Goal: Task Accomplishment & Management: Manage account settings

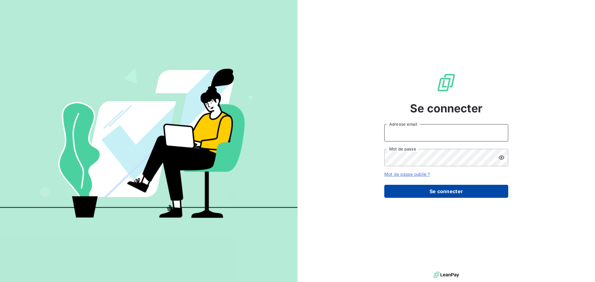
type input "c.ollivier@oxysign.fr"
click at [458, 189] on button "Se connecter" at bounding box center [447, 191] width 124 height 13
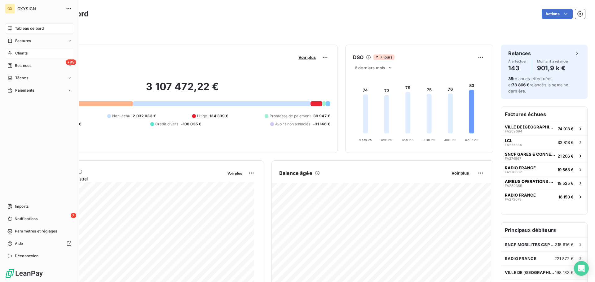
click at [20, 51] on span "Clients" at bounding box center [21, 54] width 12 height 6
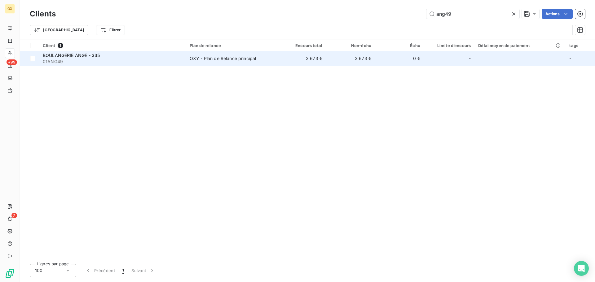
type input "ang49"
click at [87, 56] on span "BOULANGERIE ANGE - 335" at bounding box center [71, 55] width 57 height 5
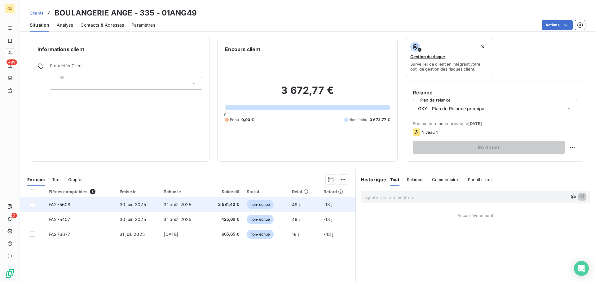
click at [187, 205] on span "31 août 2025" at bounding box center [178, 204] width 28 height 5
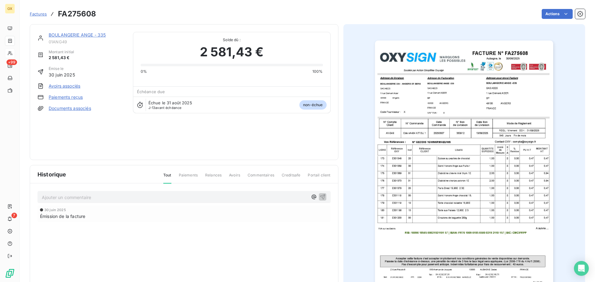
click at [91, 34] on link "BOULANGERIE ANGE - 335" at bounding box center [77, 34] width 57 height 5
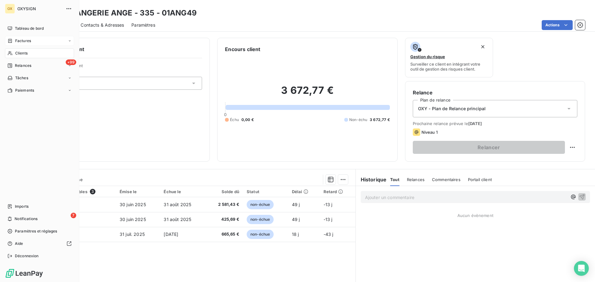
click at [28, 39] on span "Factures" at bounding box center [23, 41] width 16 height 6
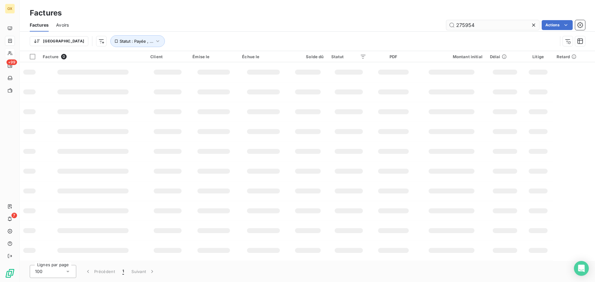
drag, startPoint x: 479, startPoint y: 23, endPoint x: 449, endPoint y: 25, distance: 30.2
click at [449, 24] on input "275954" at bounding box center [493, 25] width 93 height 10
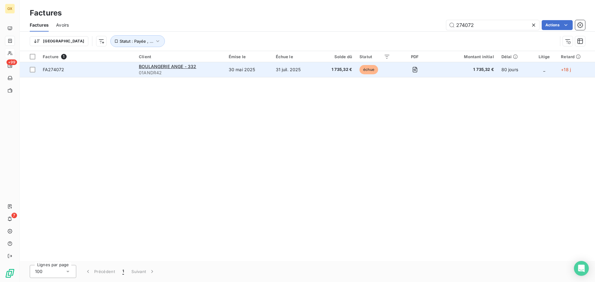
type input "274072"
click at [75, 68] on span "FA274072" at bounding box center [87, 70] width 89 height 6
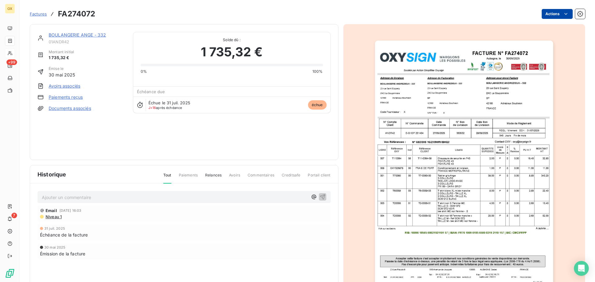
click at [558, 15] on html "OX +99 7 Factures FA274072 Actions BOULANGERIE ANGE - 332 01ANDR42 Montant init…" at bounding box center [297, 141] width 595 height 282
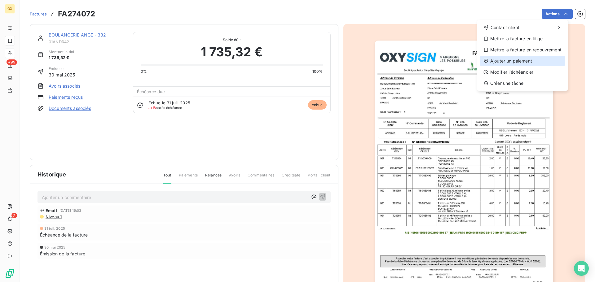
click at [524, 60] on div "Ajouter un paiement" at bounding box center [523, 61] width 86 height 10
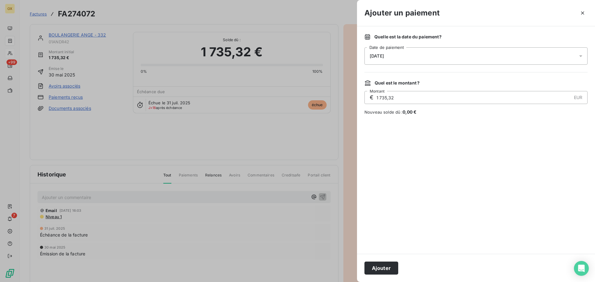
click at [416, 56] on div "[DATE]" at bounding box center [476, 55] width 223 height 17
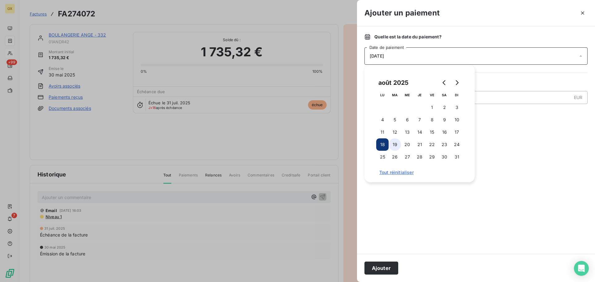
click at [397, 144] on button "19" at bounding box center [395, 145] width 12 height 12
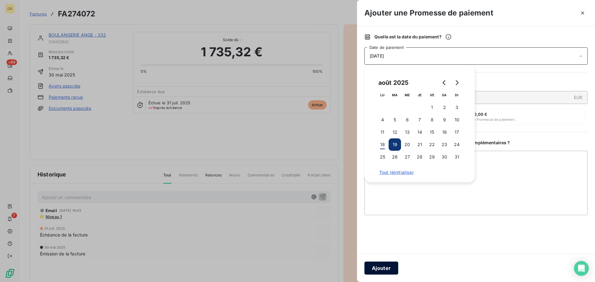
click at [386, 265] on button "Ajouter" at bounding box center [382, 268] width 34 height 13
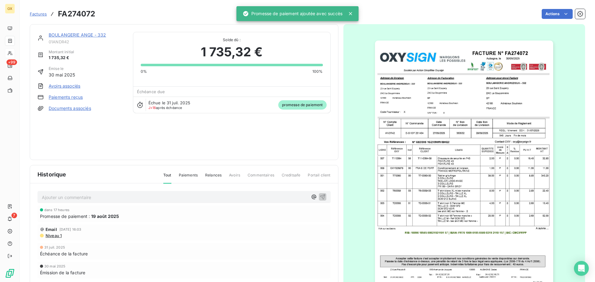
click at [73, 34] on link "BOULANGERIE ANGE - 332" at bounding box center [77, 34] width 57 height 5
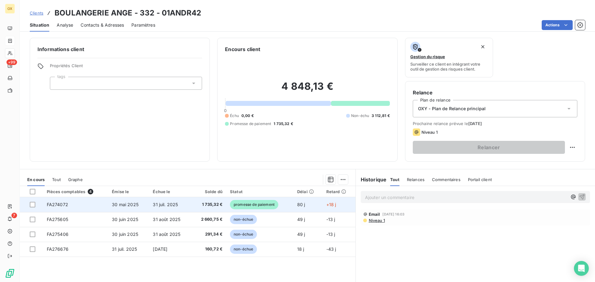
click at [170, 204] on span "31 juil. 2025" at bounding box center [165, 204] width 25 height 5
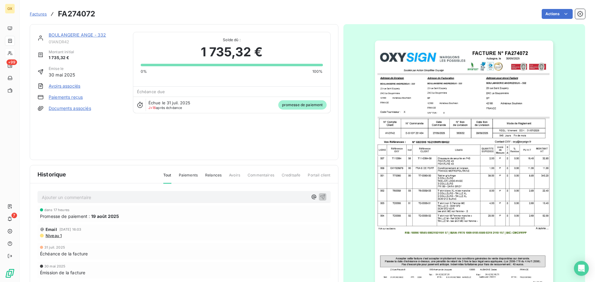
click at [81, 34] on link "BOULANGERIE ANGE - 332" at bounding box center [77, 34] width 57 height 5
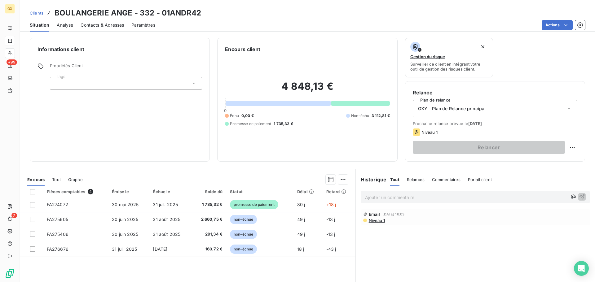
click at [410, 195] on p "Ajouter un commentaire ﻿" at bounding box center [466, 198] width 202 height 8
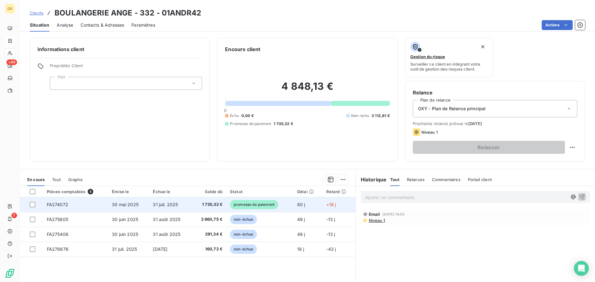
click at [194, 202] on td "1 735,32 €" at bounding box center [208, 205] width 35 height 15
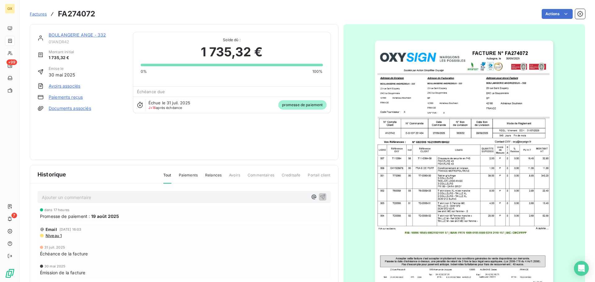
click at [79, 33] on link "BOULANGERIE ANGE - 332" at bounding box center [77, 34] width 57 height 5
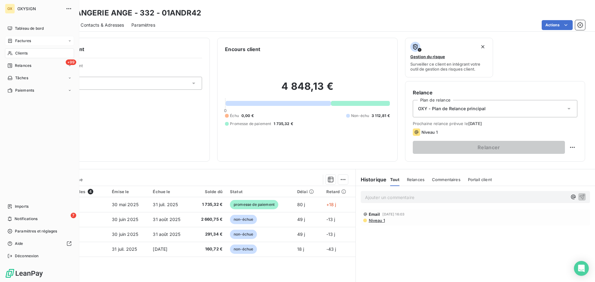
drag, startPoint x: 17, startPoint y: 52, endPoint x: 38, endPoint y: 50, distance: 20.9
click at [17, 52] on span "Clients" at bounding box center [21, 54] width 12 height 6
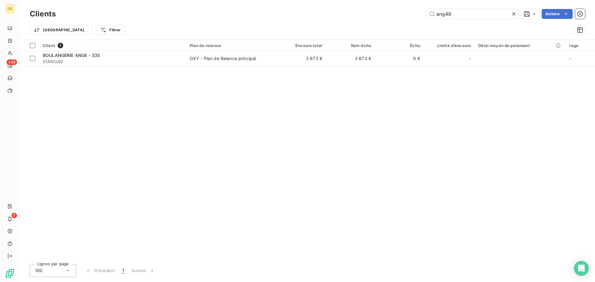
drag, startPoint x: 467, startPoint y: 15, endPoint x: 396, endPoint y: 12, distance: 71.0
click at [396, 12] on div "ang49 Actions" at bounding box center [324, 14] width 522 height 10
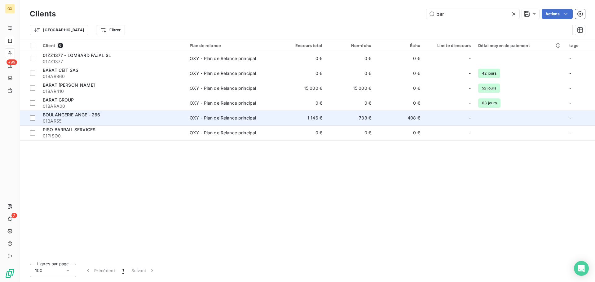
type input "bar"
click at [244, 120] on div "OXY - Plan de Relance principal" at bounding box center [223, 118] width 67 height 6
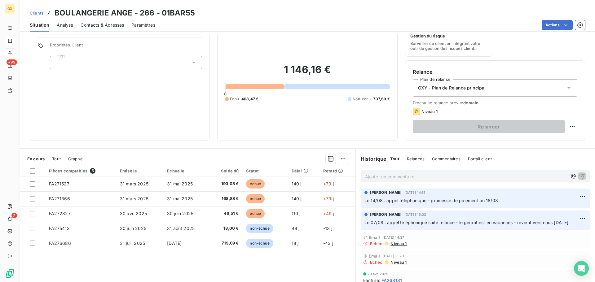
scroll to position [31, 0]
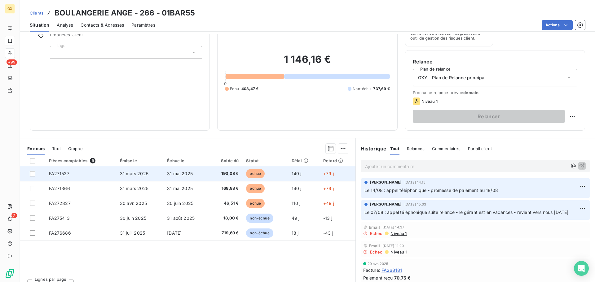
click at [163, 171] on td "31 mai 2025" at bounding box center [186, 174] width 46 height 15
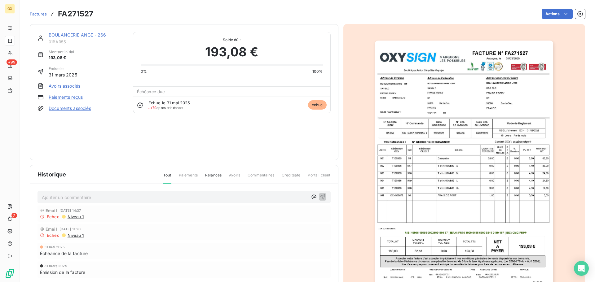
click at [74, 35] on link "BOULANGERIE ANGE - 266" at bounding box center [77, 34] width 57 height 5
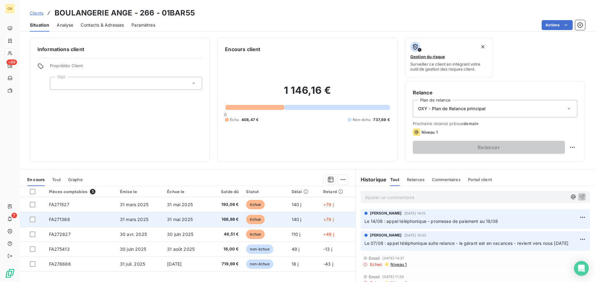
click at [228, 223] on td "168,88 €" at bounding box center [226, 219] width 33 height 15
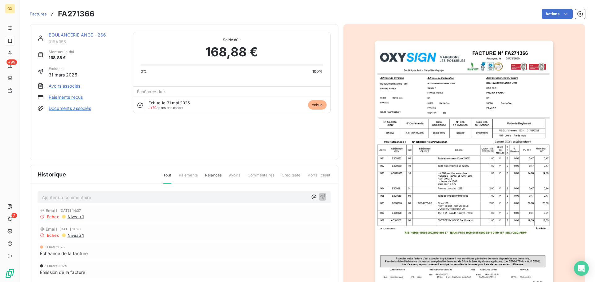
click at [67, 33] on link "BOULANGERIE ANGE - 266" at bounding box center [77, 34] width 57 height 5
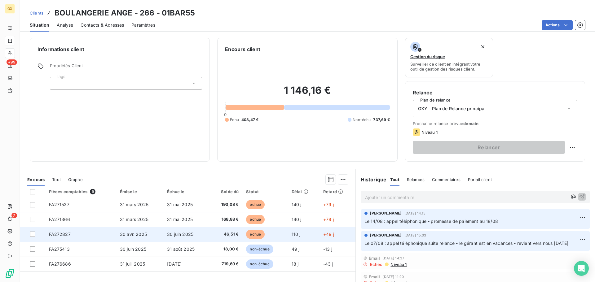
click at [207, 238] on td "30 juin 2025" at bounding box center [186, 234] width 46 height 15
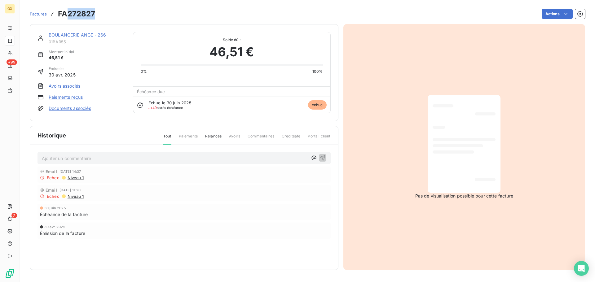
drag, startPoint x: 96, startPoint y: 11, endPoint x: 68, endPoint y: 7, distance: 28.7
click at [68, 7] on div "Factures FA272827 Actions" at bounding box center [308, 10] width 556 height 20
copy h3 "272827"
click at [91, 35] on link "BOULANGERIE ANGE - 266" at bounding box center [77, 34] width 57 height 5
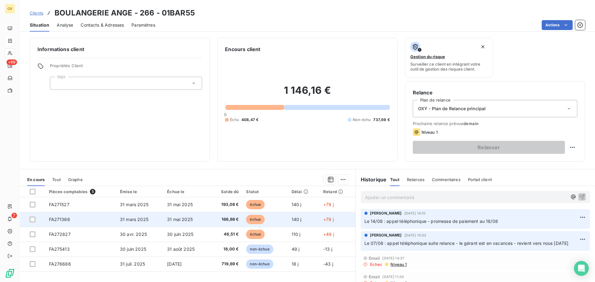
click at [246, 217] on span "échue" at bounding box center [255, 219] width 19 height 9
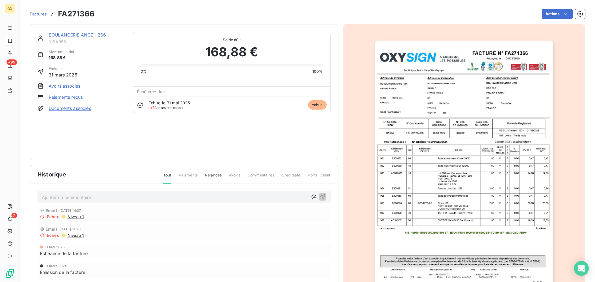
click at [461, 142] on img "button" at bounding box center [464, 167] width 178 height 252
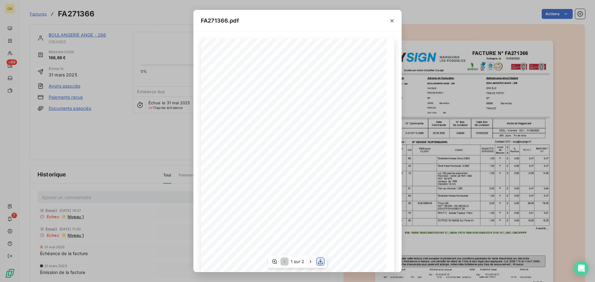
click at [321, 262] on icon "button" at bounding box center [320, 262] width 5 height 5
click at [394, 20] on icon "button" at bounding box center [392, 21] width 6 height 6
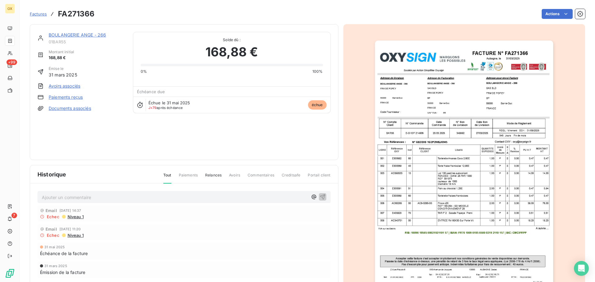
click at [71, 35] on link "BOULANGERIE ANGE - 266" at bounding box center [77, 34] width 57 height 5
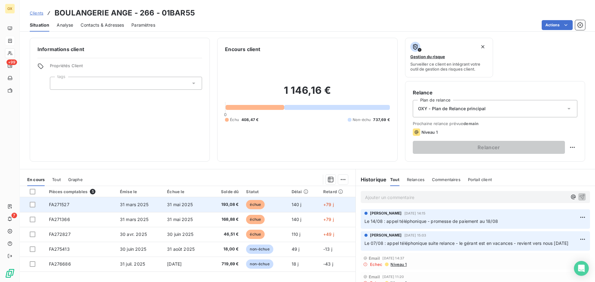
click at [186, 204] on span "31 mai 2025" at bounding box center [180, 204] width 26 height 5
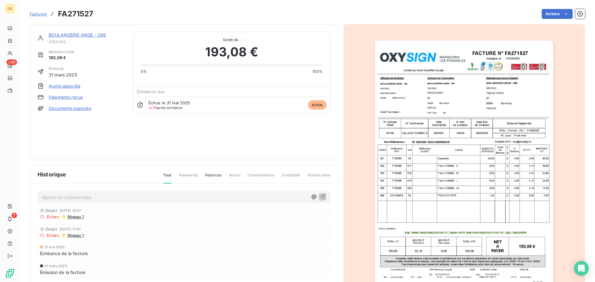
click at [459, 166] on img "button" at bounding box center [464, 167] width 178 height 252
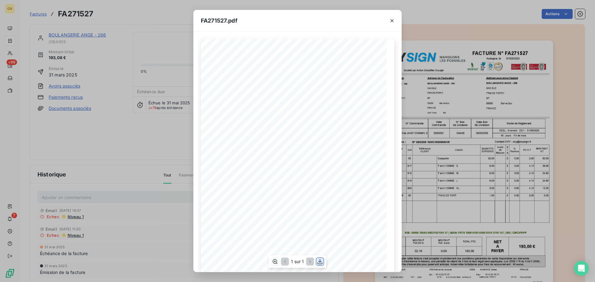
click at [321, 260] on icon "button" at bounding box center [320, 262] width 6 height 6
click at [394, 21] on icon "button" at bounding box center [392, 21] width 6 height 6
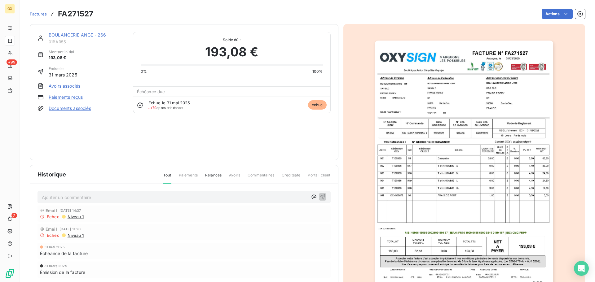
click at [85, 34] on link "BOULANGERIE ANGE - 266" at bounding box center [77, 34] width 57 height 5
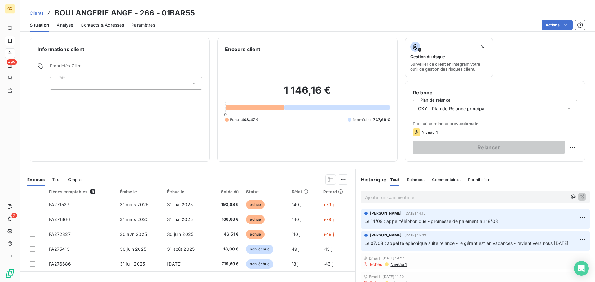
click at [102, 28] on span "Contacts & Adresses" at bounding box center [102, 25] width 43 height 6
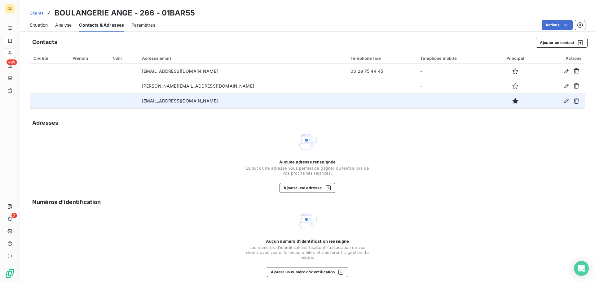
drag, startPoint x: 237, startPoint y: 98, endPoint x: 164, endPoint y: 104, distance: 72.8
click at [150, 103] on tr "[EMAIL_ADDRESS][DOMAIN_NAME]" at bounding box center [308, 101] width 556 height 15
copy tr "[EMAIL_ADDRESS][DOMAIN_NAME]"
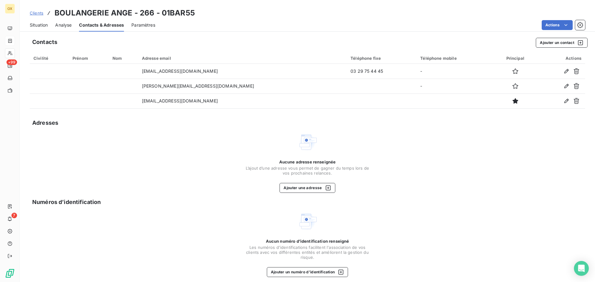
click at [40, 25] on span "Situation" at bounding box center [39, 25] width 18 height 6
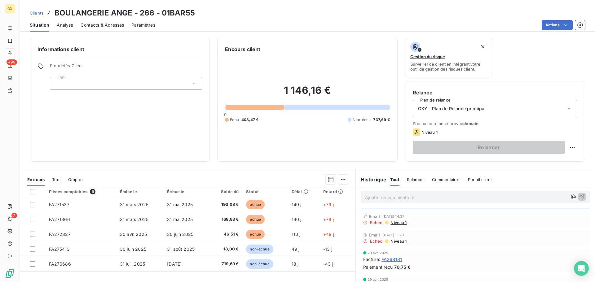
scroll to position [31, 0]
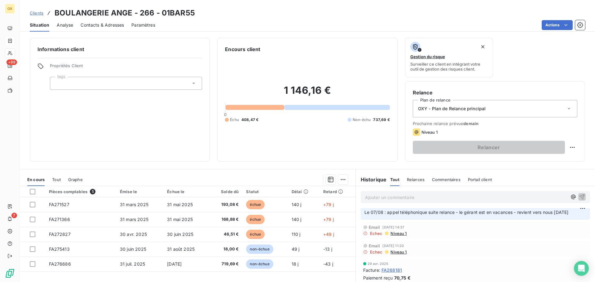
click at [397, 234] on span "Niveau 1" at bounding box center [398, 233] width 17 height 5
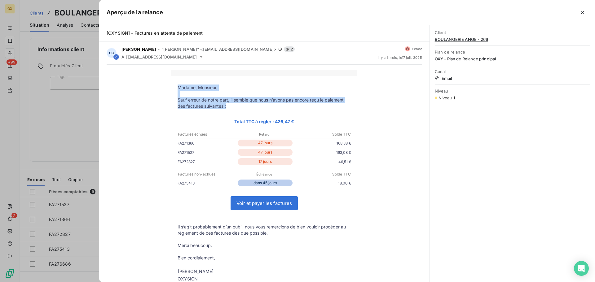
drag, startPoint x: 227, startPoint y: 106, endPoint x: 177, endPoint y: 85, distance: 54.4
click at [176, 85] on tbody "Madame, Monsieur, Sauf erreur de notre part, il semble que nous n’avons pas enc…" at bounding box center [264, 184] width 186 height 198
copy tbody "Madame, Monsieur, Sauf erreur de notre part, il semble que nous n’avons pas enc…"
click at [582, 13] on icon "button" at bounding box center [582, 12] width 3 height 3
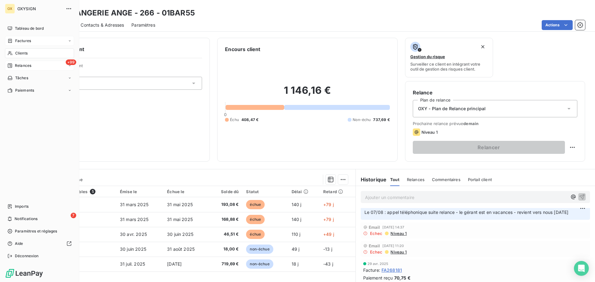
click at [16, 66] on span "Relances" at bounding box center [23, 66] width 16 height 6
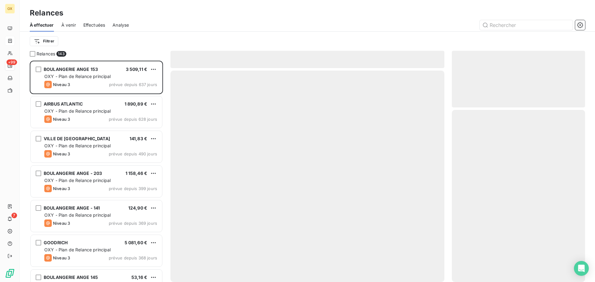
scroll to position [217, 129]
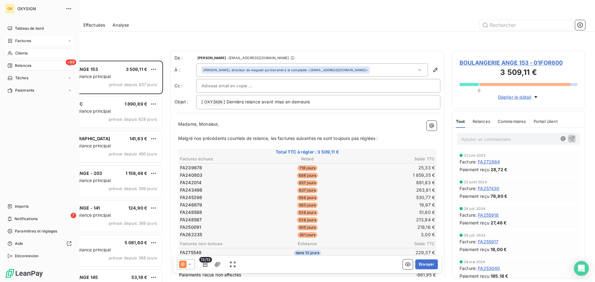
drag, startPoint x: 23, startPoint y: 52, endPoint x: 18, endPoint y: 52, distance: 4.7
click at [23, 52] on span "Clients" at bounding box center [21, 54] width 12 height 6
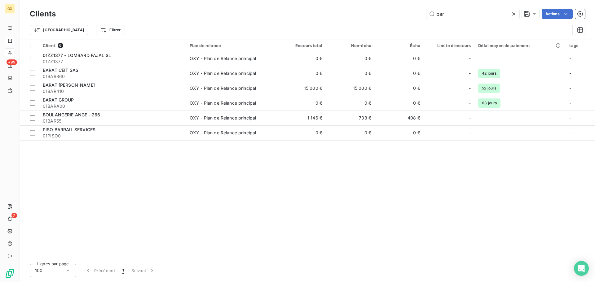
click at [513, 11] on icon at bounding box center [514, 14] width 6 height 6
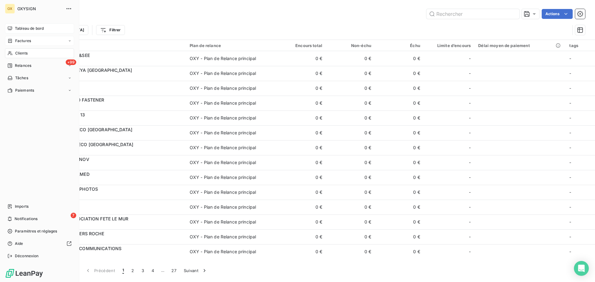
click at [19, 28] on span "Tableau de bord" at bounding box center [29, 29] width 29 height 6
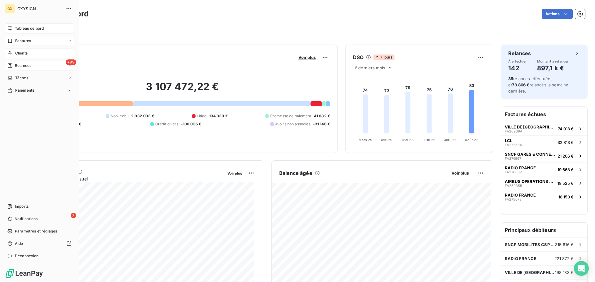
drag, startPoint x: 29, startPoint y: 67, endPoint x: 20, endPoint y: 63, distance: 11.0
click at [29, 67] on span "Relances" at bounding box center [23, 66] width 16 height 6
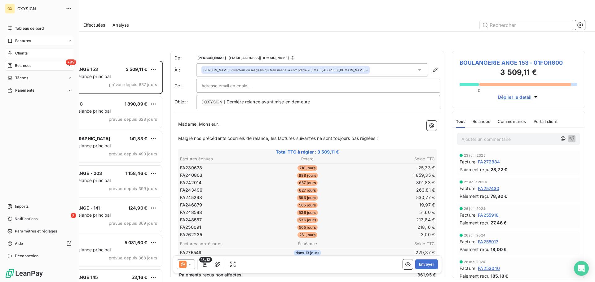
scroll to position [217, 129]
click at [18, 51] on span "Clients" at bounding box center [21, 54] width 12 height 6
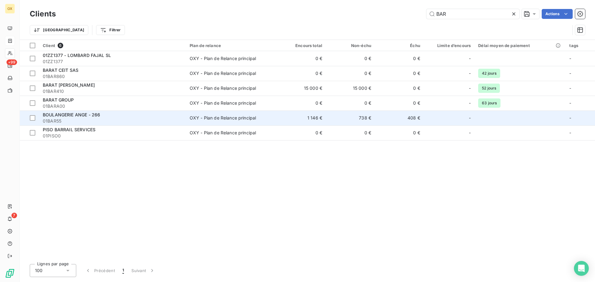
type input "BAR"
click at [174, 121] on span "01BAR55" at bounding box center [113, 121] width 140 height 6
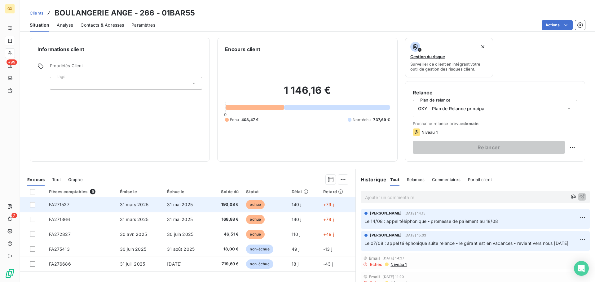
click at [278, 208] on td "échue" at bounding box center [264, 205] width 45 height 15
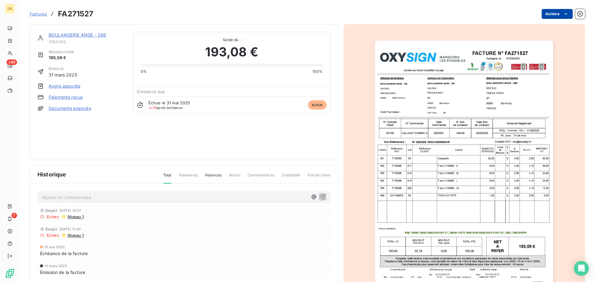
click at [566, 16] on html "OX +99 7 Factures FA271527 Actions BOULANGERIE ANGE - 266 01BAR55 Montant initi…" at bounding box center [297, 141] width 595 height 282
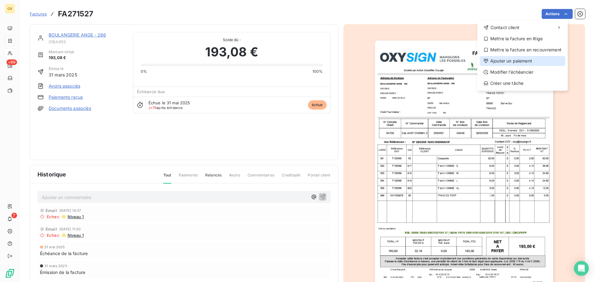
click at [525, 60] on div "Ajouter un paiement" at bounding box center [523, 61] width 86 height 10
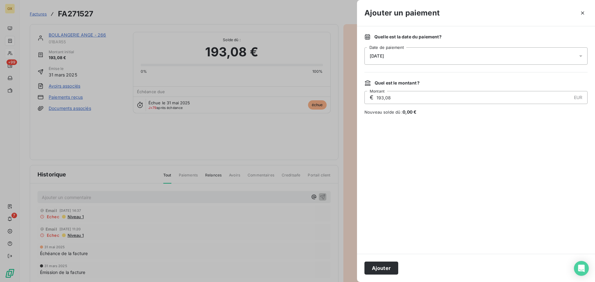
click at [418, 56] on div "[DATE]" at bounding box center [476, 55] width 223 height 17
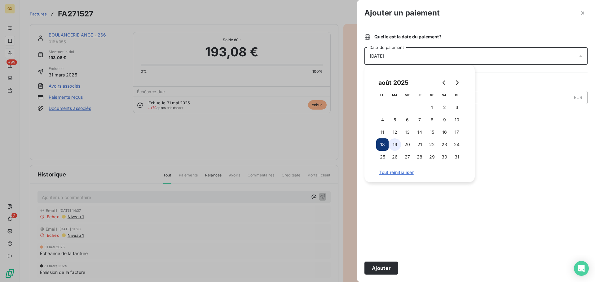
click at [395, 143] on button "19" at bounding box center [395, 145] width 12 height 12
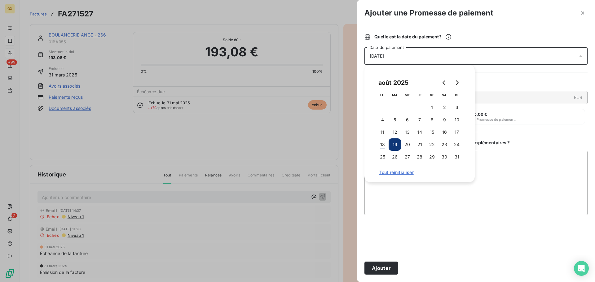
click at [388, 266] on button "Ajouter" at bounding box center [382, 268] width 34 height 13
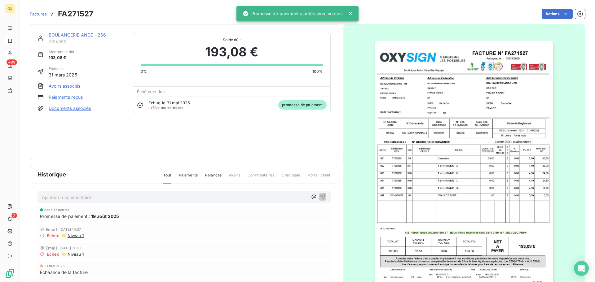
click at [63, 34] on link "BOULANGERIE ANGE - 266" at bounding box center [77, 34] width 57 height 5
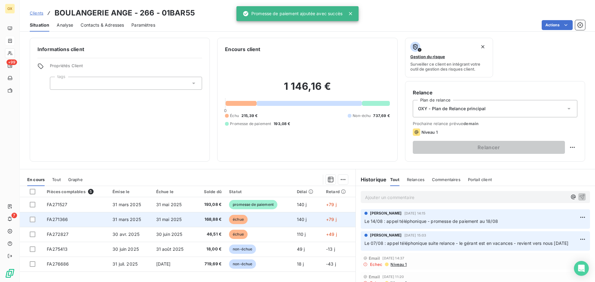
click at [196, 222] on td "168,88 €" at bounding box center [210, 219] width 31 height 15
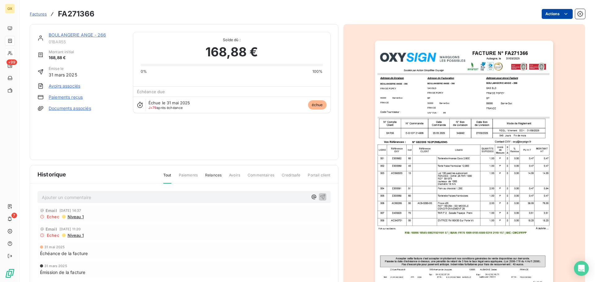
click at [544, 12] on html "OX +99 7 Factures FA271366 Actions BOULANGERIE ANGE - 266 01BAR55 Montant initi…" at bounding box center [297, 141] width 595 height 282
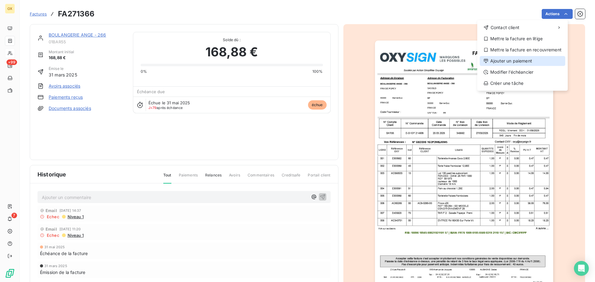
click at [524, 58] on div "Ajouter un paiement" at bounding box center [523, 61] width 86 height 10
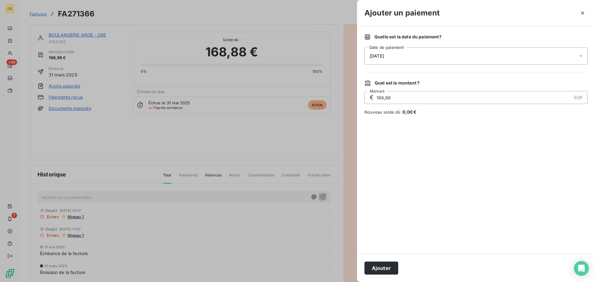
click at [384, 57] on span "[DATE]" at bounding box center [377, 56] width 14 height 5
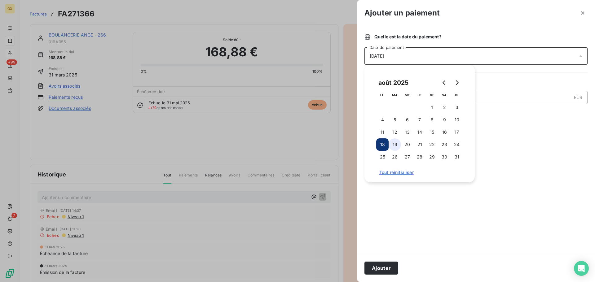
click at [397, 144] on button "19" at bounding box center [395, 145] width 12 height 12
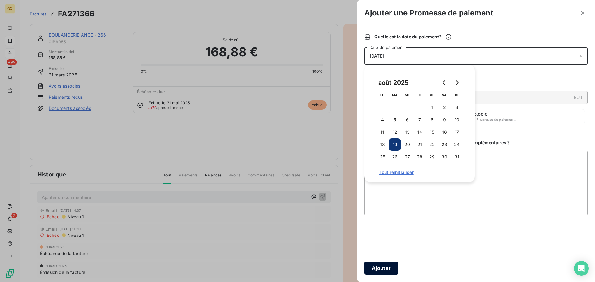
click at [382, 265] on button "Ajouter" at bounding box center [382, 268] width 34 height 13
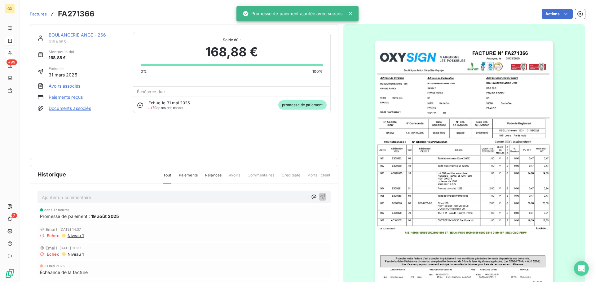
click at [98, 35] on link "BOULANGERIE ANGE - 266" at bounding box center [77, 34] width 57 height 5
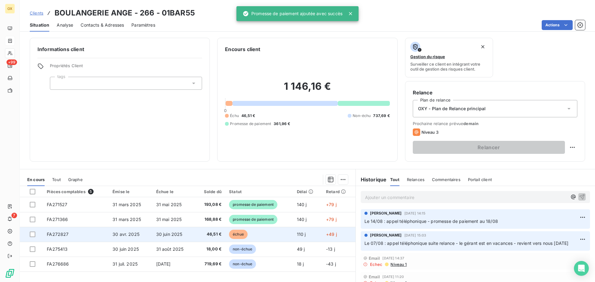
click at [251, 234] on td "échue" at bounding box center [259, 234] width 68 height 15
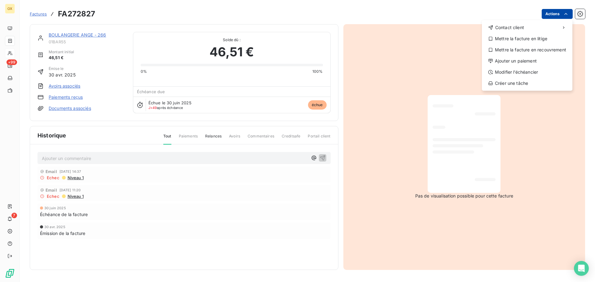
click at [549, 10] on html "OX +99 7 Factures FA272827 Actions Contact client Mettre la facture en litige M…" at bounding box center [297, 141] width 595 height 282
click at [524, 61] on div "Ajouter un paiement" at bounding box center [528, 61] width 86 height 10
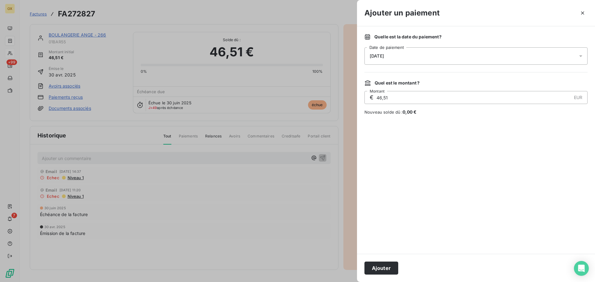
click at [384, 56] on span "[DATE]" at bounding box center [377, 56] width 14 height 5
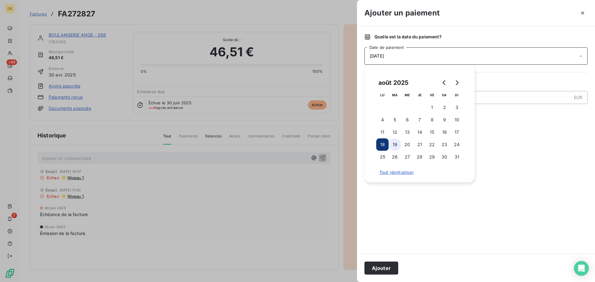
click at [395, 149] on button "19" at bounding box center [395, 145] width 12 height 12
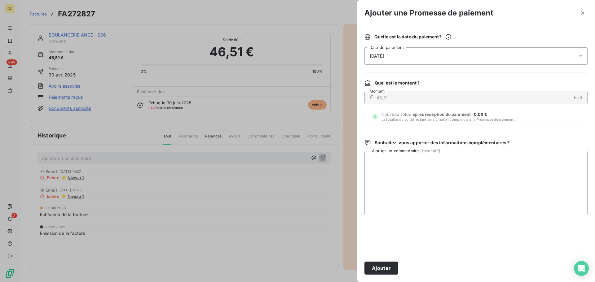
drag, startPoint x: 385, startPoint y: 267, endPoint x: 364, endPoint y: 251, distance: 26.6
click at [384, 265] on button "Ajouter" at bounding box center [382, 268] width 34 height 13
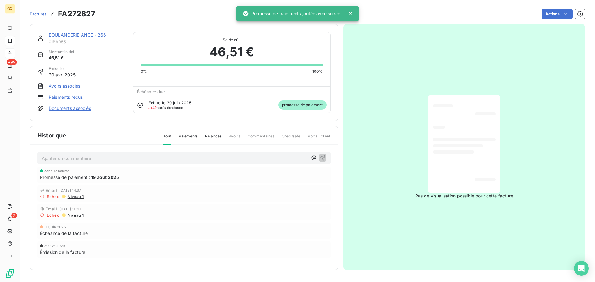
click at [87, 35] on link "BOULANGERIE ANGE - 266" at bounding box center [77, 34] width 57 height 5
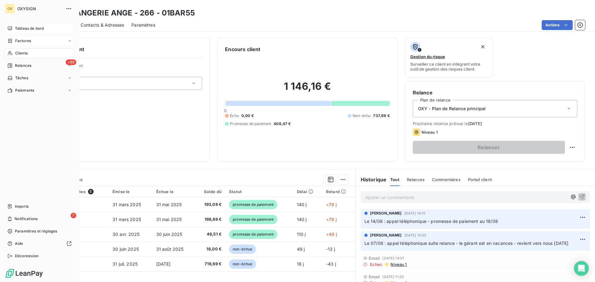
click at [17, 27] on span "Tableau de bord" at bounding box center [29, 29] width 29 height 6
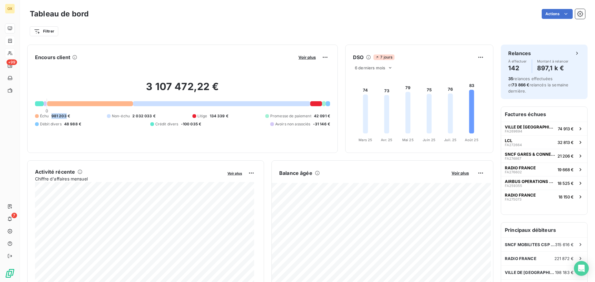
drag, startPoint x: 66, startPoint y: 118, endPoint x: 52, endPoint y: 117, distance: 14.0
click at [52, 117] on span "981 203 €" at bounding box center [60, 116] width 19 height 6
copy span "981 203"
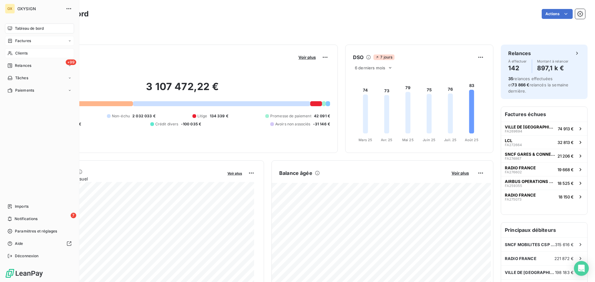
drag, startPoint x: 14, startPoint y: 41, endPoint x: 60, endPoint y: 42, distance: 45.3
click at [14, 41] on div "Factures" at bounding box center [19, 41] width 24 height 6
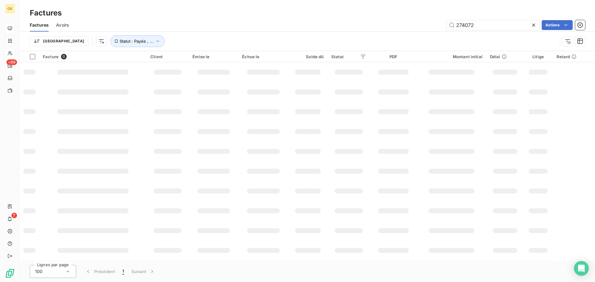
drag, startPoint x: 459, startPoint y: 24, endPoint x: 427, endPoint y: 20, distance: 32.3
click at [427, 20] on div "Factures Avoirs 274072 Actions" at bounding box center [308, 25] width 576 height 13
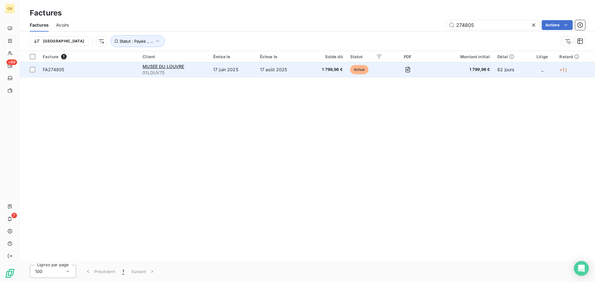
type input "274805"
click at [93, 70] on span "FA274805" at bounding box center [89, 70] width 92 height 6
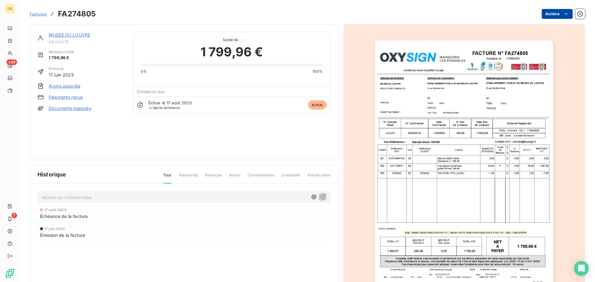
click at [548, 15] on html "OX +99 7 Factures FA274805 Actions MUSEE DU LOUVRE 01LOUV75 Montant initial 1 7…" at bounding box center [297, 141] width 595 height 282
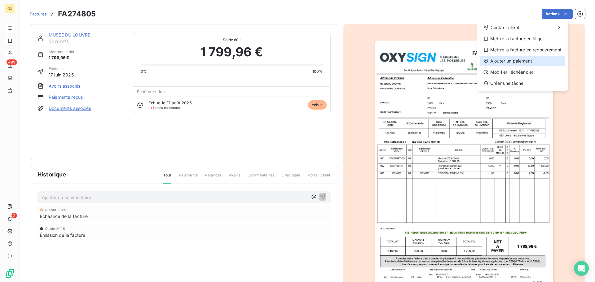
click at [523, 62] on div "Ajouter un paiement" at bounding box center [523, 61] width 86 height 10
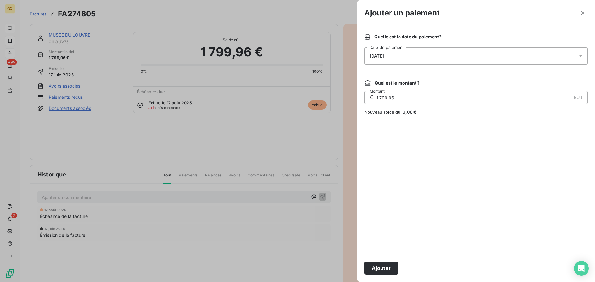
click at [384, 56] on span "[DATE]" at bounding box center [377, 56] width 14 height 5
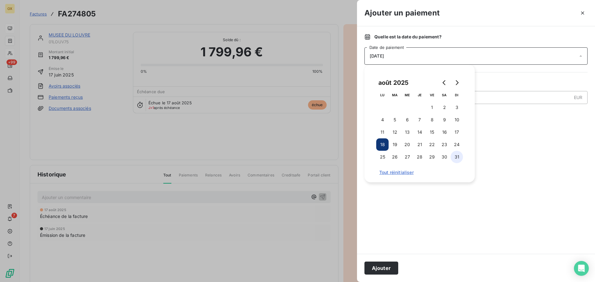
click at [458, 155] on button "31" at bounding box center [457, 157] width 12 height 12
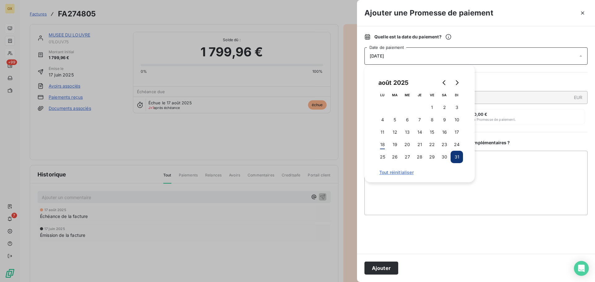
click at [388, 267] on button "Ajouter" at bounding box center [382, 268] width 34 height 13
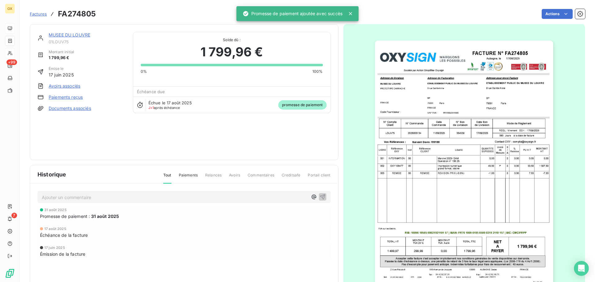
click at [81, 34] on link "MUSEE DU LOUVRE" at bounding box center [70, 34] width 42 height 5
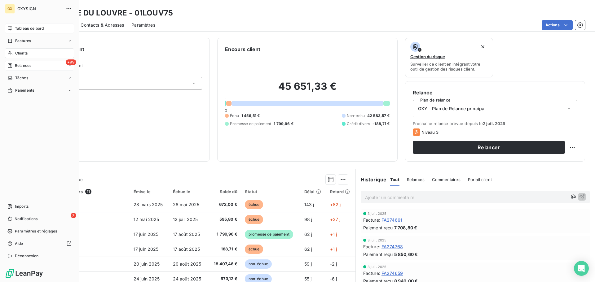
click at [23, 64] on span "Relances" at bounding box center [23, 66] width 16 height 6
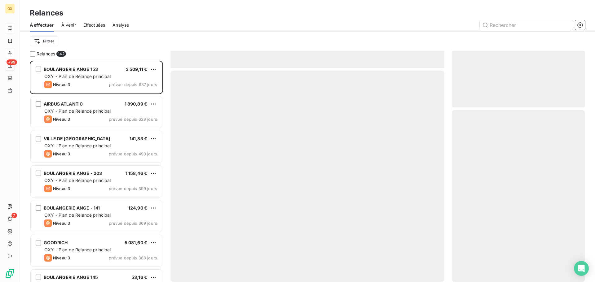
scroll to position [217, 129]
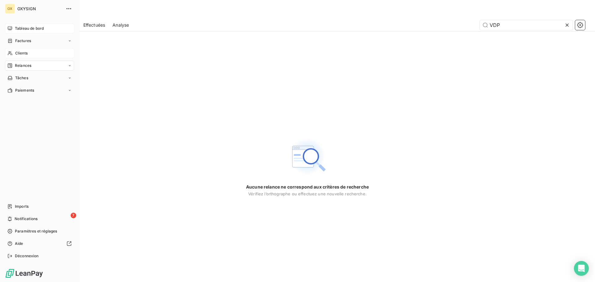
type input "VDP"
click at [16, 51] on span "Clients" at bounding box center [21, 54] width 12 height 6
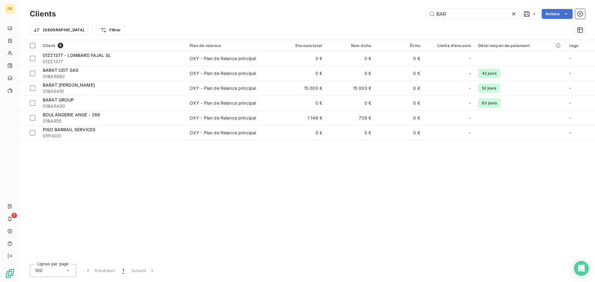
drag, startPoint x: 438, startPoint y: 16, endPoint x: 413, endPoint y: 13, distance: 24.7
click at [413, 13] on div "BAR Actions" at bounding box center [324, 14] width 522 height 10
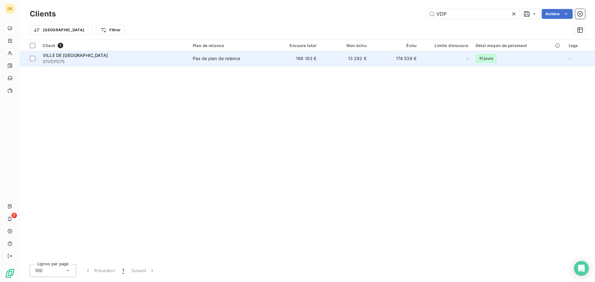
type input "VDP"
click at [98, 61] on span "01VDP075" at bounding box center [114, 62] width 143 height 6
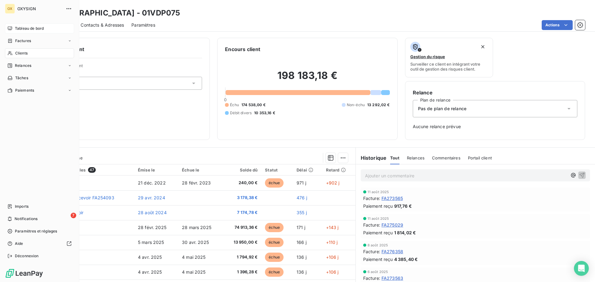
click at [24, 51] on span "Clients" at bounding box center [21, 54] width 12 height 6
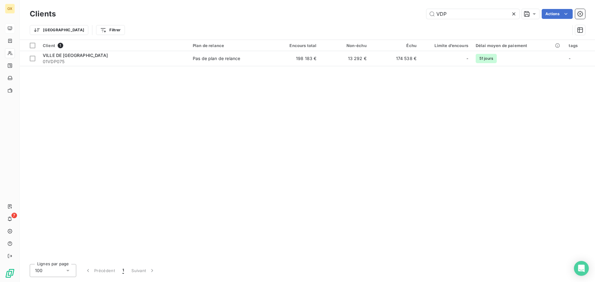
drag, startPoint x: 459, startPoint y: 16, endPoint x: 407, endPoint y: 10, distance: 51.8
click at [407, 10] on div "VDP Actions" at bounding box center [324, 14] width 522 height 10
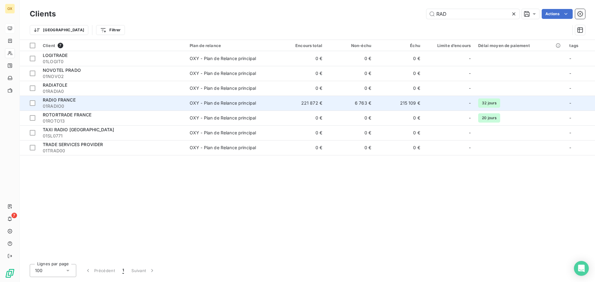
type input "RAD"
click at [86, 104] on span "01RADIO0" at bounding box center [113, 106] width 140 height 6
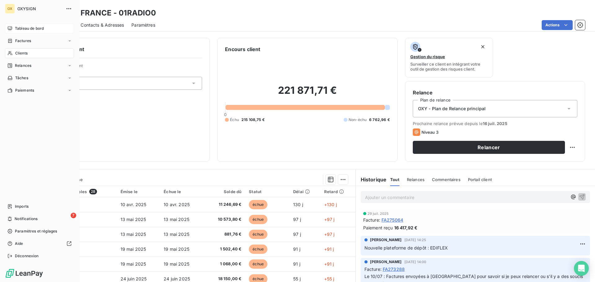
click at [19, 27] on span "Tableau de bord" at bounding box center [29, 29] width 29 height 6
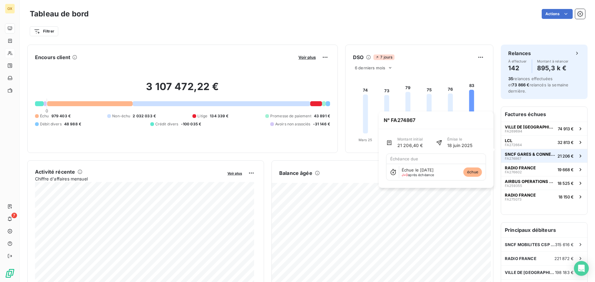
click at [531, 152] on span "SNCF GARES & CONNEXIONS" at bounding box center [530, 154] width 50 height 5
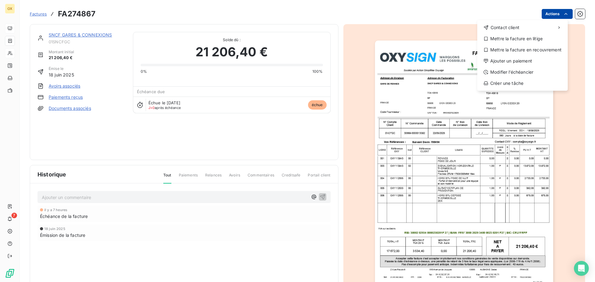
click at [551, 10] on html "OX 7 Factures FA274867 Actions Contact client Mettre la facture en litige Mettr…" at bounding box center [297, 141] width 595 height 282
click at [524, 59] on div "Ajouter un paiement" at bounding box center [523, 61] width 86 height 10
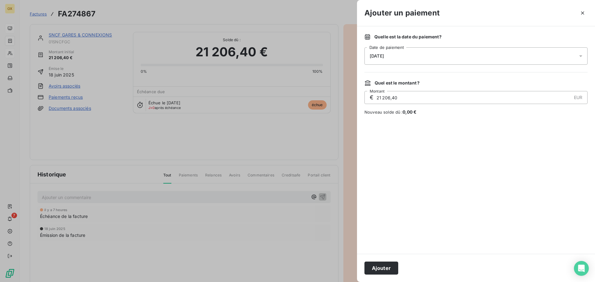
click at [399, 55] on div "[DATE]" at bounding box center [476, 55] width 223 height 17
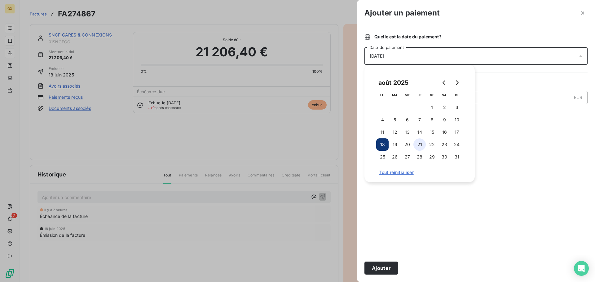
click at [419, 143] on button "21" at bounding box center [420, 145] width 12 height 12
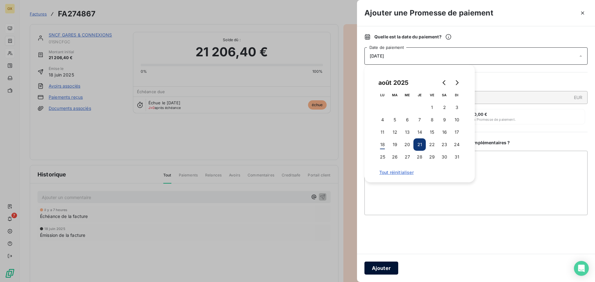
click at [385, 270] on button "Ajouter" at bounding box center [382, 268] width 34 height 13
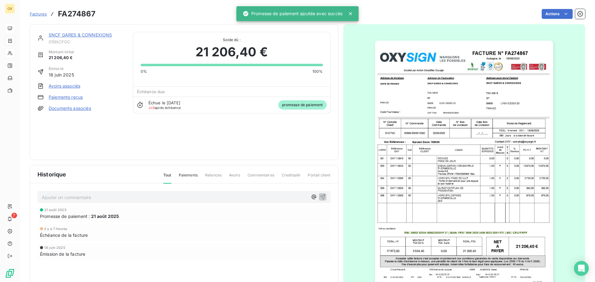
click at [74, 33] on link "SNCF GARES & CONNEXIONS" at bounding box center [80, 34] width 63 height 5
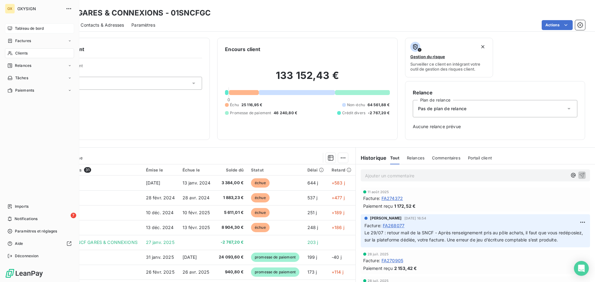
click at [16, 26] on span "Tableau de bord" at bounding box center [29, 29] width 29 height 6
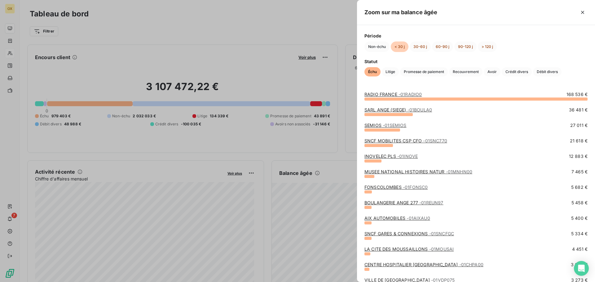
click at [378, 157] on link "INOVELEC PLS - 01INOVE" at bounding box center [391, 156] width 53 height 5
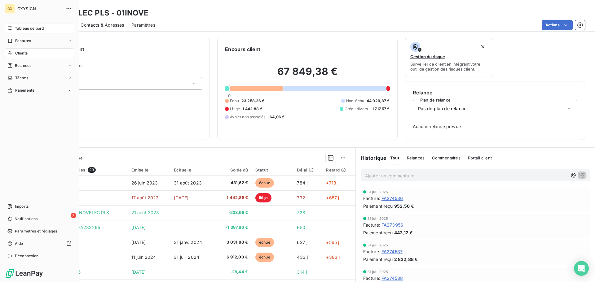
click at [18, 28] on span "Tableau de bord" at bounding box center [29, 29] width 29 height 6
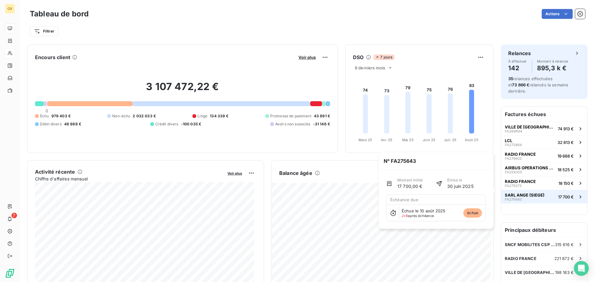
click at [521, 193] on div "SARL ANGE (SIEGE) FA275643" at bounding box center [525, 197] width 40 height 9
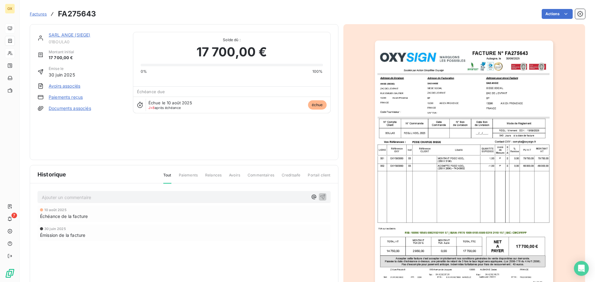
click at [68, 36] on link "SARL ANGE (SIEGE)" at bounding box center [70, 34] width 42 height 5
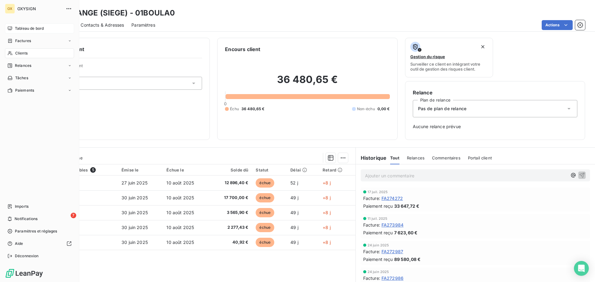
drag, startPoint x: 33, startPoint y: 26, endPoint x: 57, endPoint y: 28, distance: 24.3
click at [33, 26] on span "Tableau de bord" at bounding box center [29, 29] width 29 height 6
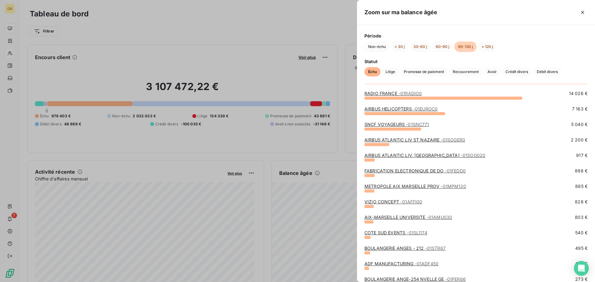
scroll to position [31, 0]
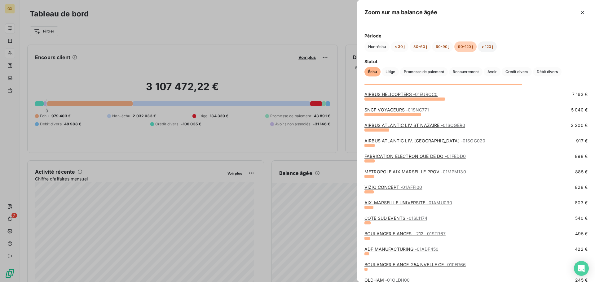
click at [487, 48] on button "> 120 j" at bounding box center [487, 47] width 19 height 11
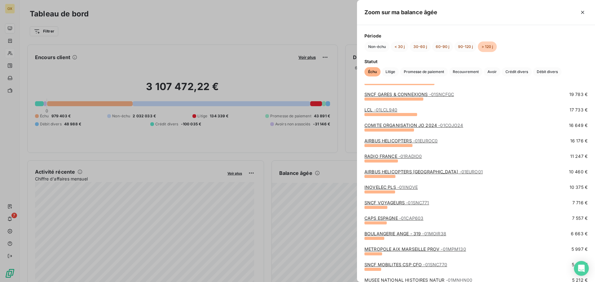
click at [388, 127] on link "COMITE ORGANISATION JO 2024 - 01COJO24" at bounding box center [414, 125] width 99 height 5
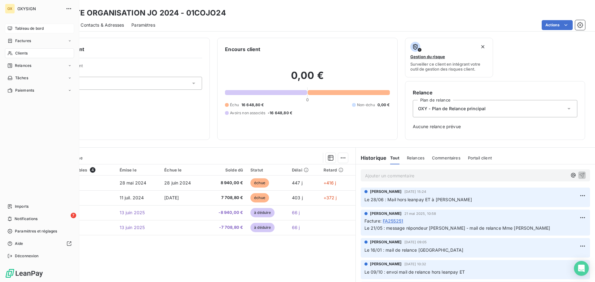
click at [19, 27] on span "Tableau de bord" at bounding box center [29, 29] width 29 height 6
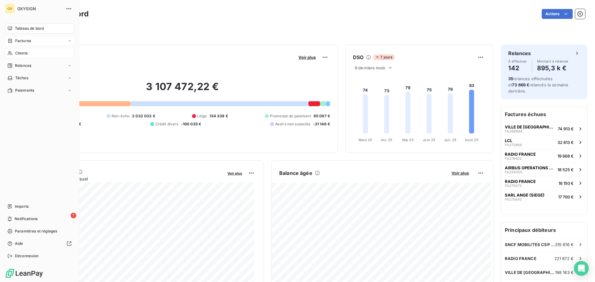
click at [15, 39] on span "Factures" at bounding box center [23, 41] width 16 height 6
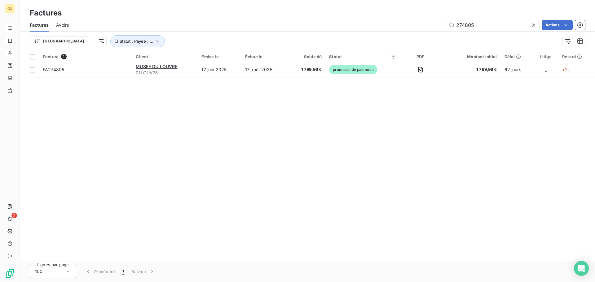
drag, startPoint x: 496, startPoint y: 26, endPoint x: 444, endPoint y: 23, distance: 51.2
click at [444, 23] on div "274805 Actions" at bounding box center [330, 25] width 509 height 10
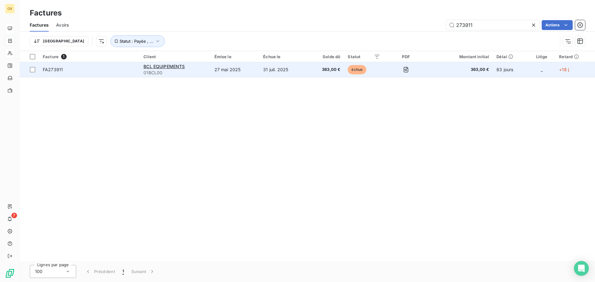
type input "273911"
click at [137, 68] on td "FA273911" at bounding box center [89, 69] width 101 height 15
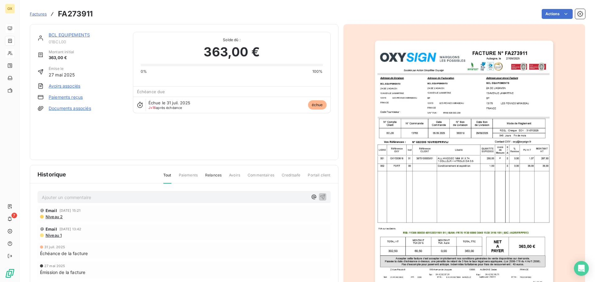
click at [79, 36] on link "BCL EQUIPEMENTS" at bounding box center [69, 34] width 41 height 5
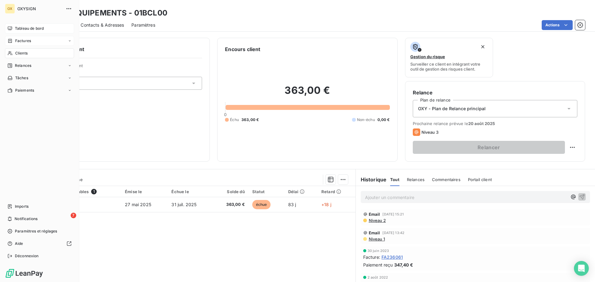
click at [17, 52] on span "Clients" at bounding box center [21, 54] width 12 height 6
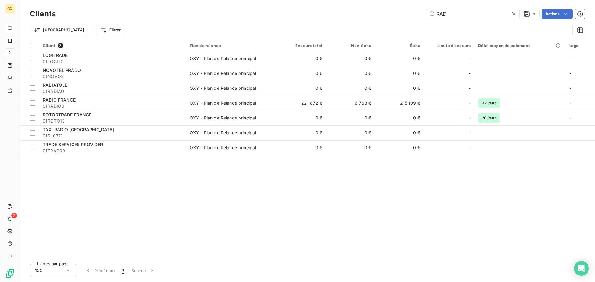
drag, startPoint x: 466, startPoint y: 15, endPoint x: 389, endPoint y: 5, distance: 77.8
click at [389, 6] on div "Clients RAD Actions Trier Filtrer" at bounding box center [308, 20] width 576 height 40
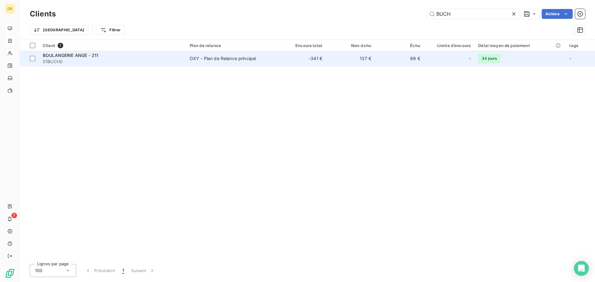
type input "BUCH"
click at [97, 57] on span "BOULANGERIE ANGE - 211" at bounding box center [71, 55] width 56 height 5
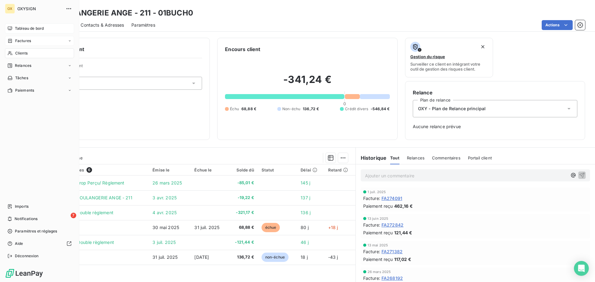
click at [23, 54] on span "Clients" at bounding box center [21, 54] width 12 height 6
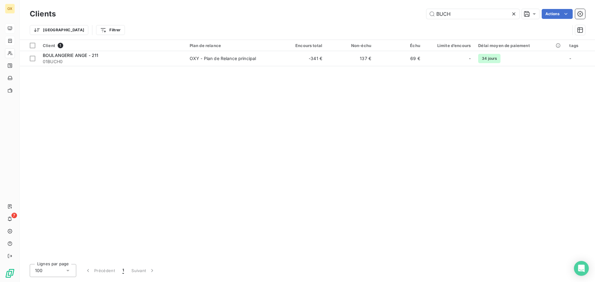
drag, startPoint x: 491, startPoint y: 18, endPoint x: 398, endPoint y: 17, distance: 92.7
click at [398, 17] on div "BUCH Actions" at bounding box center [324, 14] width 522 height 10
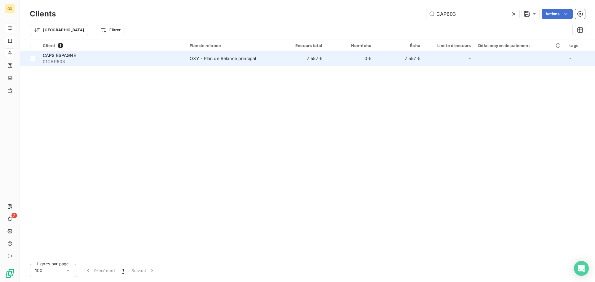
type input "CAP603"
click at [94, 58] on div "CAPS ESPAGNE" at bounding box center [113, 55] width 140 height 6
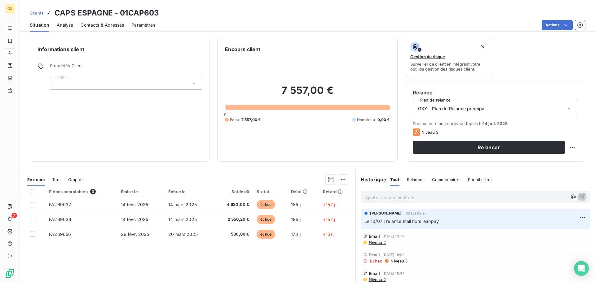
click at [99, 26] on span "Contacts & Adresses" at bounding box center [102, 25] width 43 height 6
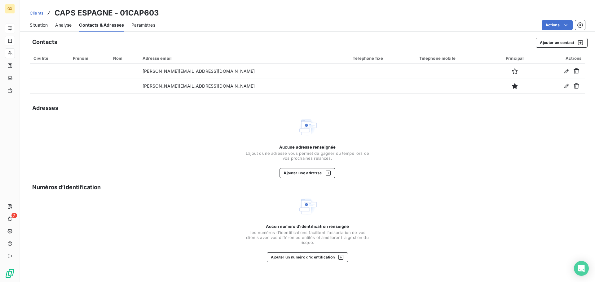
click at [38, 24] on span "Situation" at bounding box center [39, 25] width 18 height 6
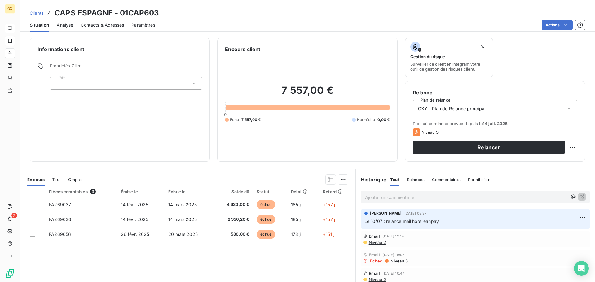
click at [376, 242] on span "Niveau 2" at bounding box center [377, 242] width 18 height 5
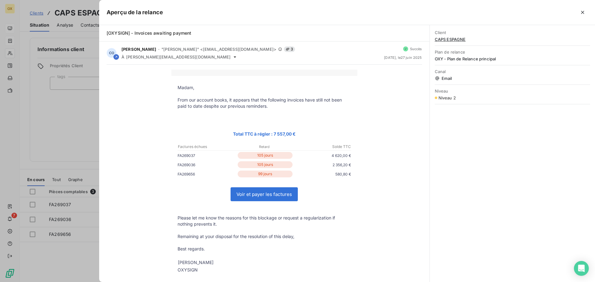
click at [250, 110] on p at bounding box center [265, 112] width 174 height 6
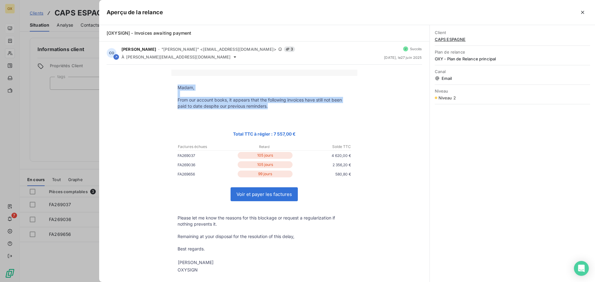
drag, startPoint x: 269, startPoint y: 108, endPoint x: 176, endPoint y: 86, distance: 95.8
click at [176, 86] on tbody "Madam, From our account books, it appears that the following invoices have stil…" at bounding box center [264, 179] width 186 height 189
copy tbody "Madam, From our account books, it appears that the following invoices have stil…"
click at [584, 11] on icon "button" at bounding box center [582, 12] width 3 height 3
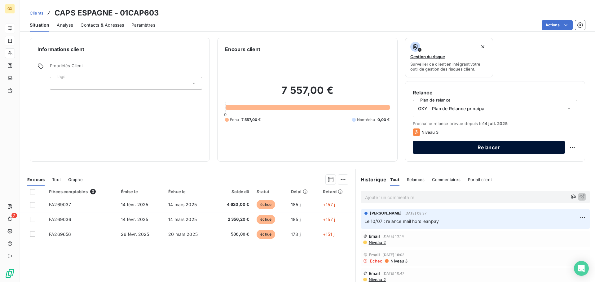
click at [465, 149] on button "Relancer" at bounding box center [489, 147] width 152 height 13
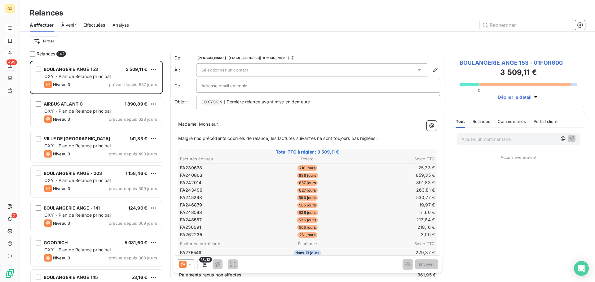
scroll to position [217, 129]
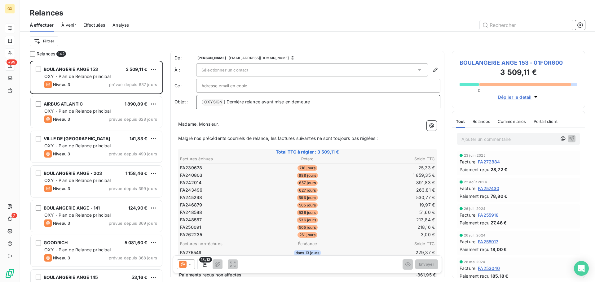
drag, startPoint x: 323, startPoint y: 103, endPoint x: 412, endPoint y: 136, distance: 94.6
click at [228, 105] on p "[ OXYSIGN ﻿ ] Dernière relance avant mise en demeure" at bounding box center [319, 102] width 234 height 7
click at [377, 135] on div "Madame, Monsieur, ﻿ Malgré nos précédents courriels de relance, les factures su…" at bounding box center [307, 260] width 259 height 279
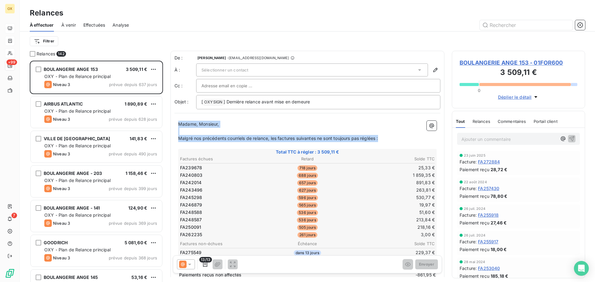
drag, startPoint x: 387, startPoint y: 139, endPoint x: 178, endPoint y: 125, distance: 209.2
click at [178, 125] on div "Madame, Monsieur, ﻿ Malgré nos précédents courriels de relance, les factures su…" at bounding box center [308, 260] width 266 height 287
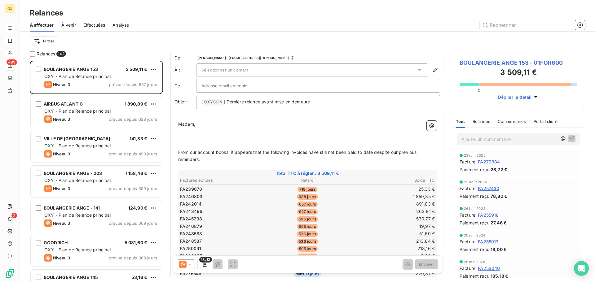
drag, startPoint x: 181, startPoint y: 133, endPoint x: 228, endPoint y: 130, distance: 47.3
click at [181, 133] on p "﻿" at bounding box center [307, 131] width 259 height 7
drag, startPoint x: 389, startPoint y: 70, endPoint x: 386, endPoint y: 71, distance: 3.1
click at [389, 70] on div "Sélectionner un contact" at bounding box center [312, 70] width 232 height 13
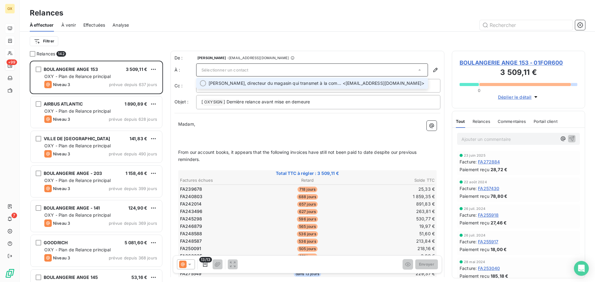
click at [204, 82] on div at bounding box center [203, 83] width 6 height 6
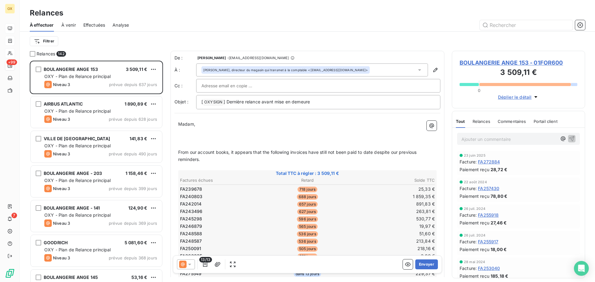
click at [195, 124] on p "Madam," at bounding box center [307, 124] width 259 height 7
drag, startPoint x: 193, startPoint y: 126, endPoint x: 176, endPoint y: 125, distance: 17.1
click at [176, 125] on div "Madam, ﻿ ﻿ From our account books, it appears that the following invoices have …" at bounding box center [308, 271] width 266 height 308
click at [183, 130] on p "﻿" at bounding box center [307, 131] width 259 height 7
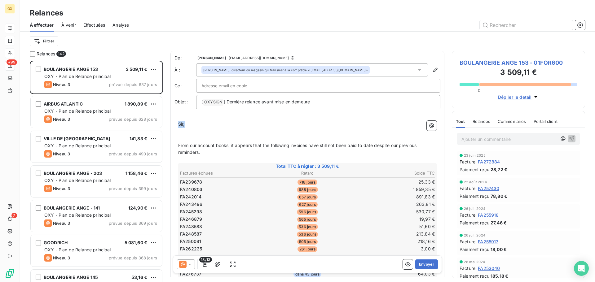
drag, startPoint x: 188, startPoint y: 124, endPoint x: 167, endPoint y: 122, distance: 20.5
click at [167, 122] on div "Relances 142 BOULANGERIE ANGE 153 3 509,11 € OXY - Plan de Relance principal Ni…" at bounding box center [308, 167] width 576 height 232
click at [180, 132] on p at bounding box center [307, 131] width 259 height 7
click at [183, 138] on p "﻿" at bounding box center [307, 138] width 259 height 7
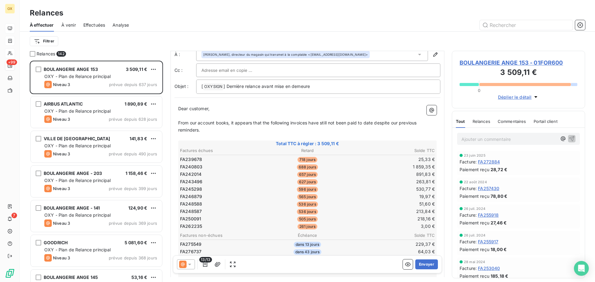
scroll to position [31, 0]
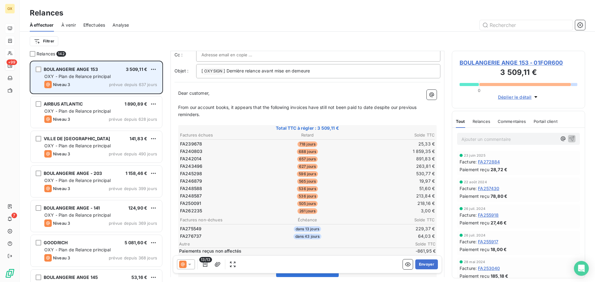
click at [101, 80] on div "BOULANGERIE ANGE 153 3 509,11 € OXY - Plan de Relance principal Niveau 3 prévue…" at bounding box center [96, 78] width 131 height 32
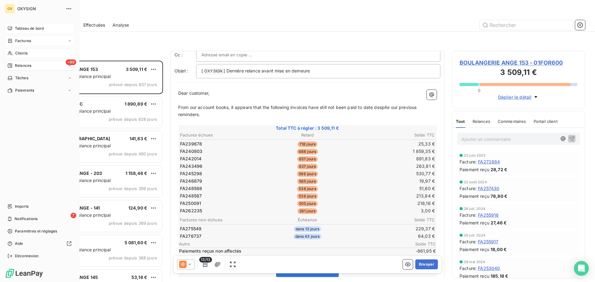
click at [20, 53] on span "Clients" at bounding box center [21, 54] width 12 height 6
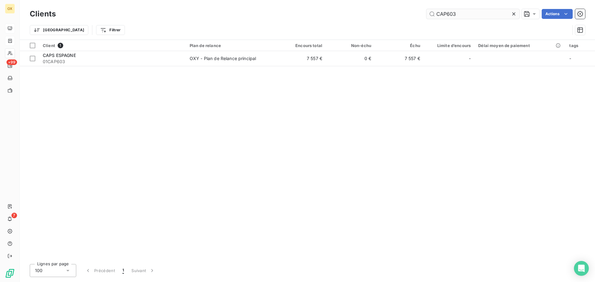
drag, startPoint x: 492, startPoint y: 16, endPoint x: 465, endPoint y: 17, distance: 27.3
click at [465, 17] on input "CAP603" at bounding box center [473, 14] width 93 height 10
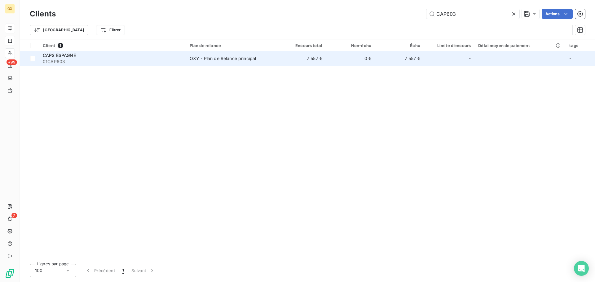
click at [100, 55] on div "CAPS ESPAGNE" at bounding box center [113, 55] width 140 height 6
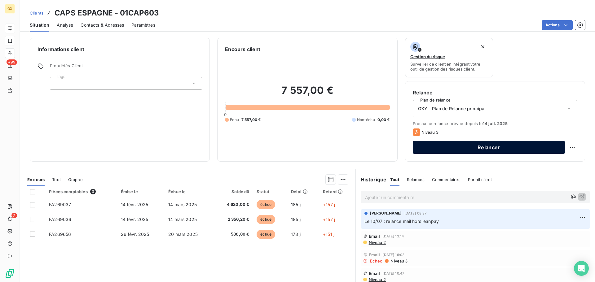
click at [459, 146] on button "Relancer" at bounding box center [489, 147] width 152 height 13
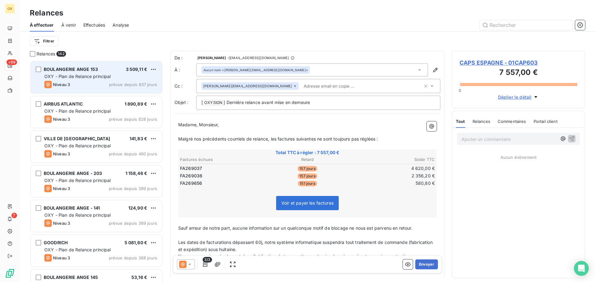
scroll to position [217, 129]
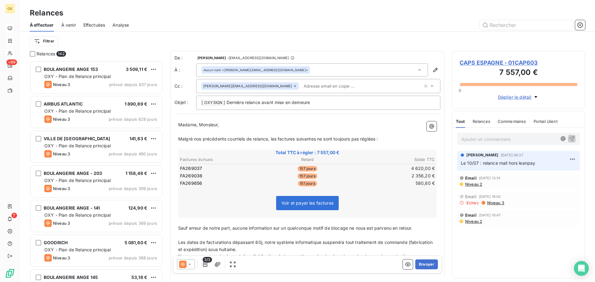
click at [193, 118] on div "Madame, Monsieur, ﻿ Malgré nos précédents courriels de relance, les factures su…" at bounding box center [308, 216] width 266 height 196
click at [178, 124] on div "Madame, Monsieur, ﻿ Malgré nos précédents courriels de relance, les factures su…" at bounding box center [308, 216] width 266 height 196
click at [179, 124] on span "Madame, Monsieur," at bounding box center [198, 124] width 41 height 5
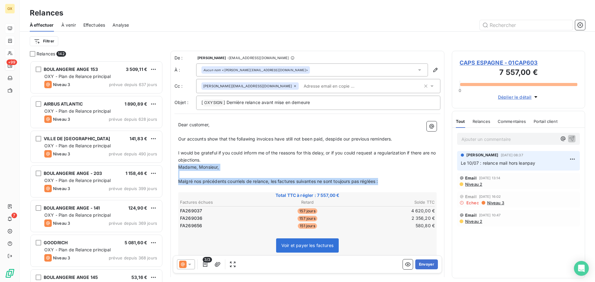
drag, startPoint x: 387, startPoint y: 184, endPoint x: 174, endPoint y: 167, distance: 214.0
click at [174, 167] on div "De : [PERSON_NAME] - [EMAIL_ADDRESS][DOMAIN_NAME] À : Aucun nom <[PERSON_NAME][…" at bounding box center [308, 205] width 274 height 309
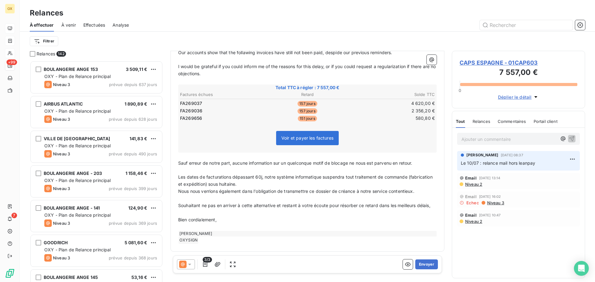
scroll to position [94, 0]
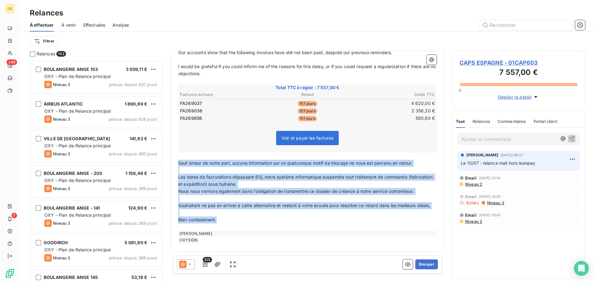
drag, startPoint x: 224, startPoint y: 222, endPoint x: 175, endPoint y: 155, distance: 83.2
click at [175, 155] on div "Dear customer, ﻿ Our accounts show that the follawing invoices have still not b…" at bounding box center [308, 139] width 266 height 217
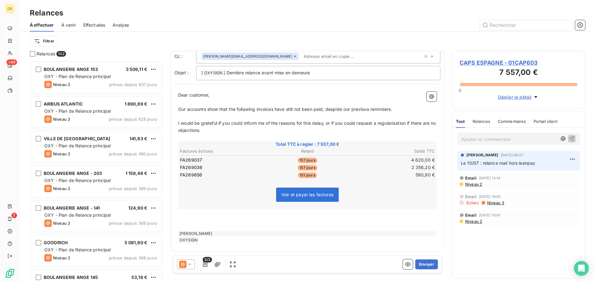
drag, startPoint x: 188, startPoint y: 220, endPoint x: 221, endPoint y: 212, distance: 34.3
click at [188, 220] on p "﻿" at bounding box center [307, 220] width 259 height 7
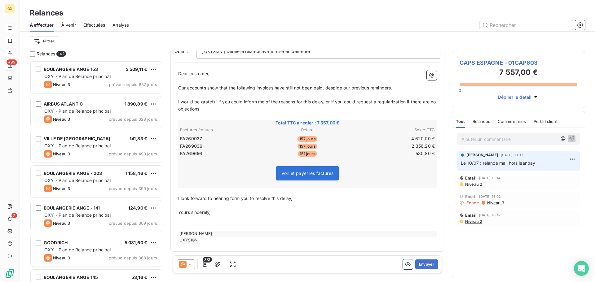
scroll to position [0, 0]
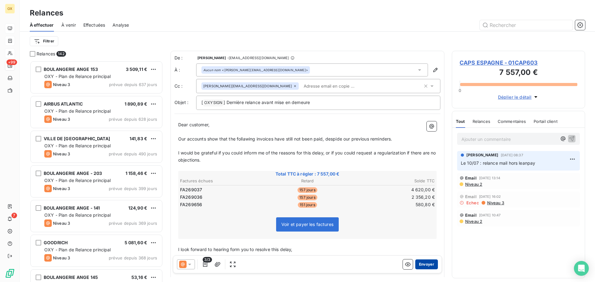
click at [426, 262] on button "Envoyer" at bounding box center [427, 265] width 23 height 10
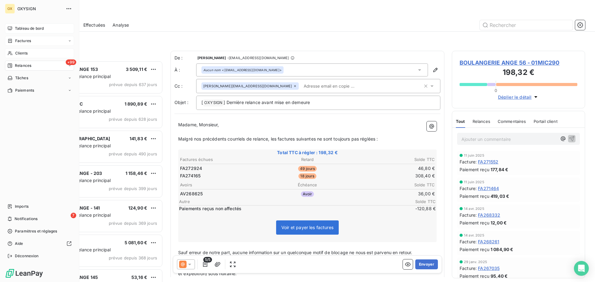
click at [20, 52] on span "Clients" at bounding box center [21, 54] width 12 height 6
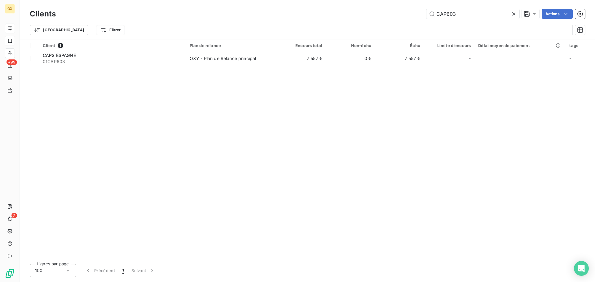
drag, startPoint x: 478, startPoint y: 16, endPoint x: 409, endPoint y: 12, distance: 69.9
click at [416, 13] on div "CAP603 Actions" at bounding box center [324, 14] width 522 height 10
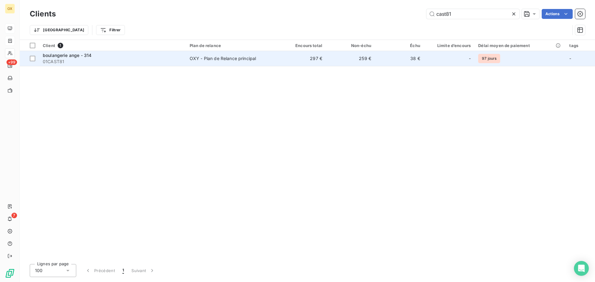
type input "cast81"
click at [112, 59] on span "01CAST81" at bounding box center [113, 62] width 140 height 6
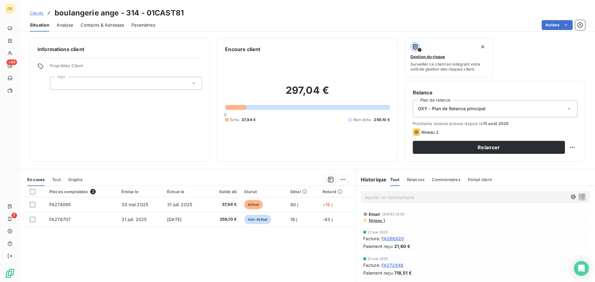
click at [97, 28] on div "Contacts & Adresses" at bounding box center [102, 25] width 43 height 13
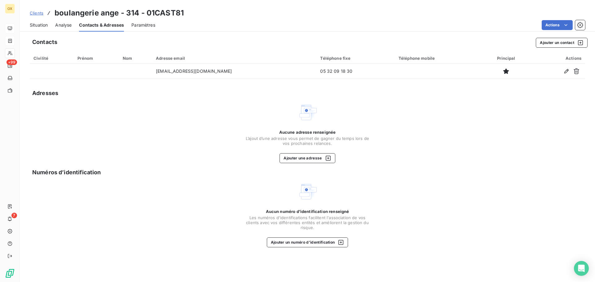
click at [41, 27] on span "Situation" at bounding box center [39, 25] width 18 height 6
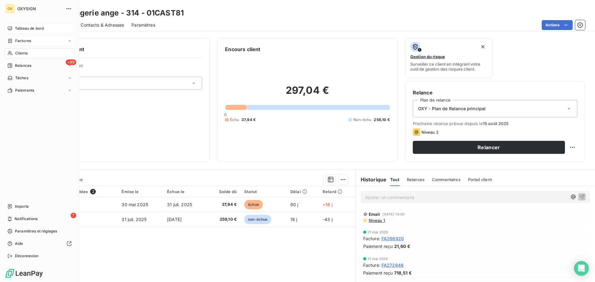
click at [24, 52] on span "Clients" at bounding box center [21, 54] width 12 height 6
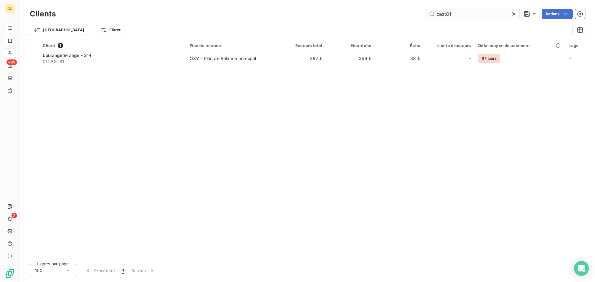
drag, startPoint x: 443, startPoint y: 13, endPoint x: 433, endPoint y: 12, distance: 10.6
click at [433, 12] on input "cast81" at bounding box center [473, 14] width 93 height 10
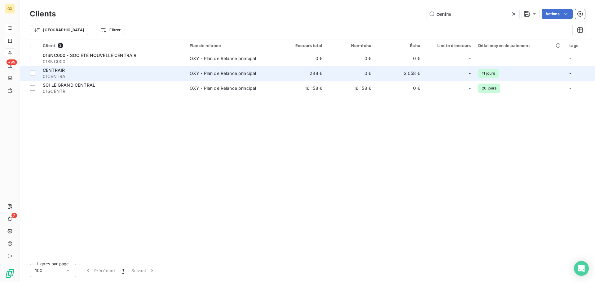
type input "centra"
click at [171, 78] on span "01CENTRA" at bounding box center [113, 76] width 140 height 6
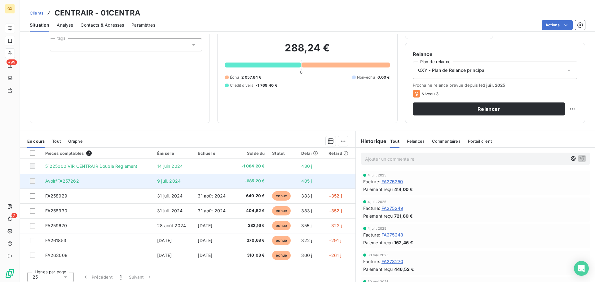
scroll to position [42, 0]
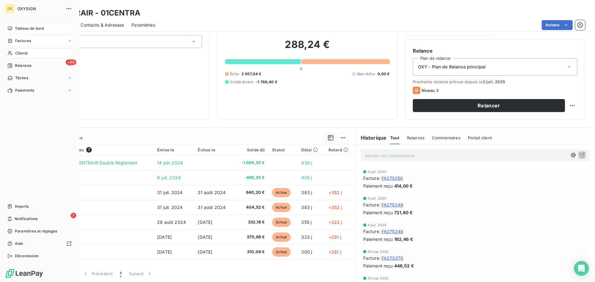
click at [18, 51] on span "Clients" at bounding box center [21, 54] width 12 height 6
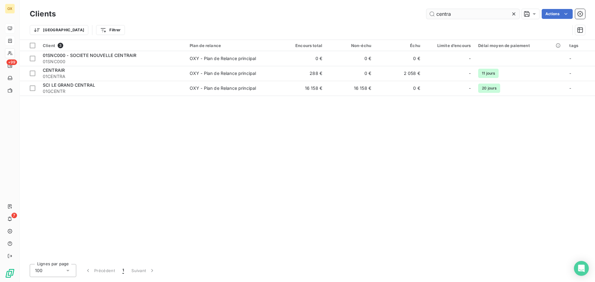
click at [514, 11] on icon at bounding box center [514, 14] width 6 height 6
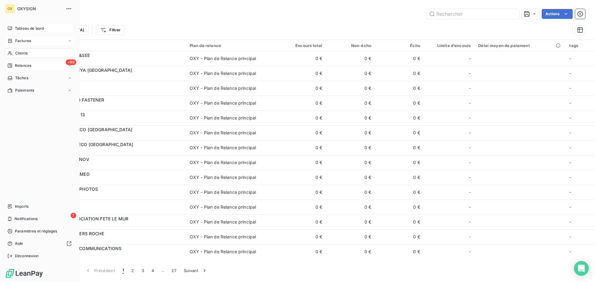
click at [18, 67] on span "Relances" at bounding box center [23, 66] width 16 height 6
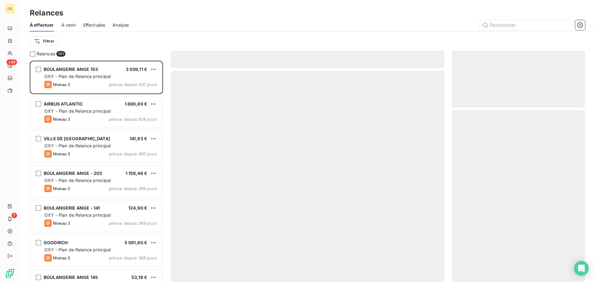
scroll to position [217, 129]
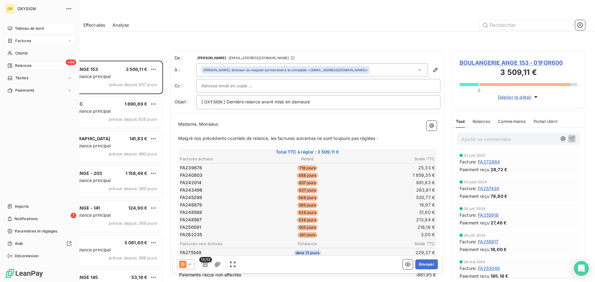
click at [15, 66] on div "Relances" at bounding box center [19, 66] width 24 height 6
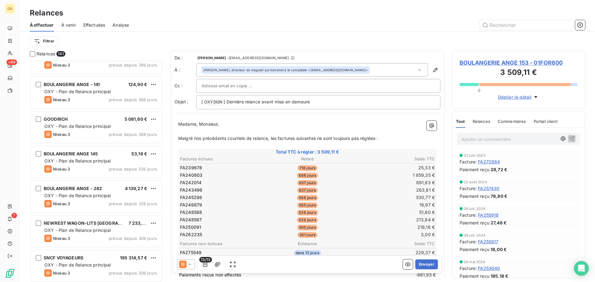
scroll to position [124, 0]
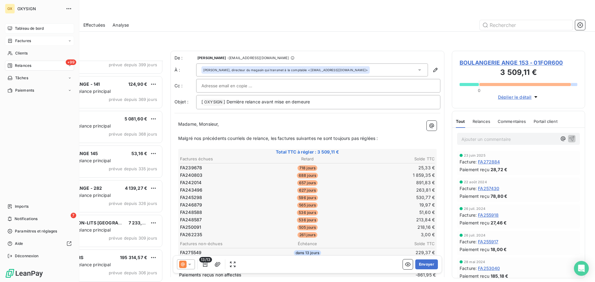
click at [28, 40] on span "Factures" at bounding box center [23, 41] width 16 height 6
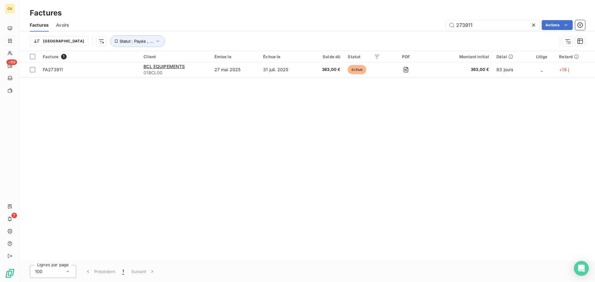
drag, startPoint x: 485, startPoint y: 28, endPoint x: 439, endPoint y: 18, distance: 47.2
click at [439, 18] on div "Factures Factures Avoirs 273911 Actions Trier Statut : Payée , ..." at bounding box center [308, 25] width 576 height 51
click at [476, 25] on input "275786" at bounding box center [493, 25] width 93 height 10
type input "275786"
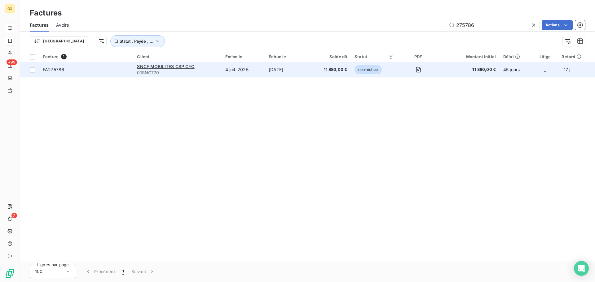
click at [69, 69] on span "FA275786" at bounding box center [86, 70] width 87 height 6
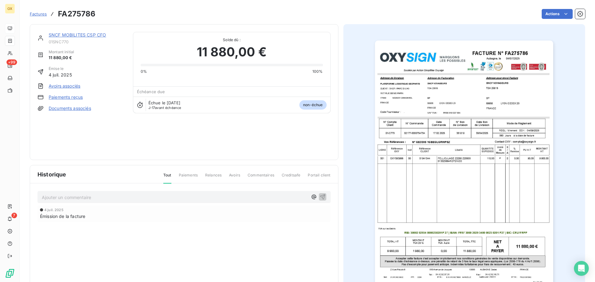
click at [452, 89] on img "button" at bounding box center [464, 167] width 178 height 252
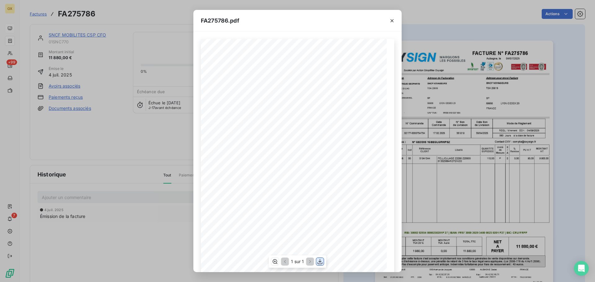
click at [319, 260] on icon "button" at bounding box center [320, 262] width 6 height 6
click at [393, 20] on icon "button" at bounding box center [392, 20] width 3 height 3
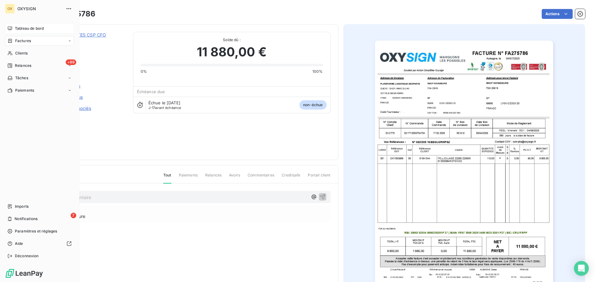
click at [19, 38] on span "Factures" at bounding box center [23, 41] width 16 height 6
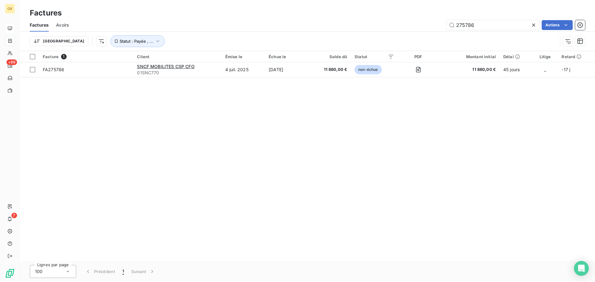
drag, startPoint x: 485, startPoint y: 22, endPoint x: 444, endPoint y: 24, distance: 41.3
click at [445, 24] on div "275786 Actions" at bounding box center [330, 25] width 509 height 10
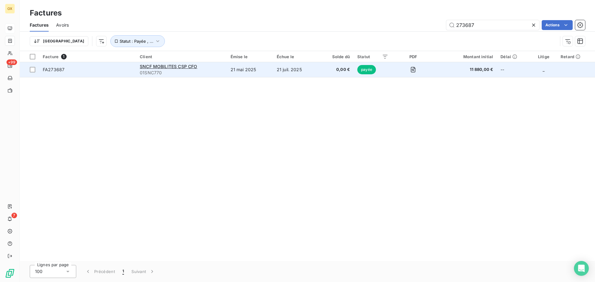
type input "273687"
click at [79, 71] on span "FA273687" at bounding box center [88, 70] width 90 height 6
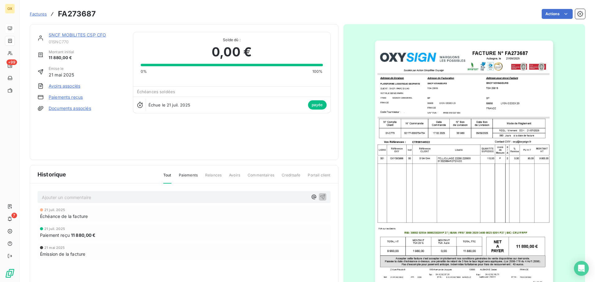
click at [482, 95] on img "button" at bounding box center [464, 167] width 178 height 252
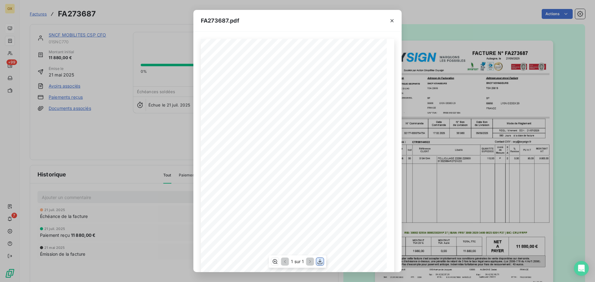
click at [319, 264] on icon "button" at bounding box center [320, 262] width 6 height 6
click at [394, 21] on icon "button" at bounding box center [392, 21] width 6 height 6
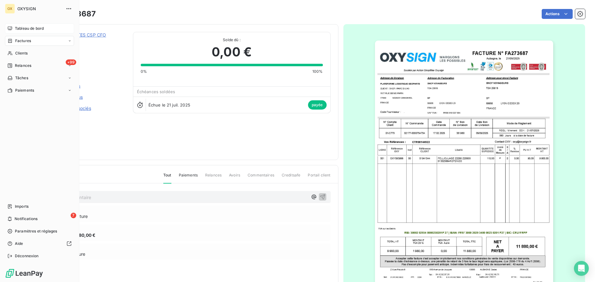
click at [26, 40] on span "Factures" at bounding box center [23, 41] width 16 height 6
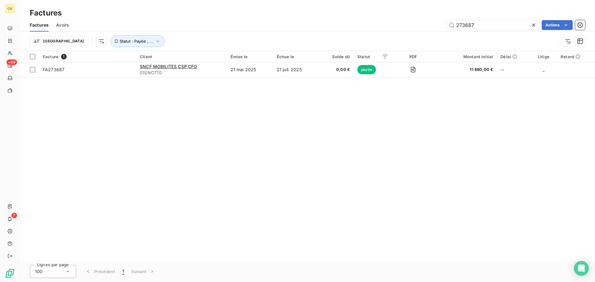
drag, startPoint x: 486, startPoint y: 23, endPoint x: 455, endPoint y: 19, distance: 31.9
click at [455, 19] on div "Factures Avoirs 273687 Actions" at bounding box center [308, 25] width 576 height 13
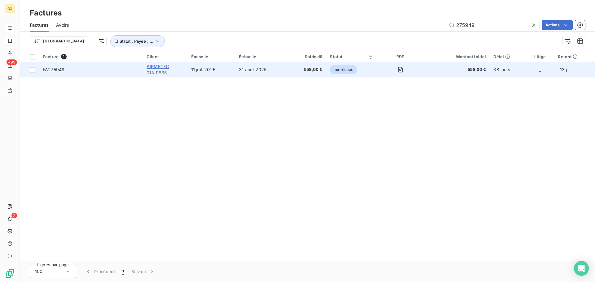
type input "275949"
click at [165, 67] on span "AIRMETEC" at bounding box center [158, 66] width 22 height 5
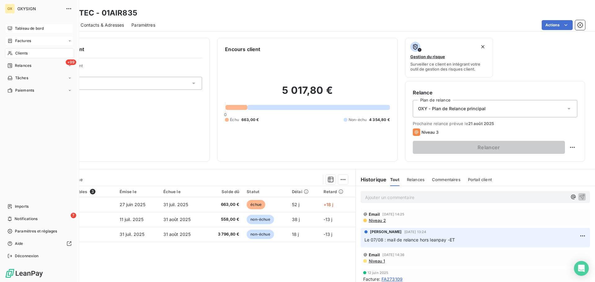
click at [31, 40] on span "Factures" at bounding box center [23, 41] width 16 height 6
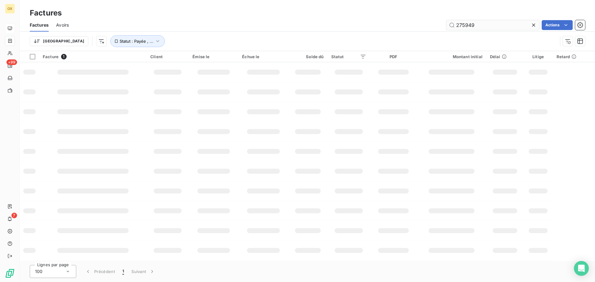
drag, startPoint x: 510, startPoint y: 30, endPoint x: 449, endPoint y: 25, distance: 61.6
click at [449, 24] on div "Factures Avoirs 275949 Actions" at bounding box center [308, 25] width 576 height 13
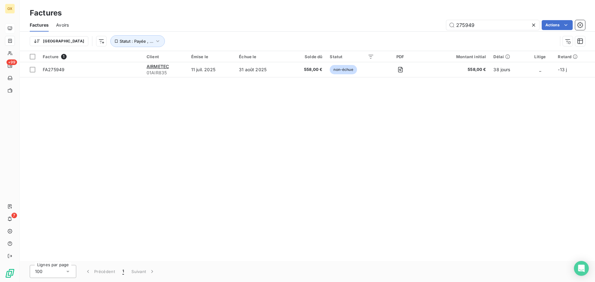
click at [534, 23] on icon at bounding box center [534, 25] width 6 height 6
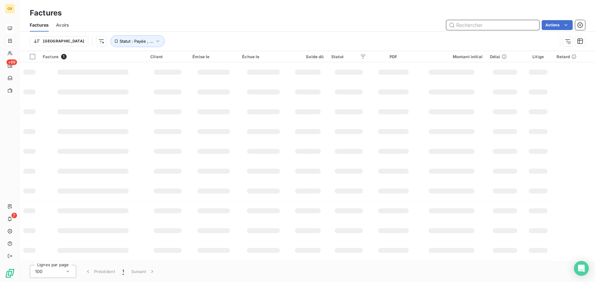
click at [481, 26] on input "text" at bounding box center [493, 25] width 93 height 10
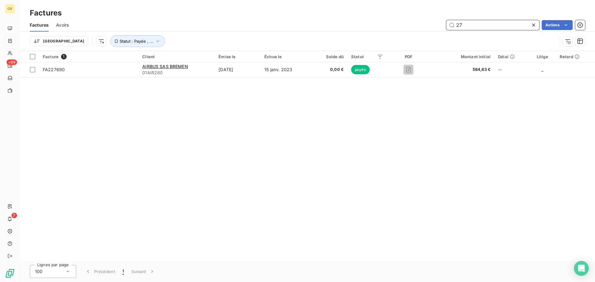
type input "2"
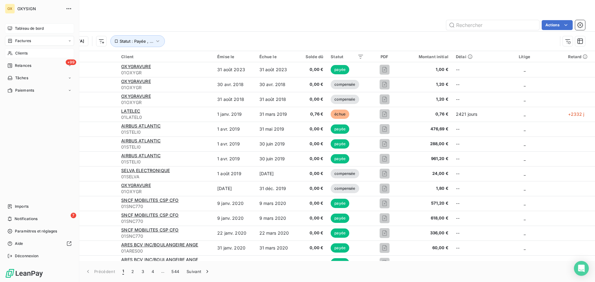
drag, startPoint x: 20, startPoint y: 54, endPoint x: 26, endPoint y: 51, distance: 6.8
click at [20, 54] on span "Clients" at bounding box center [21, 54] width 12 height 6
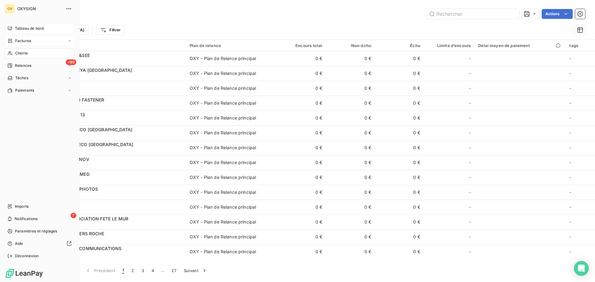
click at [17, 52] on span "Clients" at bounding box center [21, 54] width 12 height 6
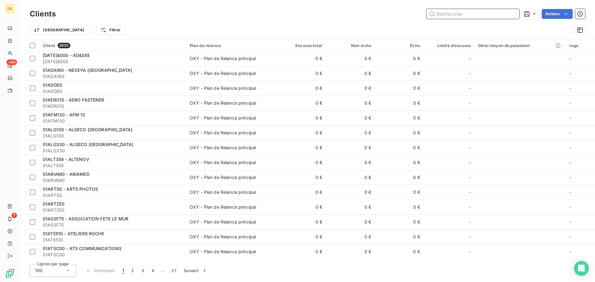
click at [446, 12] on input "text" at bounding box center [473, 14] width 93 height 10
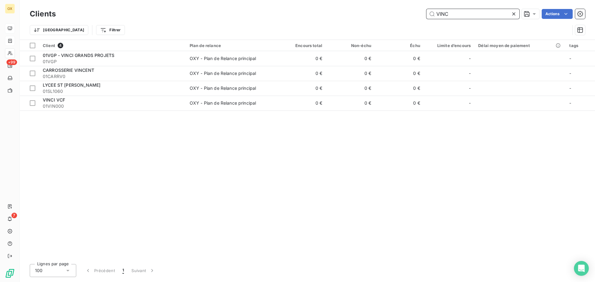
type input "VINC"
drag, startPoint x: 474, startPoint y: 20, endPoint x: 427, endPoint y: 11, distance: 47.0
click at [425, 10] on div "Clients VINC Actions" at bounding box center [308, 13] width 556 height 13
click at [514, 13] on icon at bounding box center [514, 13] width 3 height 3
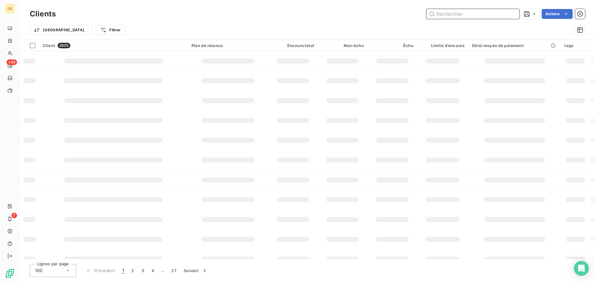
click at [494, 16] on input "text" at bounding box center [473, 14] width 93 height 10
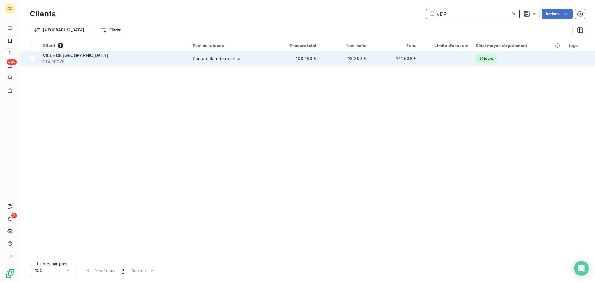
type input "VDP"
click at [115, 64] on span "01VDP075" at bounding box center [114, 62] width 143 height 6
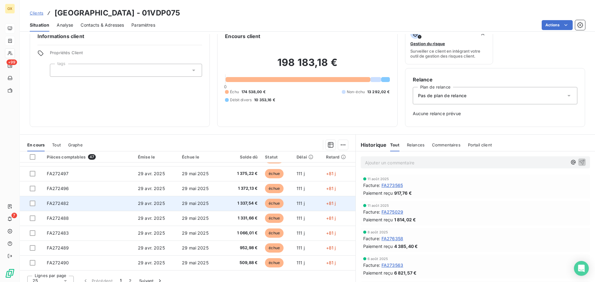
scroll to position [20, 0]
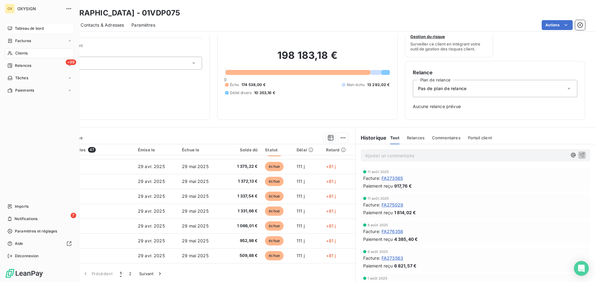
drag, startPoint x: 18, startPoint y: 39, endPoint x: 62, endPoint y: 32, distance: 44.3
click at [18, 39] on span "Factures" at bounding box center [23, 41] width 16 height 6
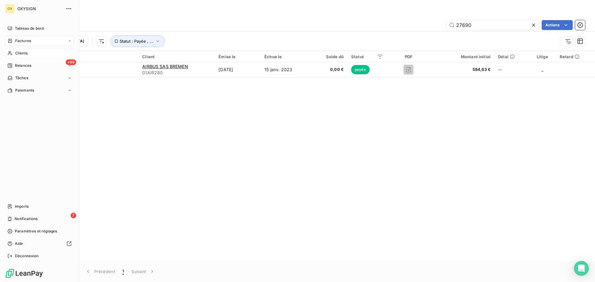
type input "27690"
click at [22, 51] on span "Clients" at bounding box center [21, 54] width 12 height 6
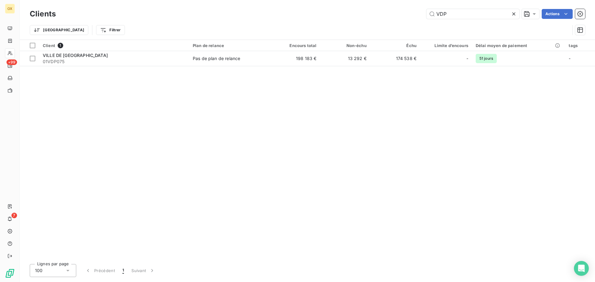
drag, startPoint x: 470, startPoint y: 17, endPoint x: 407, endPoint y: 11, distance: 63.3
click at [407, 11] on div "VDP Actions" at bounding box center [324, 14] width 522 height 10
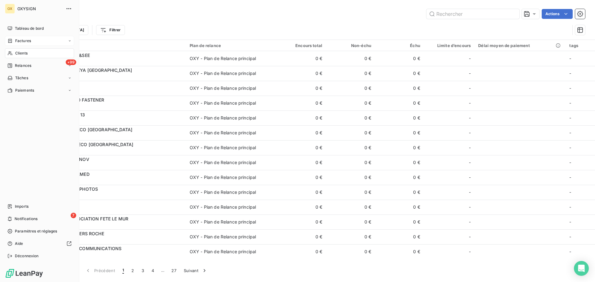
drag, startPoint x: 19, startPoint y: 39, endPoint x: 66, endPoint y: 36, distance: 47.5
click at [18, 39] on span "Factures" at bounding box center [23, 41] width 16 height 6
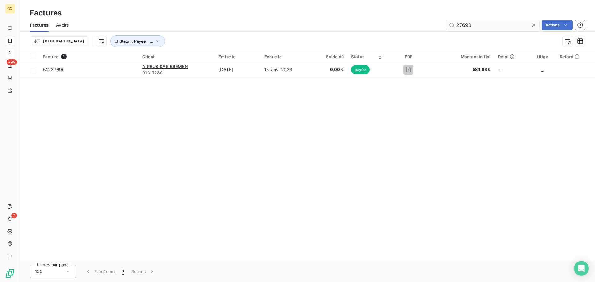
click at [483, 26] on input "27690" at bounding box center [493, 25] width 93 height 10
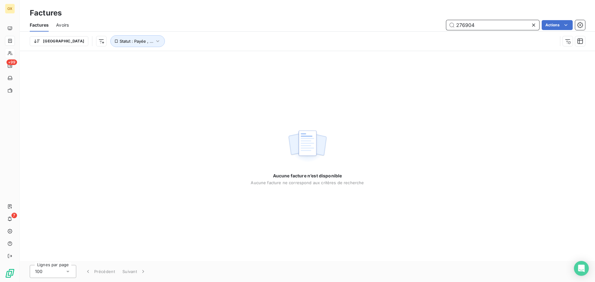
drag, startPoint x: 482, startPoint y: 26, endPoint x: 441, endPoint y: 21, distance: 41.3
click at [443, 26] on div "276904 Actions" at bounding box center [330, 25] width 509 height 10
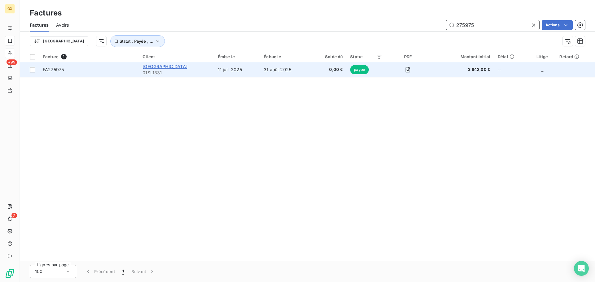
type input "275975"
click at [183, 68] on span "[GEOGRAPHIC_DATA]" at bounding box center [165, 66] width 45 height 5
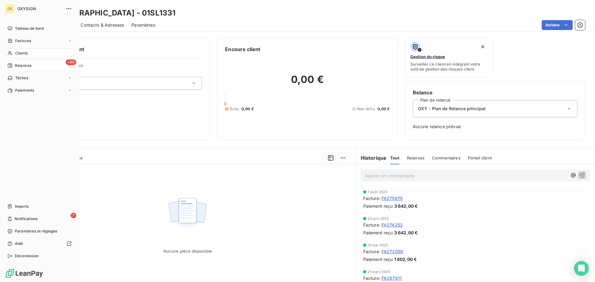
click at [27, 64] on span "Relances" at bounding box center [23, 66] width 16 height 6
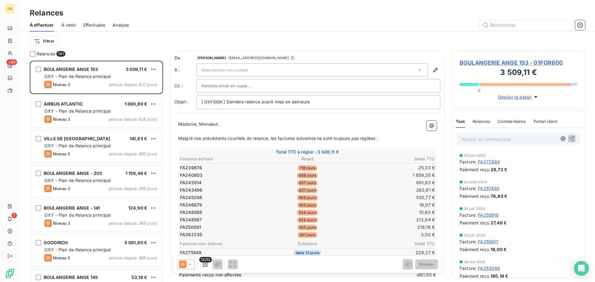
scroll to position [217, 129]
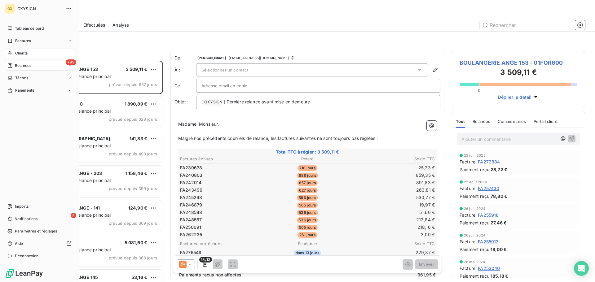
drag, startPoint x: 17, startPoint y: 41, endPoint x: 78, endPoint y: 35, distance: 61.1
click at [17, 41] on span "Factures" at bounding box center [23, 41] width 16 height 6
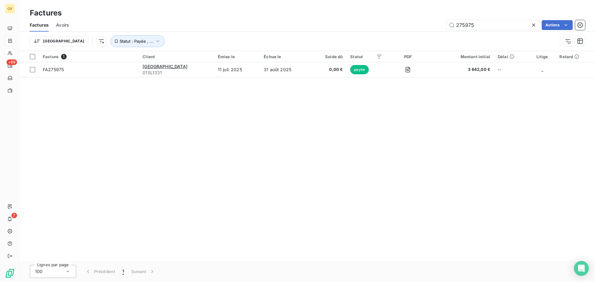
drag, startPoint x: 489, startPoint y: 22, endPoint x: 447, endPoint y: 18, distance: 42.0
click at [447, 18] on div "Factures Factures Avoirs 275975 Actions Trier Statut : Payée , ..." at bounding box center [308, 25] width 576 height 51
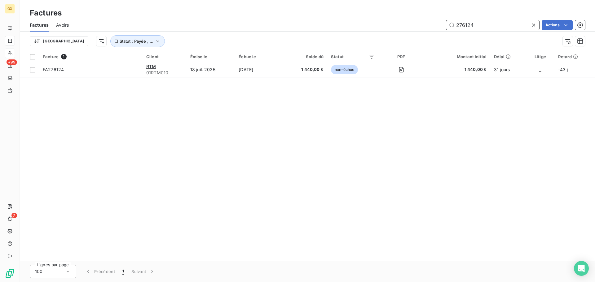
drag, startPoint x: 486, startPoint y: 26, endPoint x: 465, endPoint y: 24, distance: 20.9
click at [465, 24] on input "276124" at bounding box center [493, 25] width 93 height 10
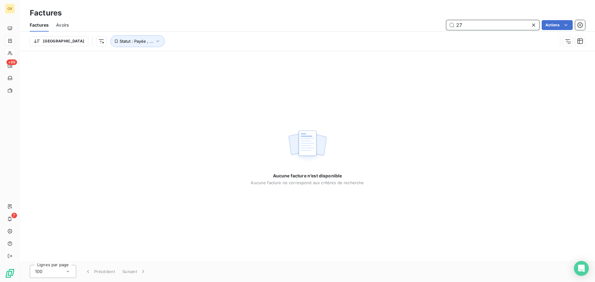
type input "2"
type input "277095"
click at [535, 26] on icon at bounding box center [534, 25] width 6 height 6
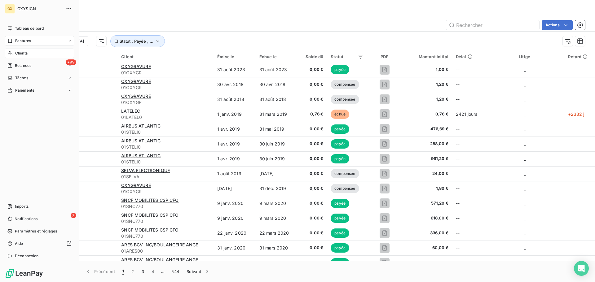
click at [27, 52] on span "Clients" at bounding box center [21, 54] width 12 height 6
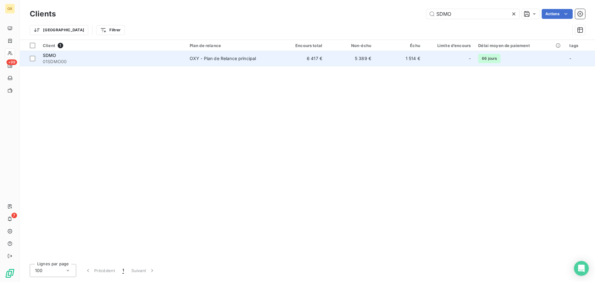
type input "SDMO"
click at [56, 55] on div "SDMO" at bounding box center [113, 55] width 140 height 6
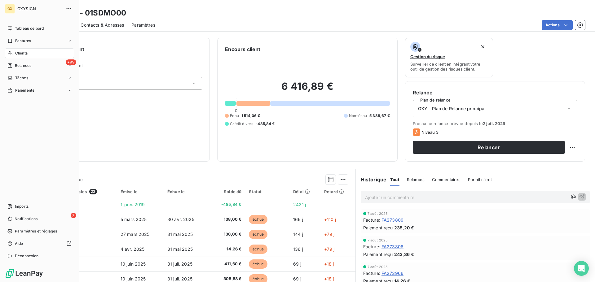
click at [18, 51] on span "Clients" at bounding box center [21, 54] width 12 height 6
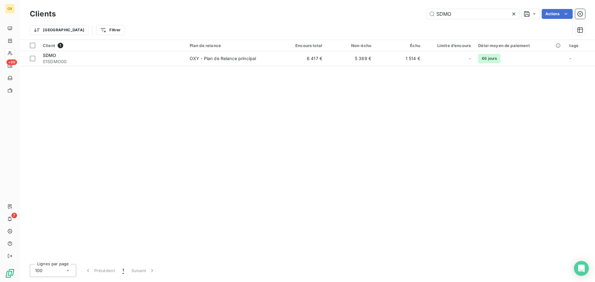
drag, startPoint x: 483, startPoint y: 19, endPoint x: 460, endPoint y: 22, distance: 22.8
click at [429, 14] on div "Clients SDMO Actions" at bounding box center [308, 13] width 556 height 13
click at [513, 14] on icon at bounding box center [514, 14] width 6 height 6
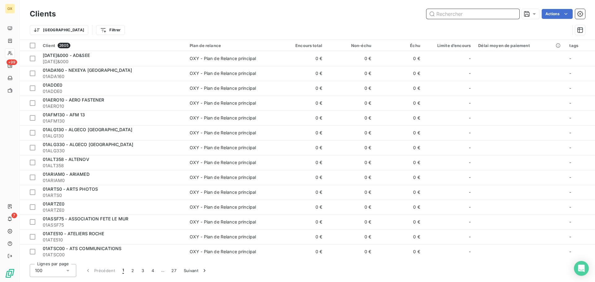
click at [513, 13] on input "text" at bounding box center [473, 14] width 93 height 10
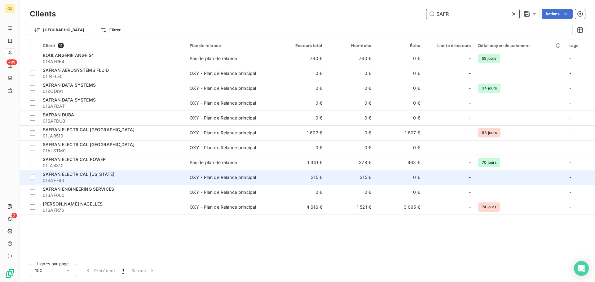
type input "SAFR"
click at [191, 173] on td "OXY - Plan de Relance principal" at bounding box center [231, 177] width 91 height 15
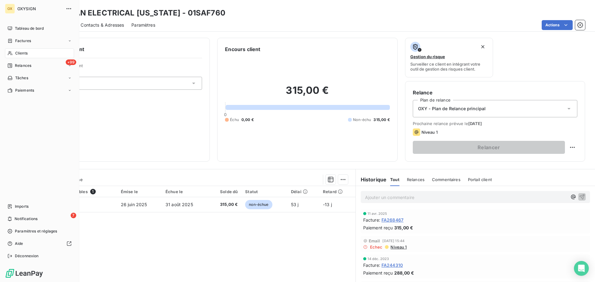
click at [16, 50] on div "Clients" at bounding box center [39, 53] width 69 height 10
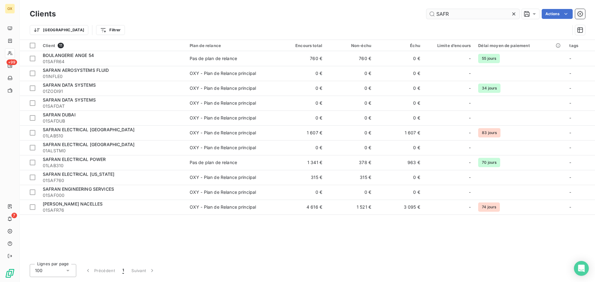
drag, startPoint x: 452, startPoint y: 13, endPoint x: 434, endPoint y: 11, distance: 17.7
click at [434, 11] on input "SAFR" at bounding box center [473, 14] width 93 height 10
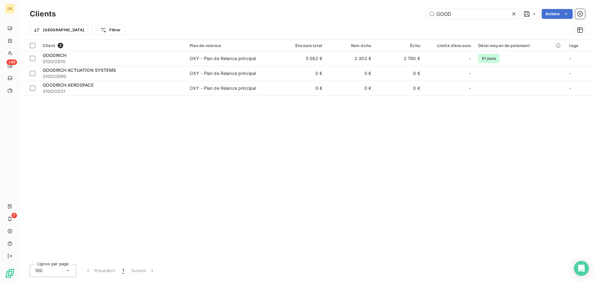
type input "GOOD"
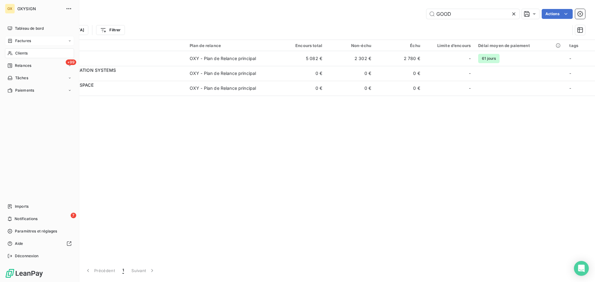
click at [18, 39] on span "Factures" at bounding box center [23, 41] width 16 height 6
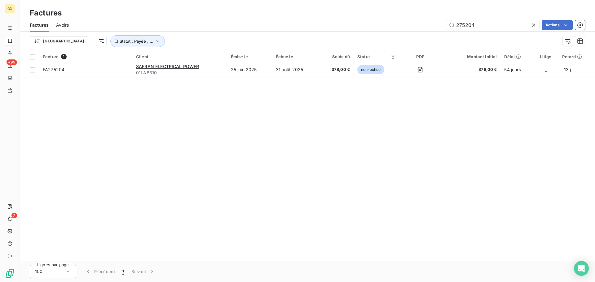
type input "275204"
drag, startPoint x: 481, startPoint y: 26, endPoint x: 384, endPoint y: 16, distance: 97.5
click at [384, 16] on div "Factures Factures Avoirs 275204 Actions Trier Statut : Payée , ..." at bounding box center [308, 25] width 576 height 51
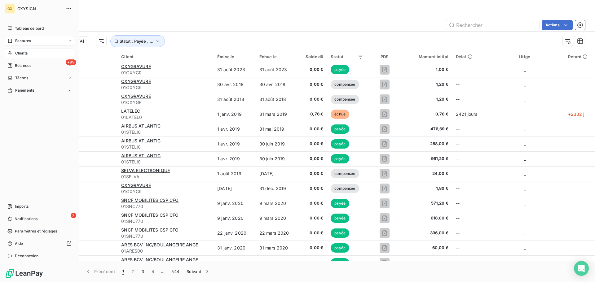
click at [16, 52] on span "Clients" at bounding box center [21, 54] width 12 height 6
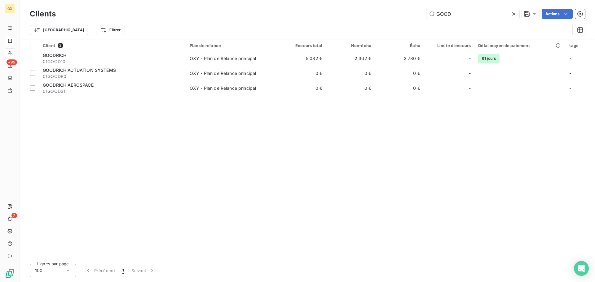
drag, startPoint x: 476, startPoint y: 17, endPoint x: 398, endPoint y: 3, distance: 79.1
click at [398, 3] on div "Clients GOOD Actions Trier Filtrer" at bounding box center [308, 20] width 576 height 40
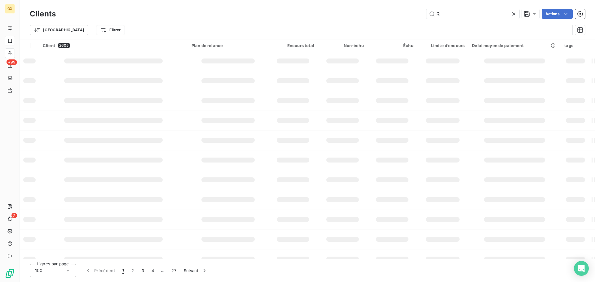
type input "RL"
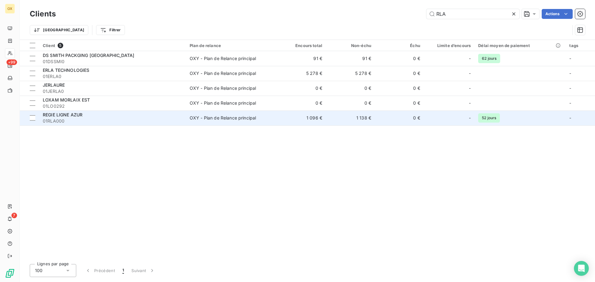
type input "RLA"
click at [89, 117] on div "REGIE LIGNE AZUR" at bounding box center [113, 115] width 140 height 6
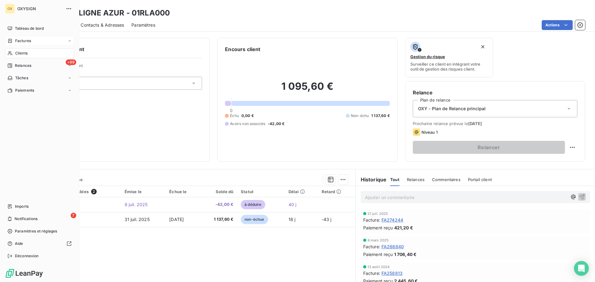
click at [20, 39] on span "Factures" at bounding box center [23, 41] width 16 height 6
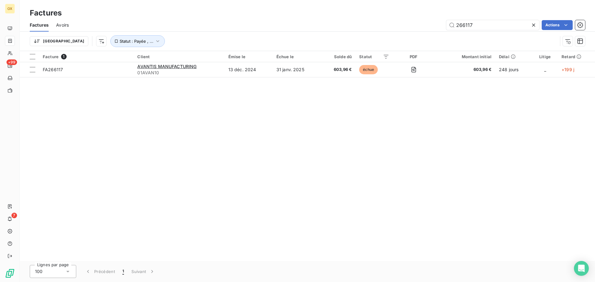
drag, startPoint x: 475, startPoint y: 24, endPoint x: 454, endPoint y: 30, distance: 21.8
click at [454, 30] on div "Factures Avoirs 266117 Actions" at bounding box center [308, 25] width 576 height 13
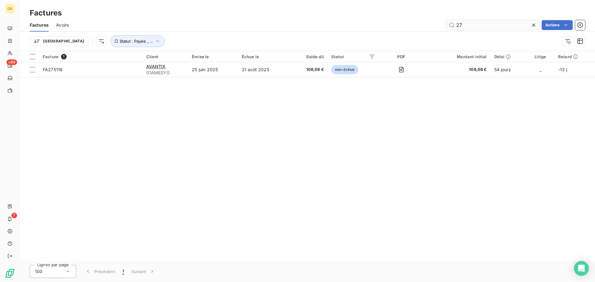
type input "2"
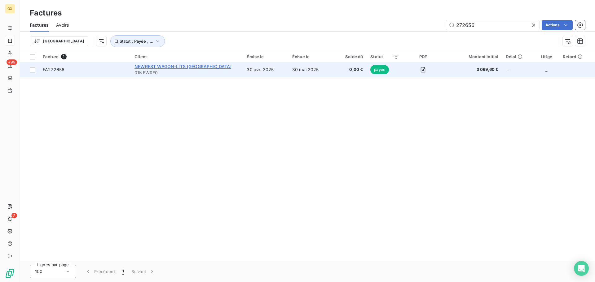
type input "272656"
click at [199, 67] on span "NEWREST WAGON-LITS [GEOGRAPHIC_DATA]" at bounding box center [183, 66] width 97 height 5
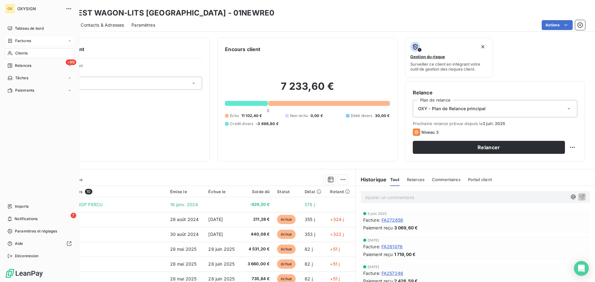
click at [24, 40] on span "Factures" at bounding box center [23, 41] width 16 height 6
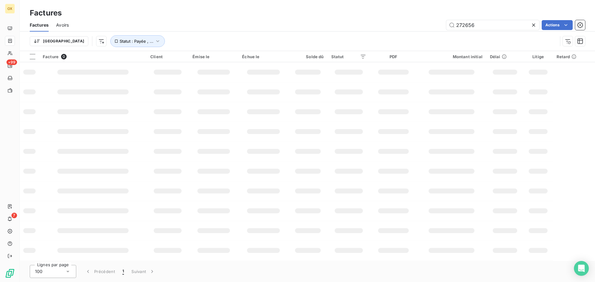
drag, startPoint x: 482, startPoint y: 24, endPoint x: 435, endPoint y: 20, distance: 46.7
click at [436, 21] on div "272656 Actions" at bounding box center [330, 25] width 509 height 10
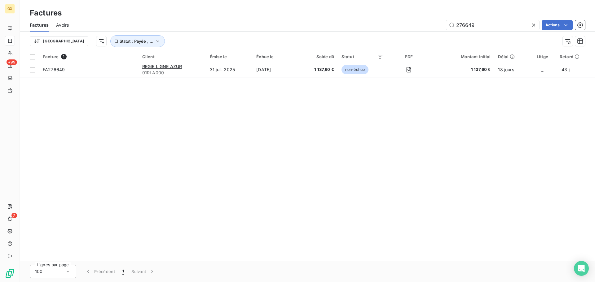
type input "276649"
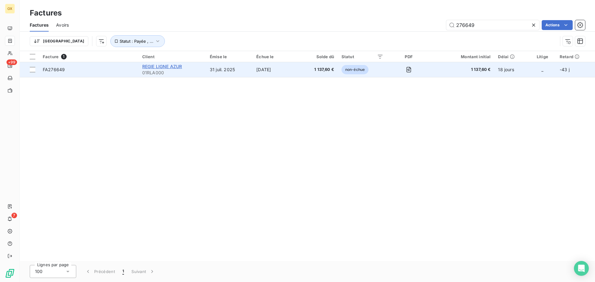
click at [164, 68] on span "REGIE LIGNE AZUR" at bounding box center [162, 66] width 40 height 5
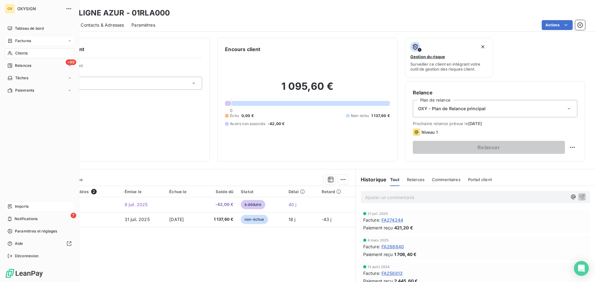
click at [25, 206] on span "Imports" at bounding box center [22, 207] width 14 height 6
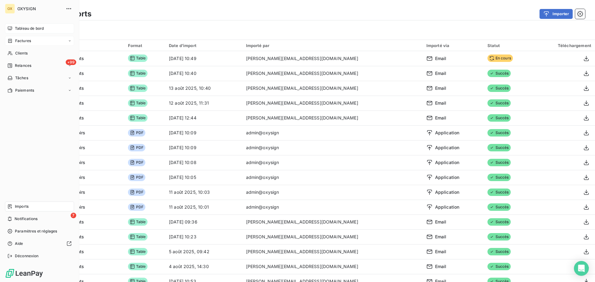
drag, startPoint x: 16, startPoint y: 27, endPoint x: 43, endPoint y: 33, distance: 27.9
click at [16, 27] on span "Tableau de bord" at bounding box center [29, 29] width 29 height 6
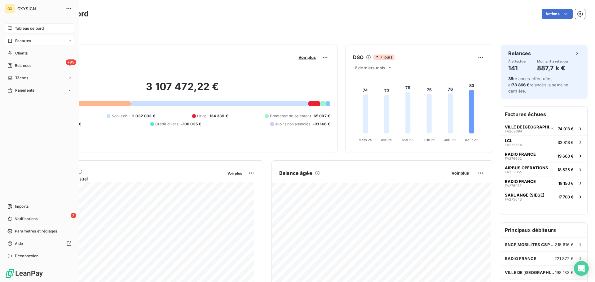
drag, startPoint x: 10, startPoint y: 205, endPoint x: 16, endPoint y: 200, distance: 7.9
click at [10, 205] on icon at bounding box center [10, 207] width 4 height 4
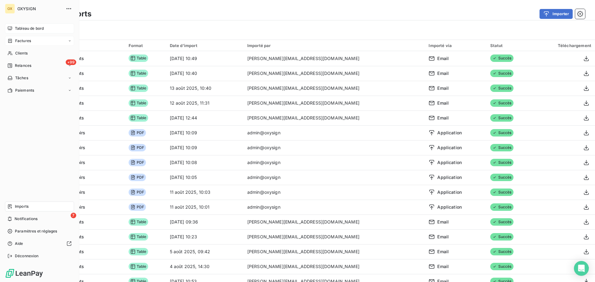
click at [21, 26] on span "Tableau de bord" at bounding box center [29, 29] width 29 height 6
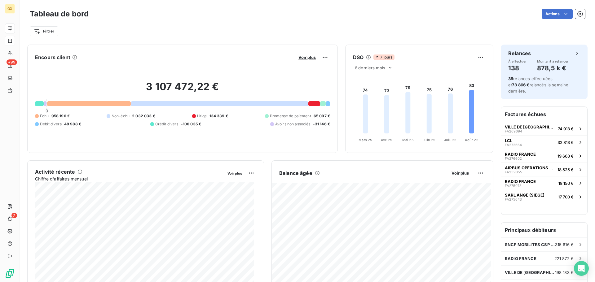
click at [139, 35] on div "Filtrer" at bounding box center [308, 31] width 556 height 12
drag, startPoint x: 51, startPoint y: 115, endPoint x: 65, endPoint y: 117, distance: 14.7
click at [65, 117] on div "Échu 958 196 €" at bounding box center [52, 116] width 35 height 6
copy span "958 196"
click at [153, 48] on div "Encours client Voir plus 3 107 472,22 € 0 Échu 958 196 € Non-échu 2 032 033 € L…" at bounding box center [182, 99] width 311 height 109
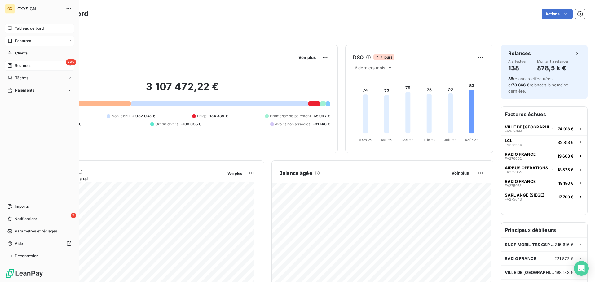
click at [18, 66] on span "Relances" at bounding box center [23, 66] width 16 height 6
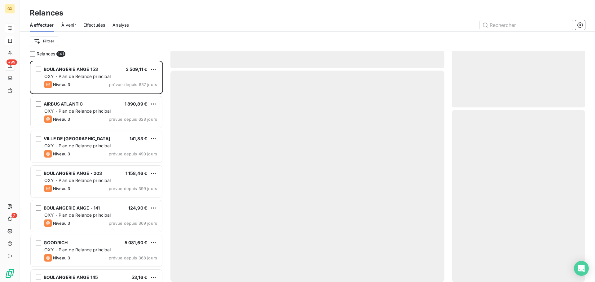
scroll to position [217, 129]
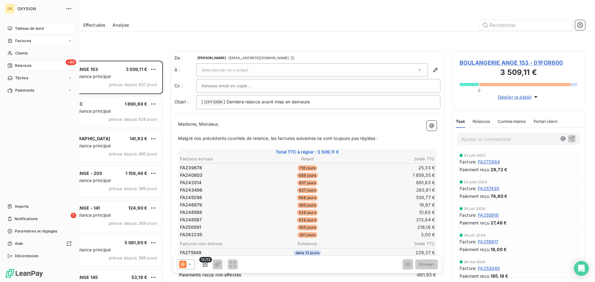
drag, startPoint x: 19, startPoint y: 29, endPoint x: 17, endPoint y: 26, distance: 3.5
click at [17, 26] on span "Tableau de bord" at bounding box center [29, 29] width 29 height 6
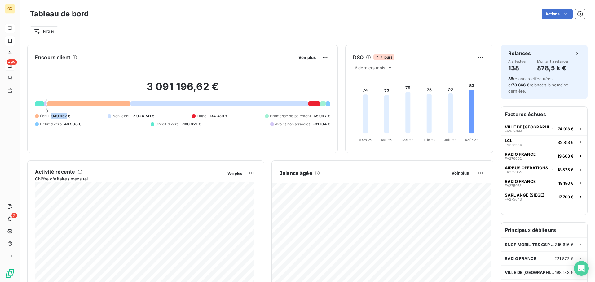
drag, startPoint x: 52, startPoint y: 117, endPoint x: 66, endPoint y: 119, distance: 14.4
click at [66, 119] on span "949 957 €" at bounding box center [60, 116] width 19 height 6
copy span "949 957"
click at [140, 31] on div "Filtrer" at bounding box center [308, 31] width 556 height 12
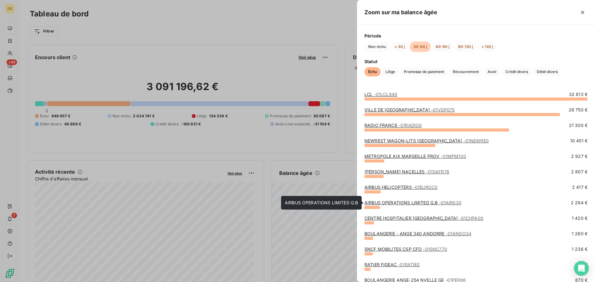
click at [416, 203] on link "AIRBUS OPERATIONS LIMITED G.B - 01AIR030" at bounding box center [413, 202] width 97 height 5
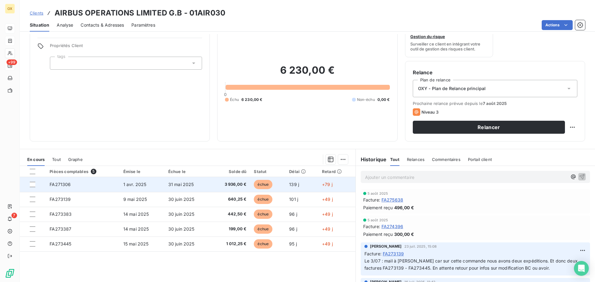
scroll to position [31, 0]
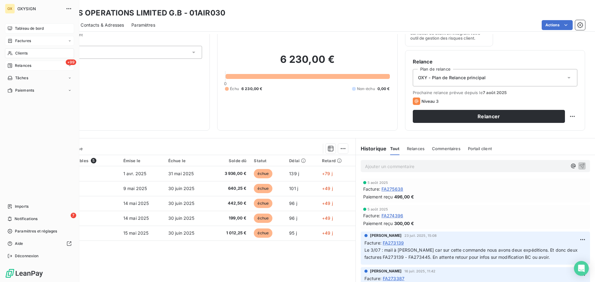
click at [18, 27] on span "Tableau de bord" at bounding box center [29, 29] width 29 height 6
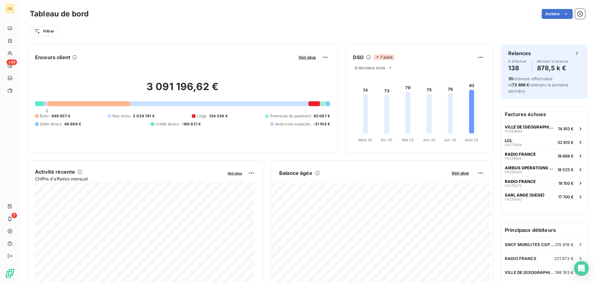
drag, startPoint x: 339, startPoint y: 39, endPoint x: 495, endPoint y: 7, distance: 159.5
click at [338, 38] on div "Tableau de bord Actions Filtrer" at bounding box center [308, 20] width 576 height 41
drag, startPoint x: 128, startPoint y: 27, endPoint x: 179, endPoint y: 47, distance: 54.4
click at [128, 27] on div "Filtrer" at bounding box center [308, 31] width 556 height 12
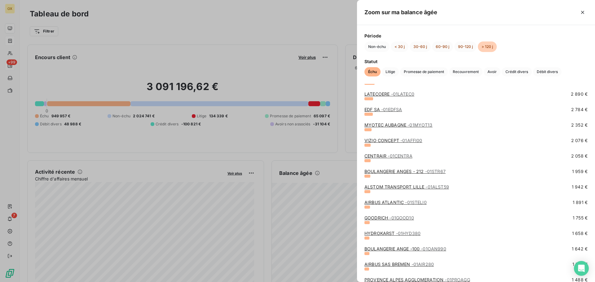
scroll to position [310, 0]
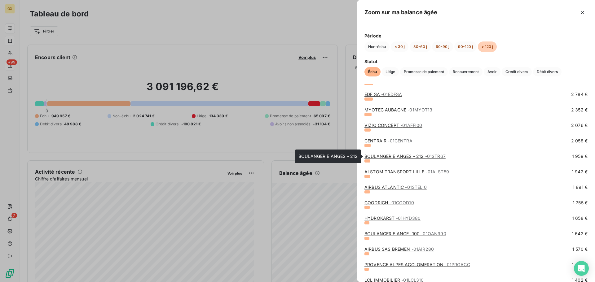
click at [407, 156] on link "BOULANGERIE ANGES - 212 - 01STR67" at bounding box center [405, 156] width 81 height 5
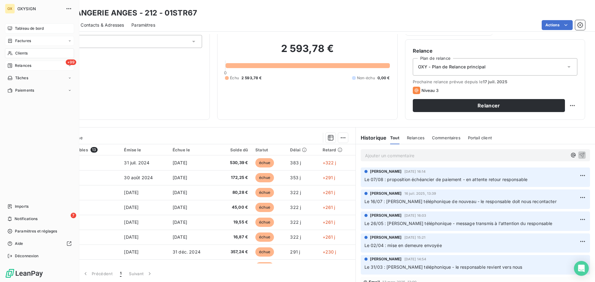
click at [29, 66] on span "Relances" at bounding box center [23, 66] width 16 height 6
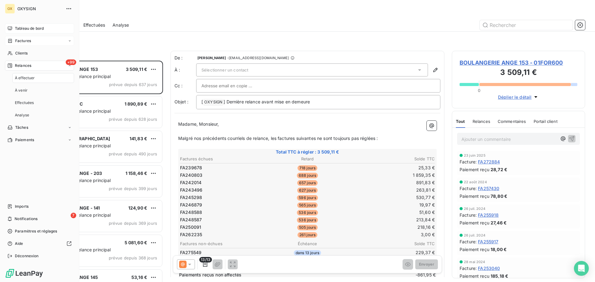
scroll to position [217, 129]
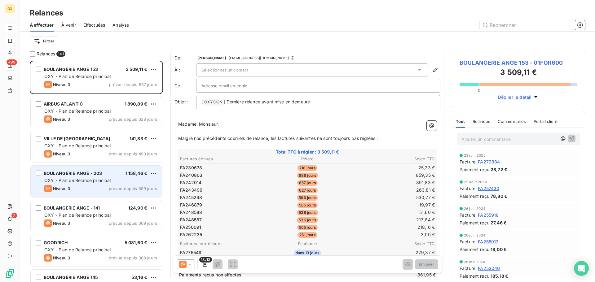
click at [120, 172] on div "BOULANGERIE ANGE - 203 1 158,46 €" at bounding box center [100, 174] width 113 height 6
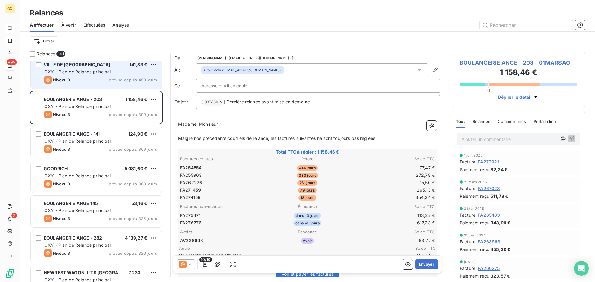
scroll to position [93, 0]
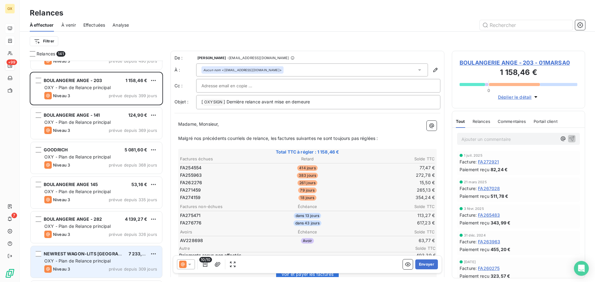
click at [62, 260] on span "OXY - Plan de Relance principal" at bounding box center [77, 261] width 67 height 5
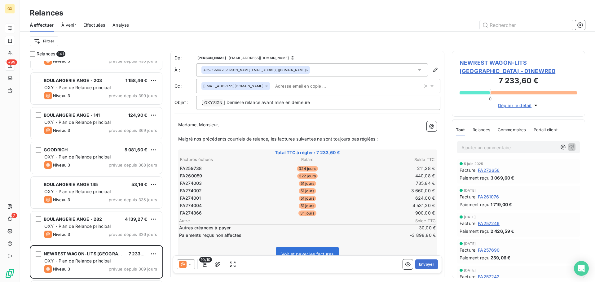
click at [495, 62] on span "NEWREST WAGON-LITS FRANCE - 01NEWRE0" at bounding box center [519, 67] width 118 height 17
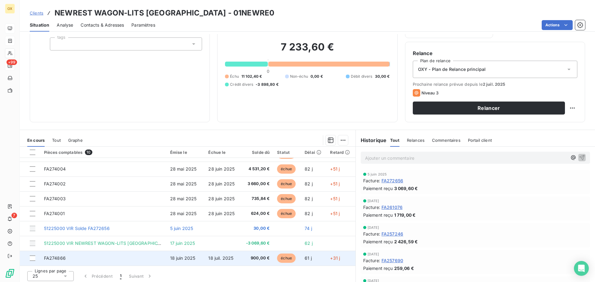
scroll to position [42, 0]
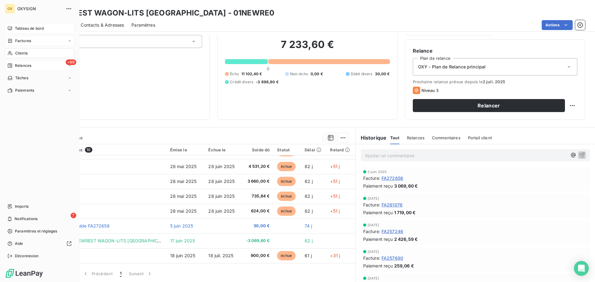
click at [16, 64] on span "Relances" at bounding box center [23, 66] width 16 height 6
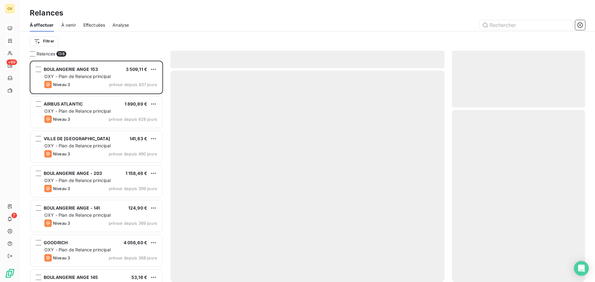
scroll to position [217, 129]
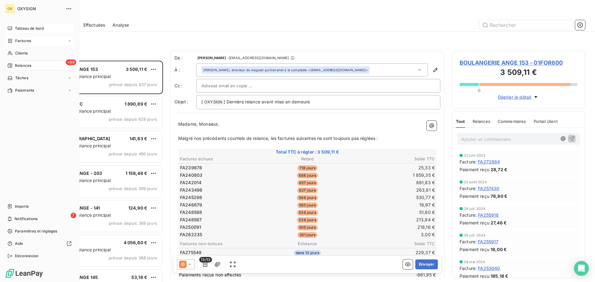
click at [20, 39] on span "Factures" at bounding box center [23, 41] width 16 height 6
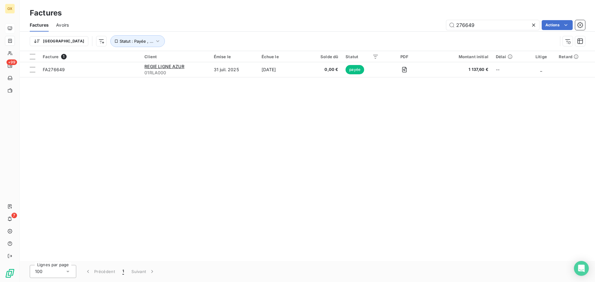
drag, startPoint x: 507, startPoint y: 30, endPoint x: 444, endPoint y: 22, distance: 63.5
click at [444, 22] on div "Factures Avoirs 276649 Actions" at bounding box center [308, 25] width 576 height 13
drag, startPoint x: 534, startPoint y: 24, endPoint x: 518, endPoint y: 22, distance: 16.2
click at [534, 24] on icon at bounding box center [534, 25] width 6 height 6
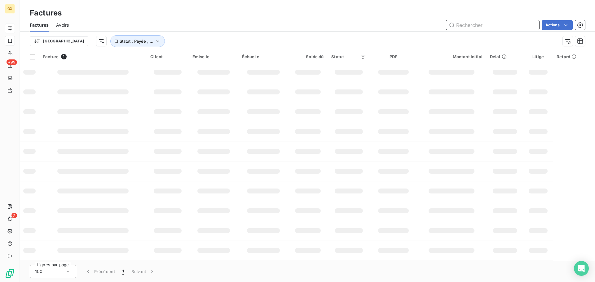
drag, startPoint x: 487, startPoint y: 23, endPoint x: 478, endPoint y: 15, distance: 12.1
click at [487, 23] on input "text" at bounding box center [493, 25] width 93 height 10
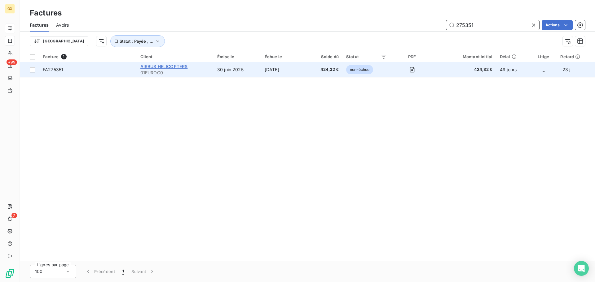
type input "275351"
click at [158, 65] on span "AIRBUS HELICOPTERS" at bounding box center [163, 66] width 47 height 5
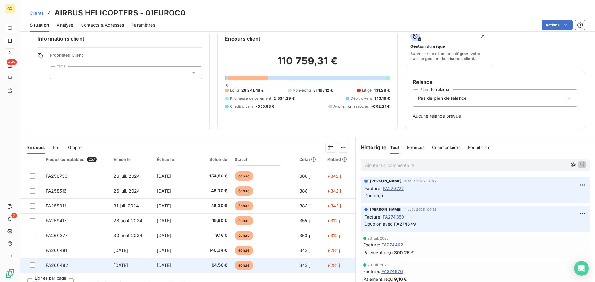
scroll to position [20, 0]
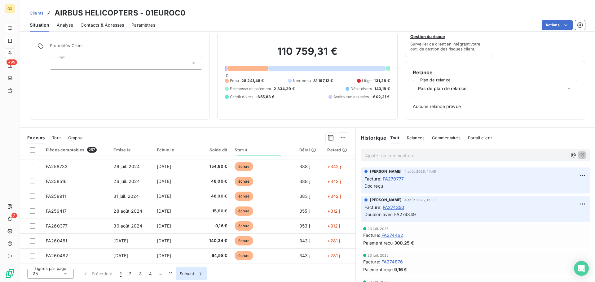
drag, startPoint x: 151, startPoint y: 273, endPoint x: 152, endPoint y: 270, distance: 3.8
click at [151, 273] on button "4" at bounding box center [150, 274] width 10 height 13
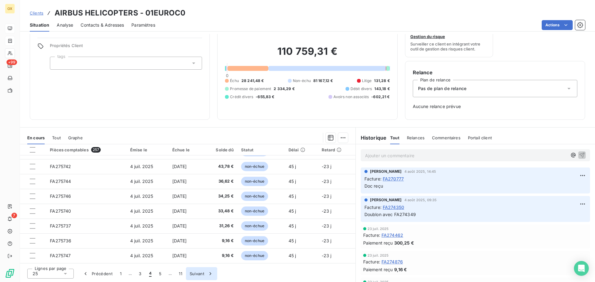
drag, startPoint x: 139, startPoint y: 273, endPoint x: 143, endPoint y: 274, distance: 3.5
click at [139, 273] on button "3" at bounding box center [140, 274] width 10 height 13
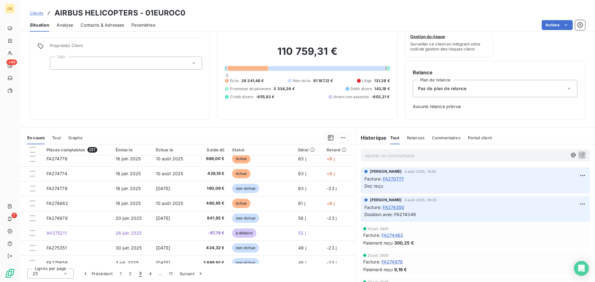
scroll to position [78, 0]
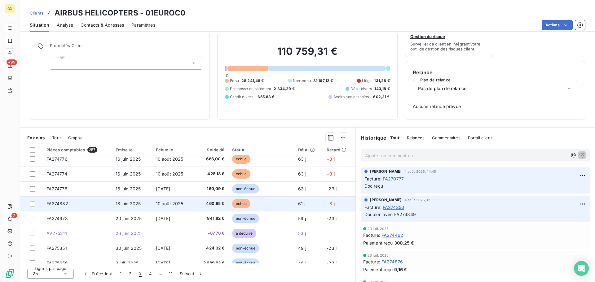
click at [241, 203] on span "échue" at bounding box center [241, 203] width 19 height 9
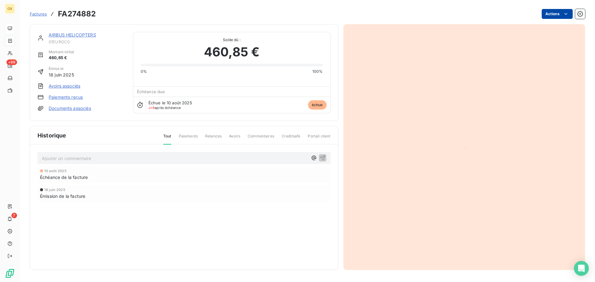
click at [549, 15] on html "OX +99 7 Factures FA274882 Actions AIRBUS HELICOPTERS 01EUROC0 Montant initial …" at bounding box center [297, 141] width 595 height 282
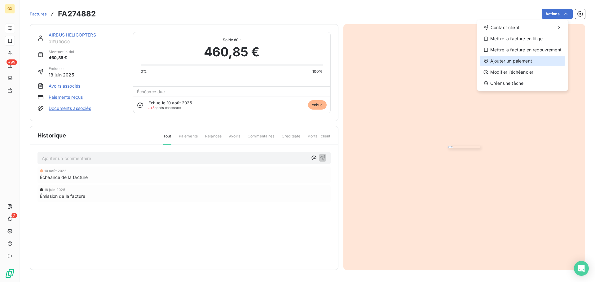
click at [524, 60] on div "Ajouter un paiement" at bounding box center [523, 61] width 86 height 10
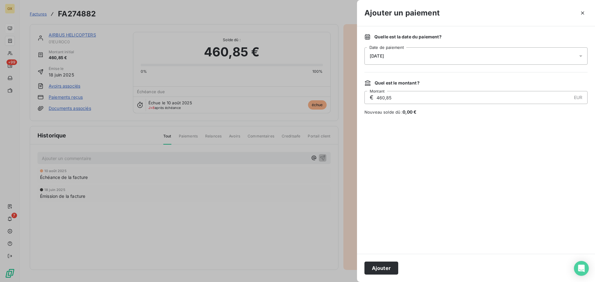
click at [398, 53] on div "[DATE]" at bounding box center [476, 55] width 223 height 17
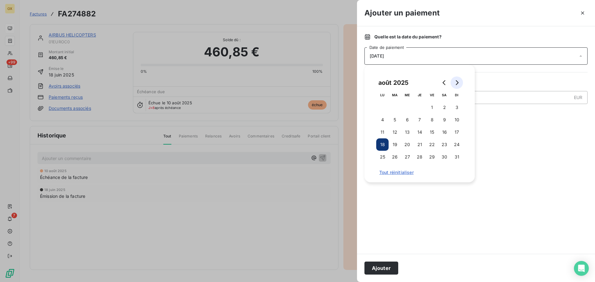
click at [460, 80] on button "Go to next month" at bounding box center [457, 83] width 12 height 12
click at [409, 118] on button "10" at bounding box center [407, 120] width 12 height 12
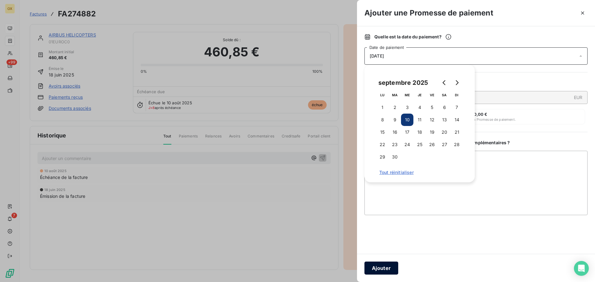
click at [387, 264] on button "Ajouter" at bounding box center [382, 268] width 34 height 13
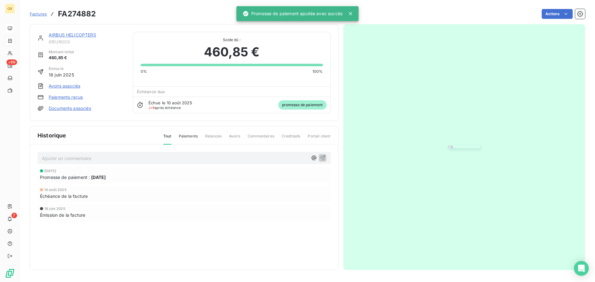
click at [59, 36] on link "AIRBUS HELICOPTERS" at bounding box center [72, 34] width 47 height 5
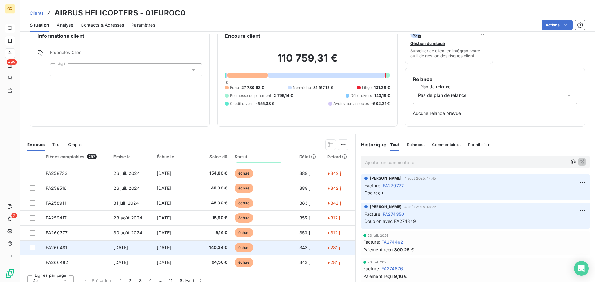
scroll to position [20, 0]
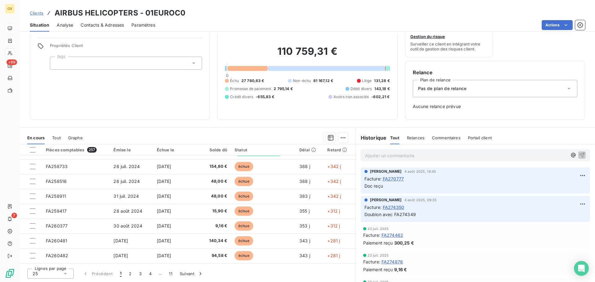
drag, startPoint x: 140, startPoint y: 273, endPoint x: 152, endPoint y: 264, distance: 14.6
click at [140, 273] on button "3" at bounding box center [141, 274] width 10 height 13
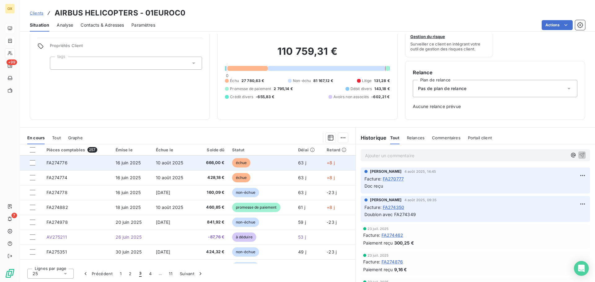
scroll to position [78, 0]
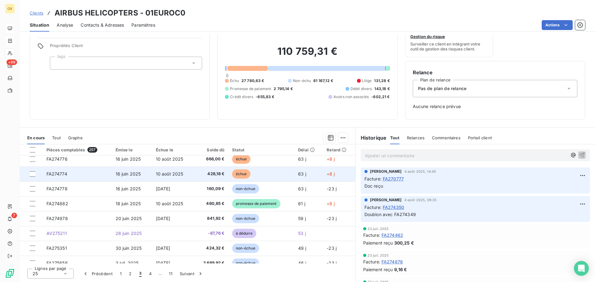
click at [193, 177] on td "428,18 €" at bounding box center [210, 174] width 35 height 15
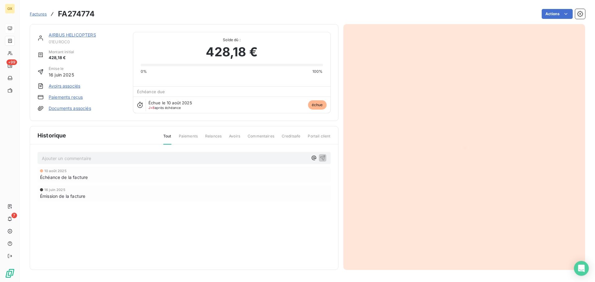
click at [549, 13] on html "OX +99 7 Factures FA274774 Actions AIRBUS HELICOPTERS 01EUROC0 Montant initial …" at bounding box center [297, 141] width 595 height 282
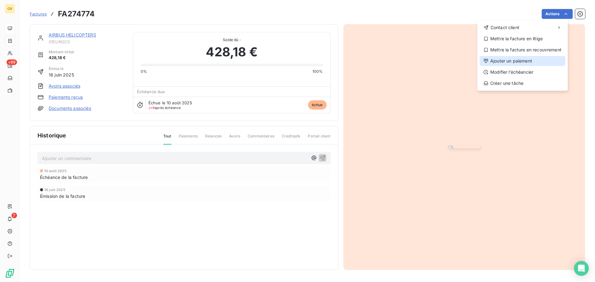
click at [528, 60] on div "Ajouter un paiement" at bounding box center [523, 61] width 86 height 10
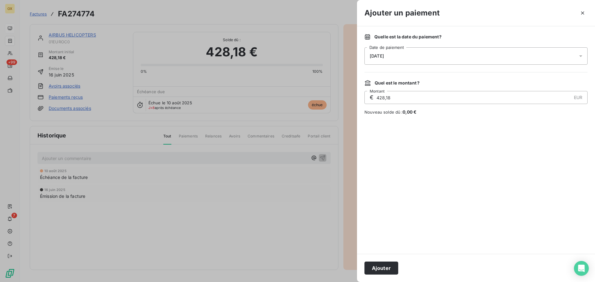
click at [384, 54] on span "[DATE]" at bounding box center [377, 56] width 14 height 5
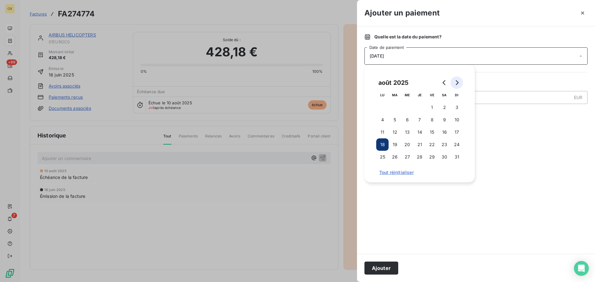
click at [457, 79] on button "Go to next month" at bounding box center [457, 83] width 12 height 12
click at [420, 118] on button "11" at bounding box center [420, 120] width 12 height 12
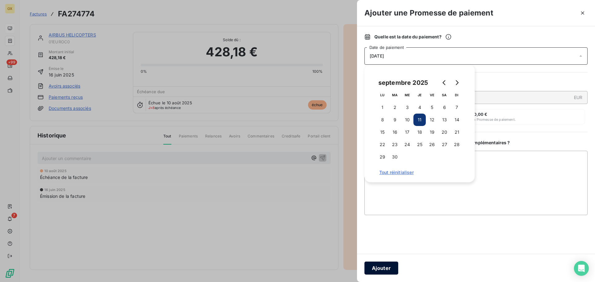
click at [387, 270] on button "Ajouter" at bounding box center [382, 268] width 34 height 13
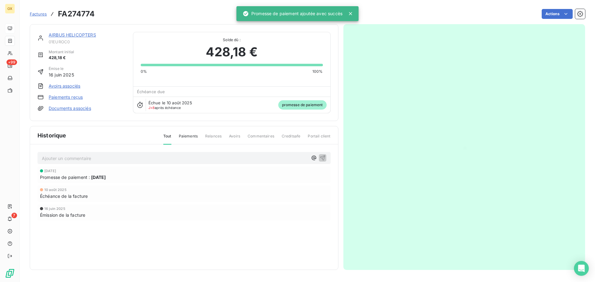
click at [85, 33] on link "AIRBUS HELICOPTERS" at bounding box center [72, 34] width 47 height 5
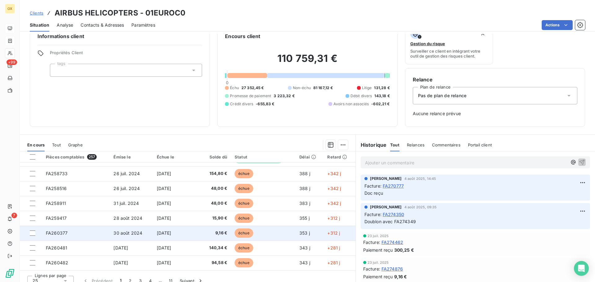
scroll to position [20, 0]
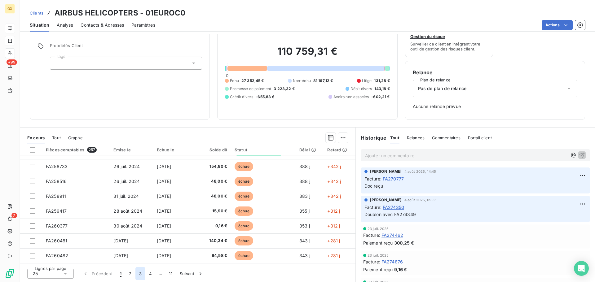
drag, startPoint x: 141, startPoint y: 275, endPoint x: 157, endPoint y: 265, distance: 18.6
click at [141, 275] on button "3" at bounding box center [141, 274] width 10 height 13
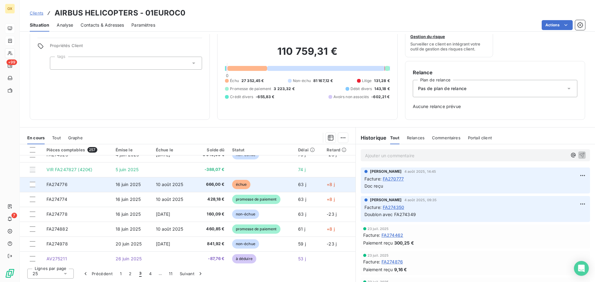
scroll to position [47, 0]
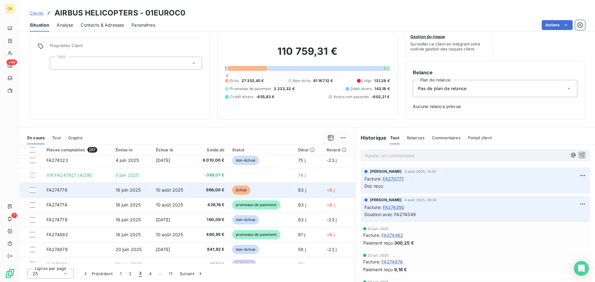
click at [256, 188] on td "échue" at bounding box center [262, 190] width 66 height 15
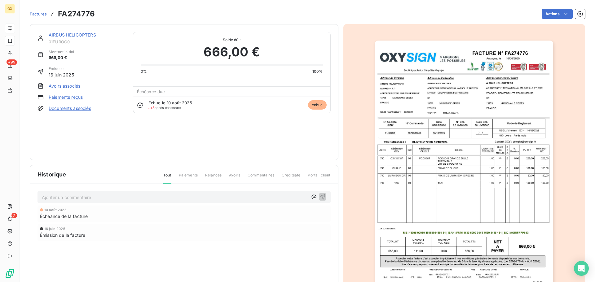
click at [551, 10] on html "OX +99 7 Factures FA274776 Actions AIRBUS HELICOPTERS 01EUROC0 Montant initial …" at bounding box center [297, 141] width 595 height 282
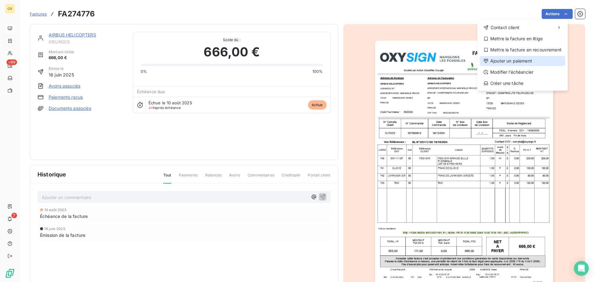
click at [526, 64] on div "Ajouter un paiement" at bounding box center [523, 61] width 86 height 10
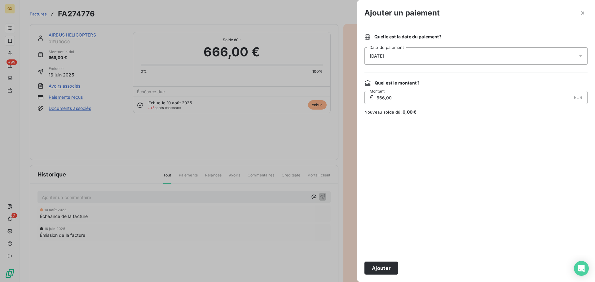
click at [384, 55] on span "[DATE]" at bounding box center [377, 56] width 14 height 5
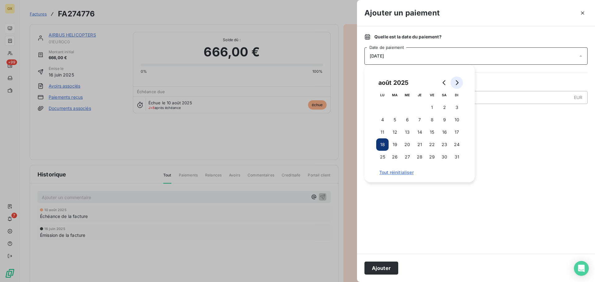
click at [459, 80] on button "Go to next month" at bounding box center [457, 83] width 12 height 12
click at [409, 120] on button "10" at bounding box center [407, 120] width 12 height 12
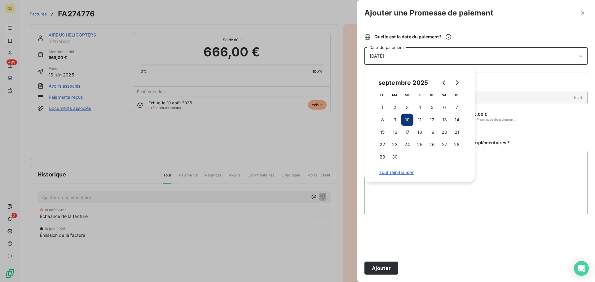
click at [385, 270] on button "Ajouter" at bounding box center [382, 268] width 34 height 13
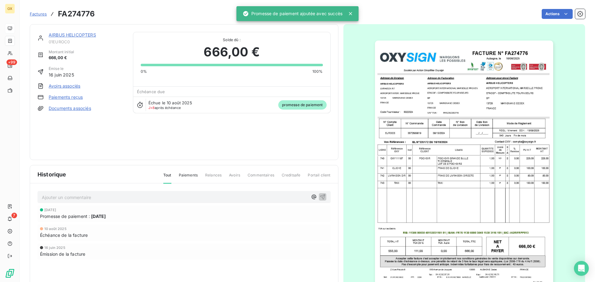
click at [84, 34] on link "AIRBUS HELICOPTERS" at bounding box center [72, 34] width 47 height 5
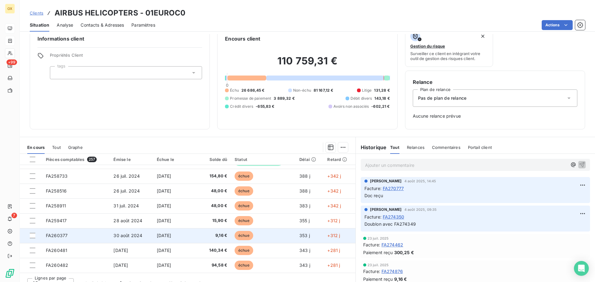
scroll to position [20, 0]
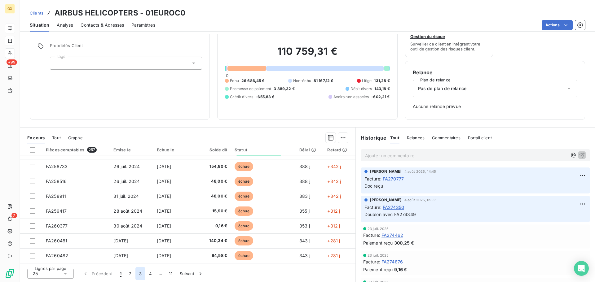
click at [142, 274] on button "3" at bounding box center [141, 274] width 10 height 13
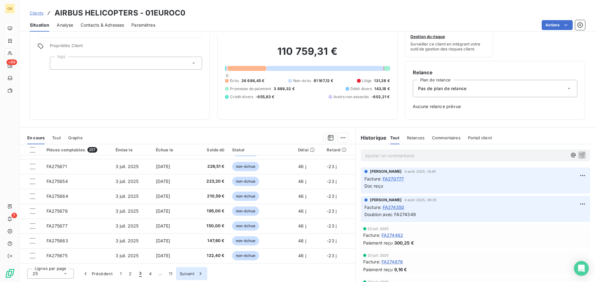
drag, startPoint x: 129, startPoint y: 276, endPoint x: 138, endPoint y: 272, distance: 10.0
click at [129, 276] on button "2" at bounding box center [130, 274] width 10 height 13
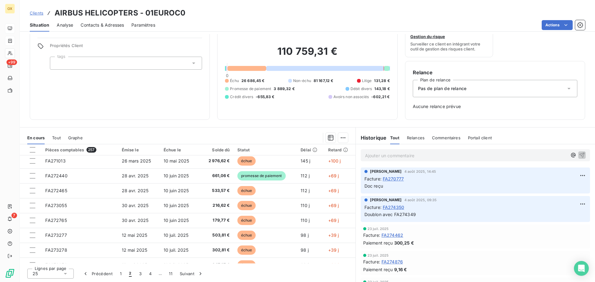
scroll to position [264, 0]
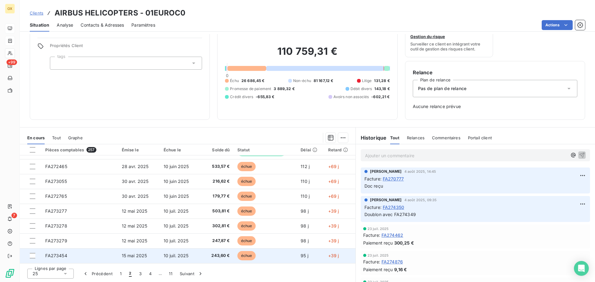
click at [90, 257] on td "FA273454" at bounding box center [80, 256] width 76 height 15
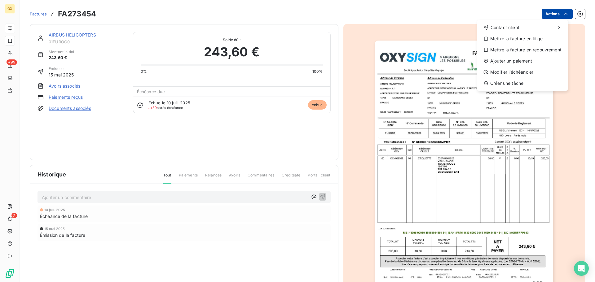
click at [551, 11] on html "OX +99 7 Factures FA273454 Actions Contact client Mettre la facture en litige M…" at bounding box center [297, 141] width 595 height 282
click at [517, 60] on div "Ajouter un paiement" at bounding box center [523, 61] width 86 height 10
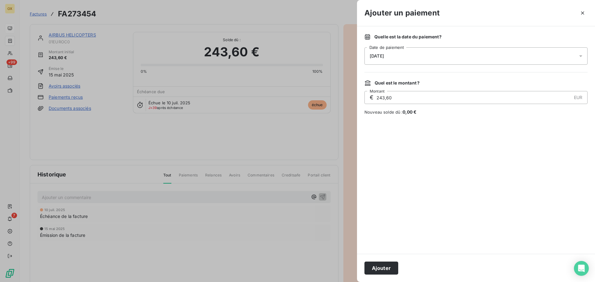
click at [384, 57] on span "[DATE]" at bounding box center [377, 56] width 14 height 5
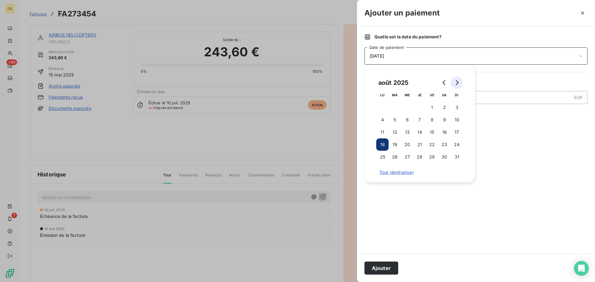
click at [458, 80] on icon "Go to next month" at bounding box center [457, 82] width 5 height 5
click at [407, 118] on button "10" at bounding box center [407, 120] width 12 height 12
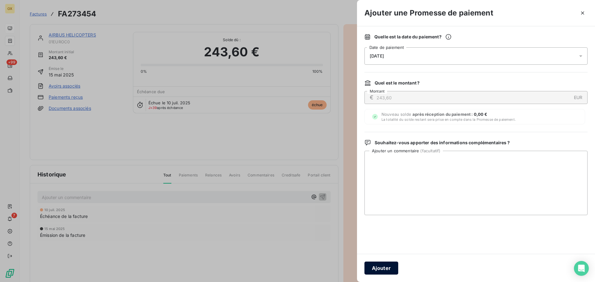
click at [388, 267] on button "Ajouter" at bounding box center [382, 268] width 34 height 13
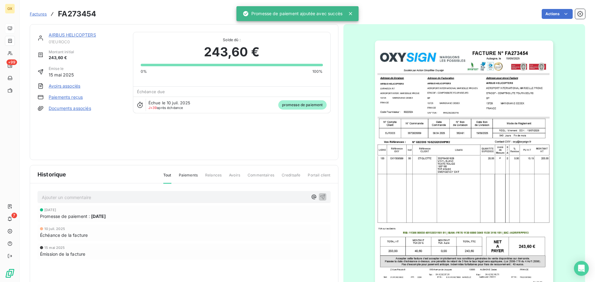
click at [59, 33] on link "AIRBUS HELICOPTERS" at bounding box center [72, 34] width 47 height 5
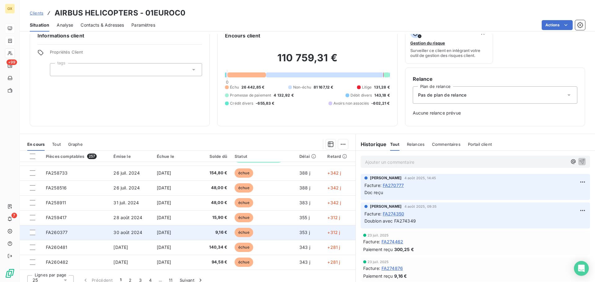
scroll to position [20, 0]
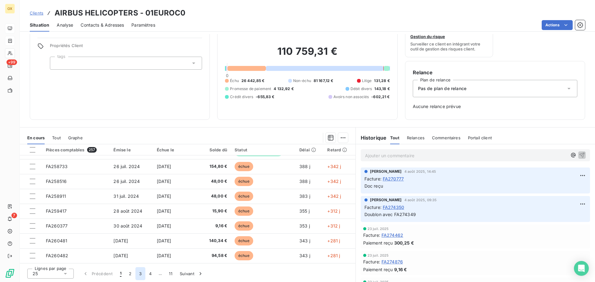
drag, startPoint x: 131, startPoint y: 275, endPoint x: 136, endPoint y: 273, distance: 5.1
click at [131, 275] on button "2" at bounding box center [130, 274] width 10 height 13
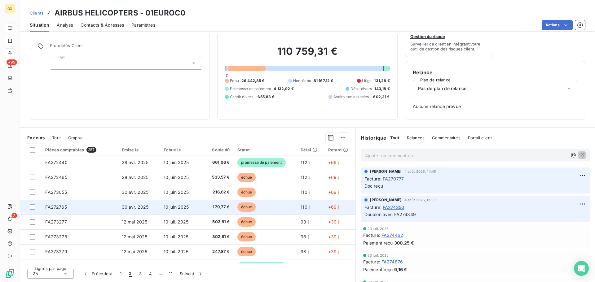
scroll to position [264, 0]
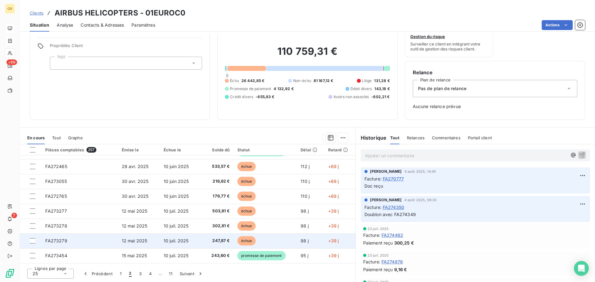
click at [209, 240] on span "247,87 €" at bounding box center [216, 241] width 25 height 6
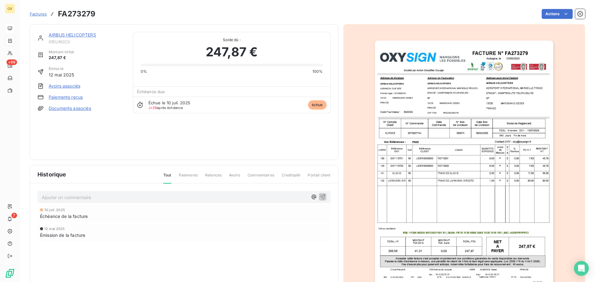
click at [434, 90] on img "button" at bounding box center [464, 167] width 178 height 252
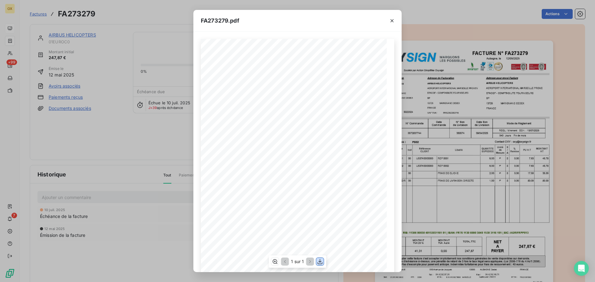
drag, startPoint x: 320, startPoint y: 262, endPoint x: 317, endPoint y: 257, distance: 5.0
click at [320, 262] on icon "button" at bounding box center [320, 262] width 6 height 6
drag, startPoint x: 393, startPoint y: 20, endPoint x: 260, endPoint y: 35, distance: 133.9
click at [392, 20] on icon "button" at bounding box center [392, 20] width 3 height 3
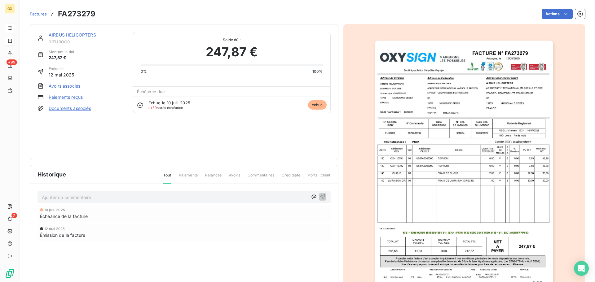
click at [81, 34] on link "AIRBUS HELICOPTERS" at bounding box center [72, 34] width 47 height 5
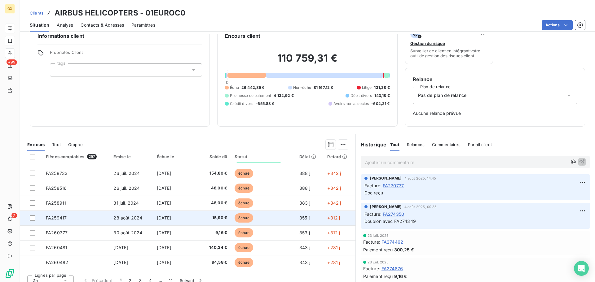
scroll to position [20, 0]
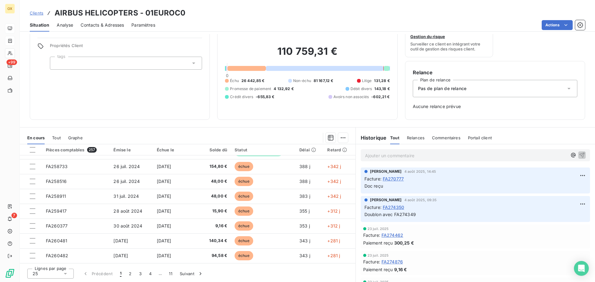
click at [138, 273] on button "3" at bounding box center [141, 274] width 10 height 13
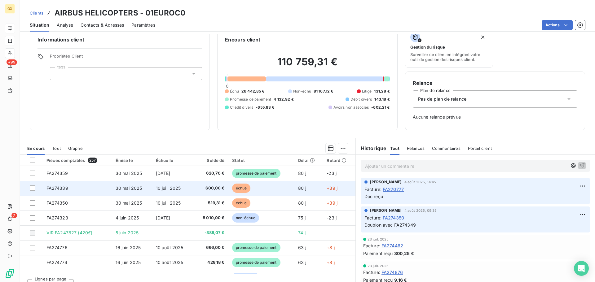
scroll to position [0, 0]
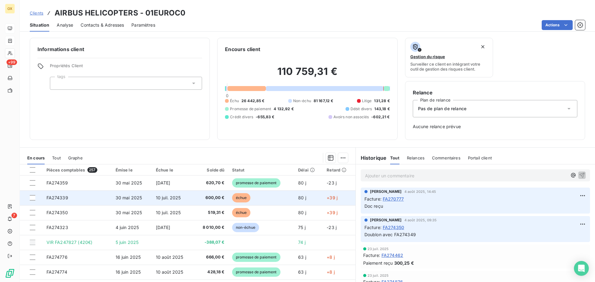
click at [191, 199] on td "10 juil. 2025" at bounding box center [173, 198] width 42 height 15
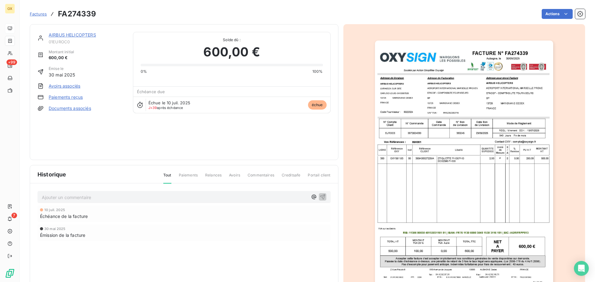
click at [482, 98] on img "button" at bounding box center [464, 167] width 178 height 252
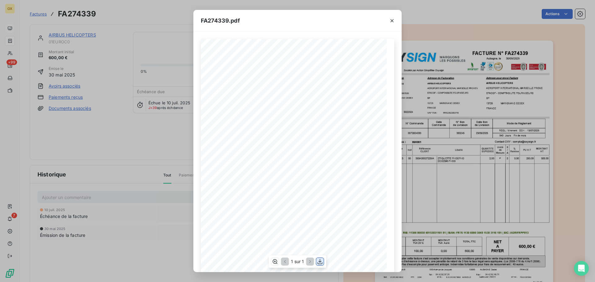
click at [321, 259] on icon "button" at bounding box center [320, 262] width 6 height 6
click at [394, 19] on icon "button" at bounding box center [392, 20] width 3 height 3
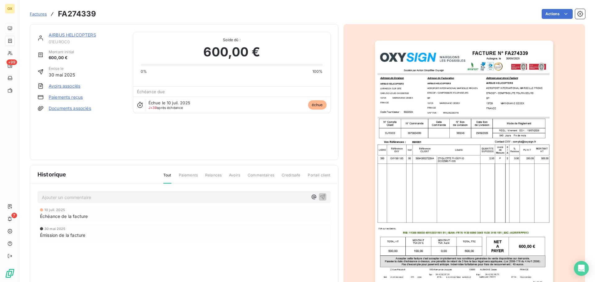
click at [82, 35] on link "AIRBUS HELICOPTERS" at bounding box center [72, 34] width 47 height 5
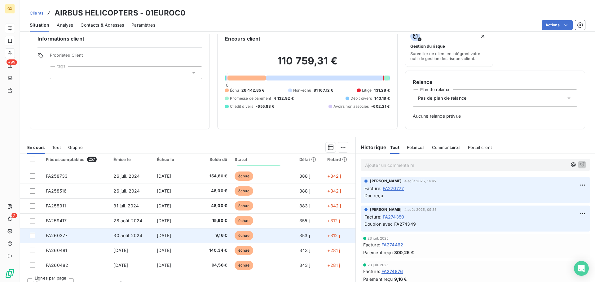
scroll to position [20, 0]
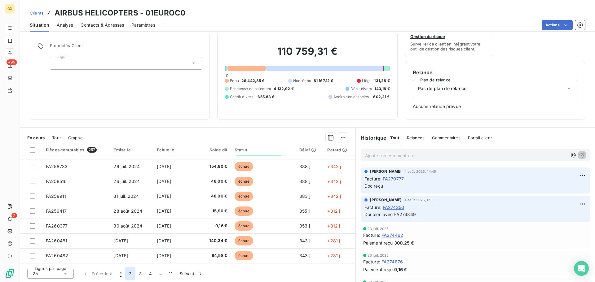
click at [130, 275] on button "2" at bounding box center [130, 274] width 10 height 13
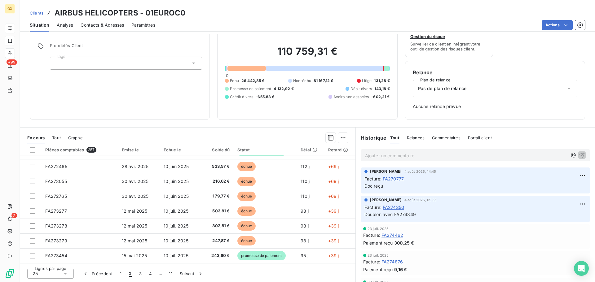
drag, startPoint x: 142, startPoint y: 274, endPoint x: 154, endPoint y: 264, distance: 16.1
click at [142, 274] on button "3" at bounding box center [141, 274] width 10 height 13
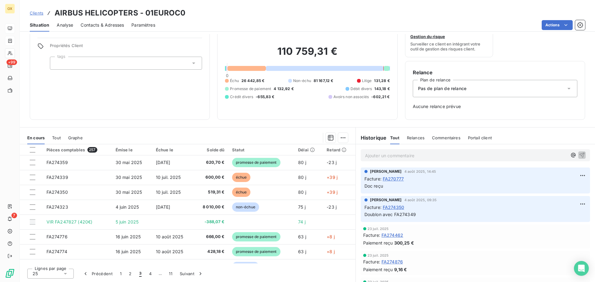
scroll to position [0, 0]
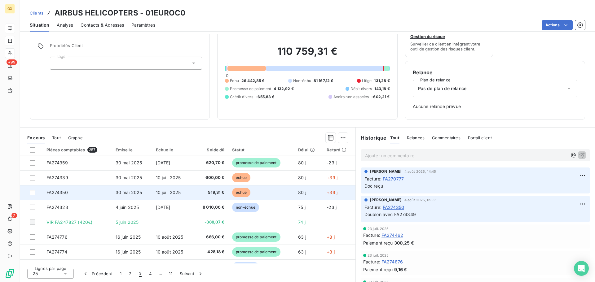
click at [197, 190] on span "519,31 €" at bounding box center [210, 193] width 27 height 6
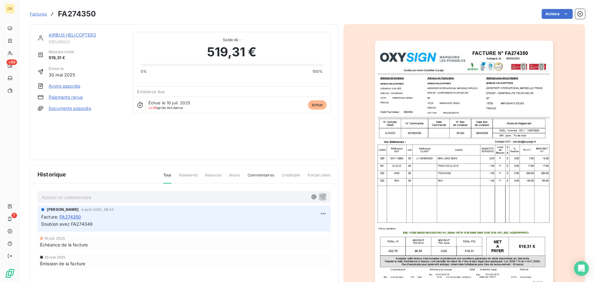
click at [79, 34] on link "AIRBUS HELICOPTERS" at bounding box center [72, 34] width 47 height 5
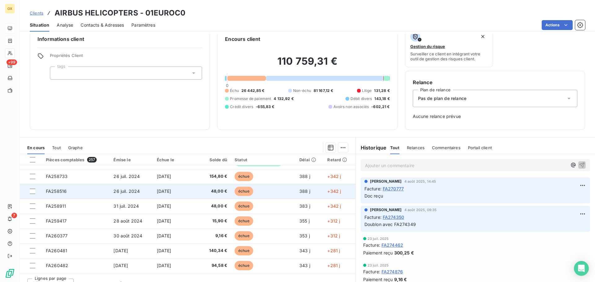
scroll to position [20, 0]
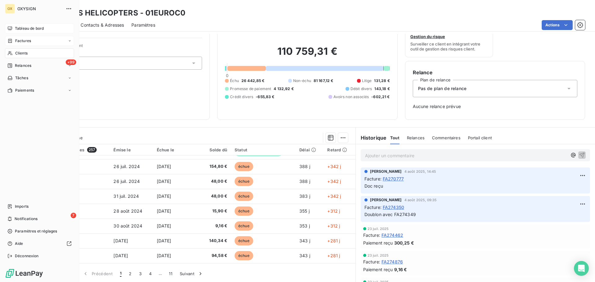
drag, startPoint x: 12, startPoint y: 26, endPoint x: 64, endPoint y: 25, distance: 52.4
click at [12, 26] on div "Tableau de bord" at bounding box center [39, 29] width 69 height 10
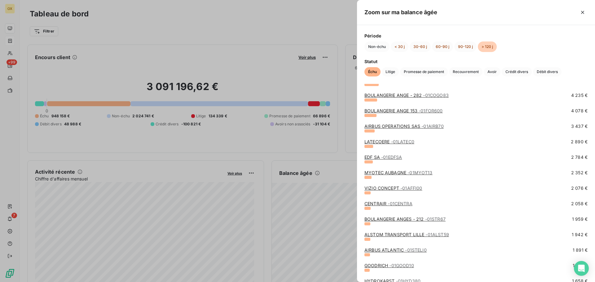
scroll to position [248, 0]
click at [384, 188] on link "VIZIO CONCEPT - 01AFFI00" at bounding box center [394, 187] width 58 height 5
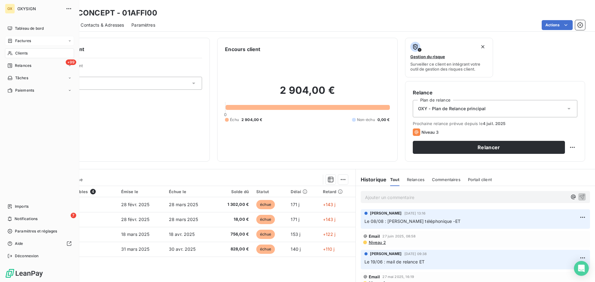
click at [20, 52] on span "Clients" at bounding box center [21, 54] width 12 height 6
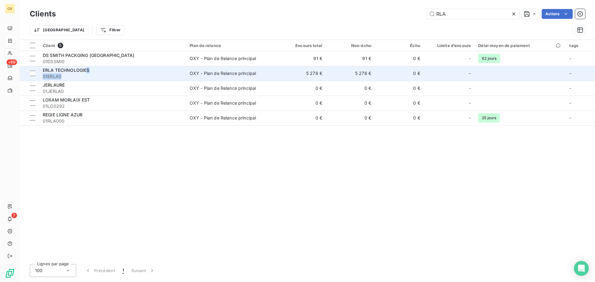
click at [86, 73] on div "ERLA TECHNOLOGIES 01ERLA0" at bounding box center [113, 73] width 140 height 12
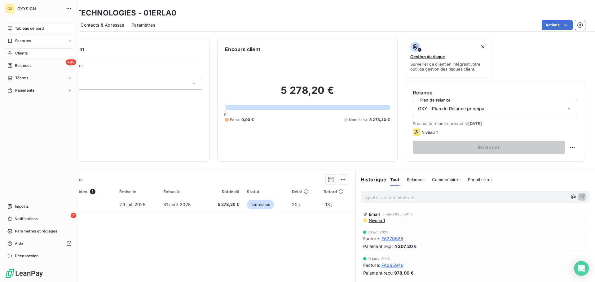
drag, startPoint x: 17, startPoint y: 27, endPoint x: 65, endPoint y: 31, distance: 48.2
click at [17, 27] on span "Tableau de bord" at bounding box center [29, 29] width 29 height 6
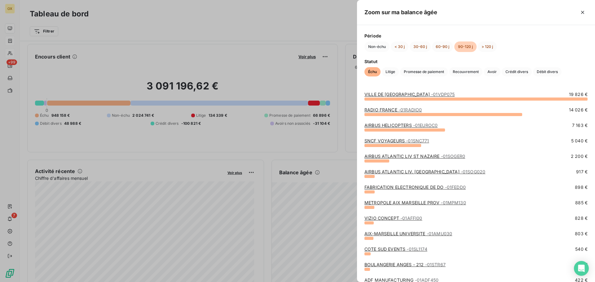
scroll to position [31, 0]
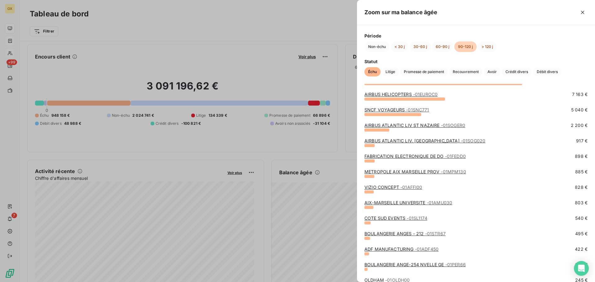
click at [384, 218] on link "COTE SUD EVENTS - 01SL1174" at bounding box center [396, 218] width 63 height 5
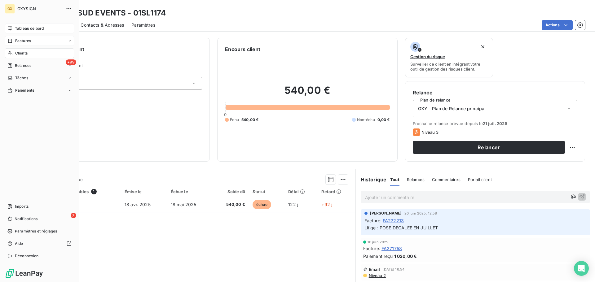
click at [24, 28] on span "Tableau de bord" at bounding box center [29, 29] width 29 height 6
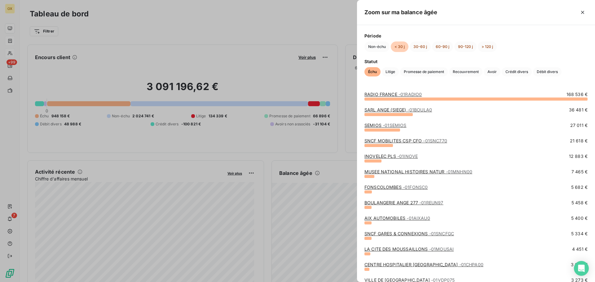
click at [376, 124] on link "SEMIOS - 01SEMIOS" at bounding box center [386, 125] width 42 height 5
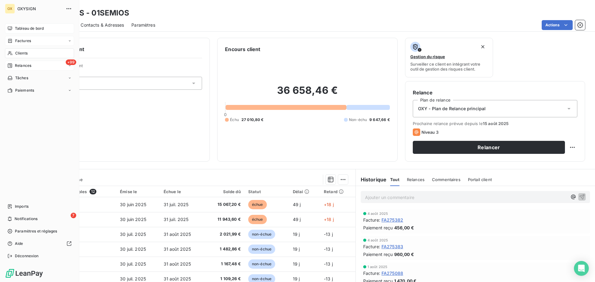
click at [19, 65] on span "Relances" at bounding box center [23, 66] width 16 height 6
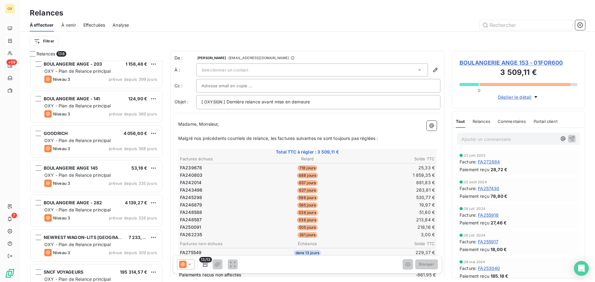
scroll to position [124, 0]
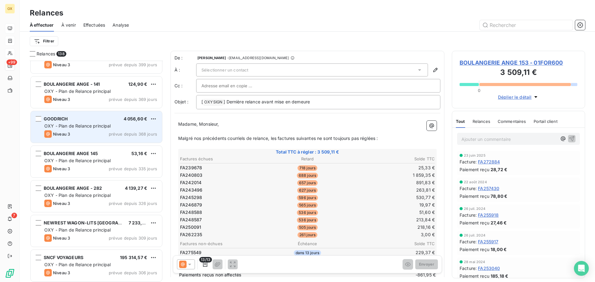
click at [112, 126] on div "OXY - Plan de Relance principal" at bounding box center [100, 126] width 113 height 6
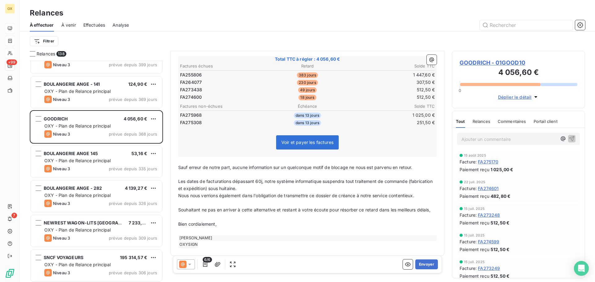
scroll to position [62, 0]
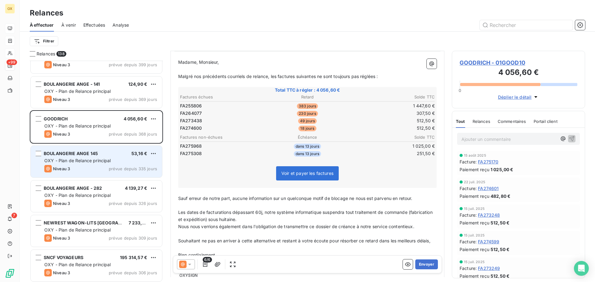
click at [113, 163] on div "OXY - Plan de Relance principal" at bounding box center [100, 161] width 113 height 6
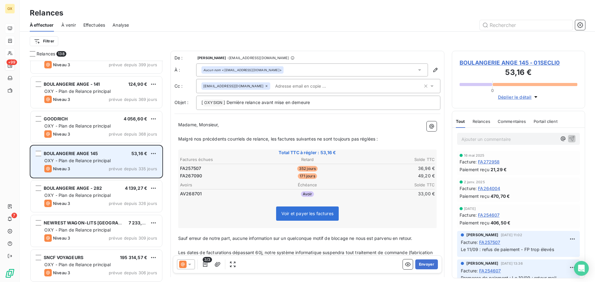
scroll to position [137, 0]
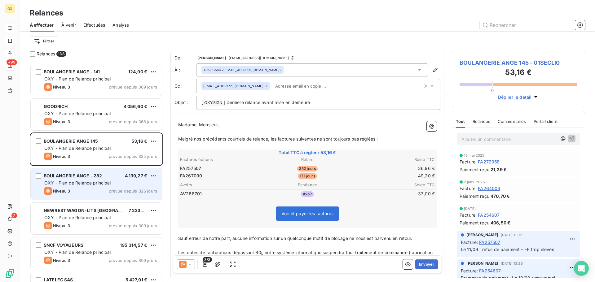
click at [112, 176] on div "BOULANGERIE ANGE - 282 4 139,27 €" at bounding box center [100, 176] width 113 height 6
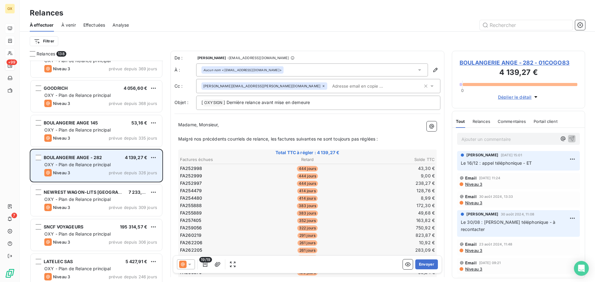
scroll to position [168, 0]
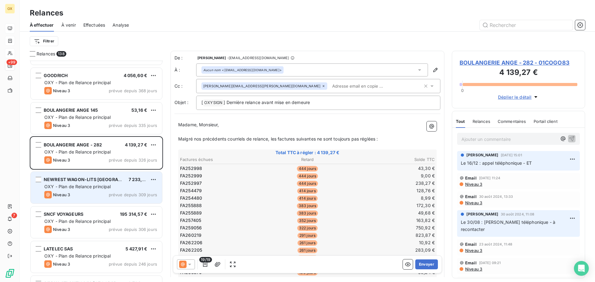
click at [113, 185] on div "OXY - Plan de Relance principal" at bounding box center [100, 187] width 113 height 6
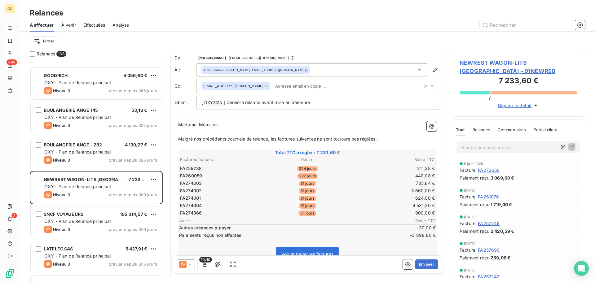
scroll to position [31, 0]
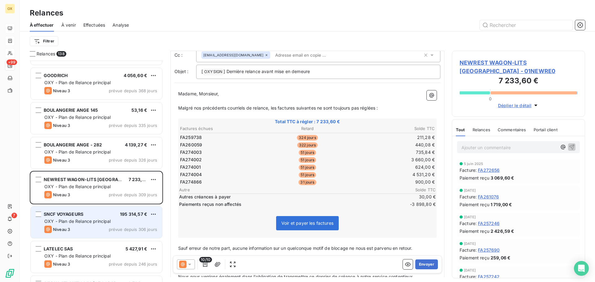
click at [69, 220] on span "OXY - Plan de Relance principal" at bounding box center [77, 221] width 67 height 5
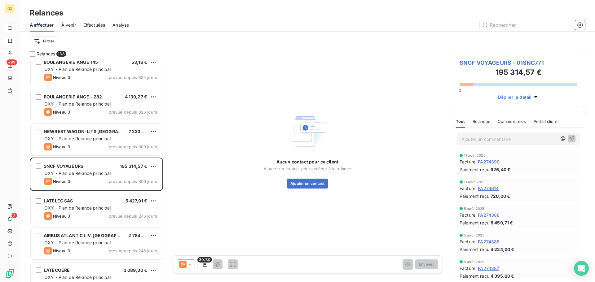
scroll to position [230, 0]
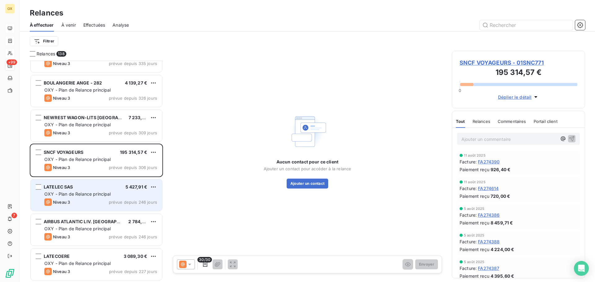
click at [78, 197] on div "OXY - Plan de Relance principal" at bounding box center [100, 194] width 113 height 6
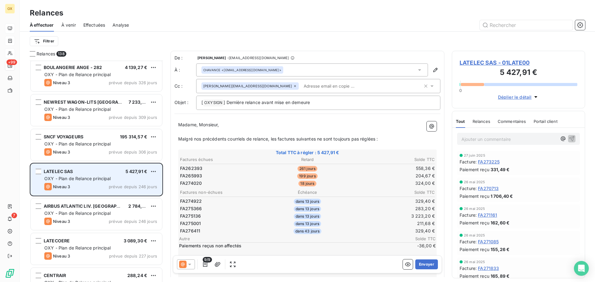
scroll to position [261, 0]
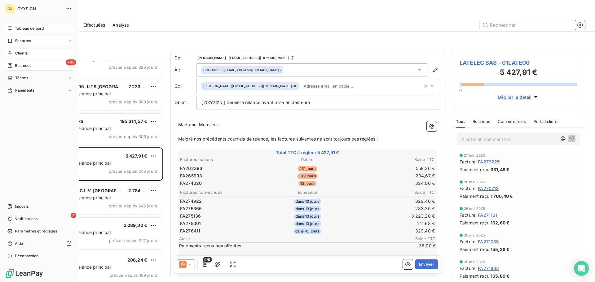
click at [28, 51] on div "Clients" at bounding box center [39, 53] width 69 height 10
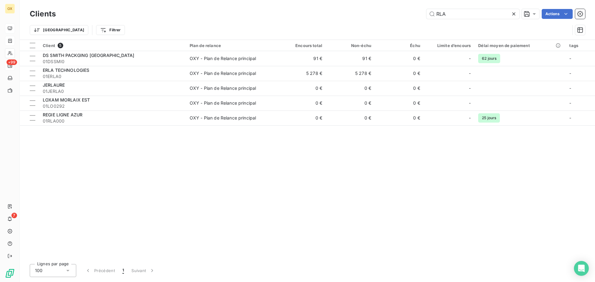
drag, startPoint x: 459, startPoint y: 16, endPoint x: 407, endPoint y: 14, distance: 52.2
click at [407, 14] on div "RLA Actions" at bounding box center [324, 14] width 522 height 10
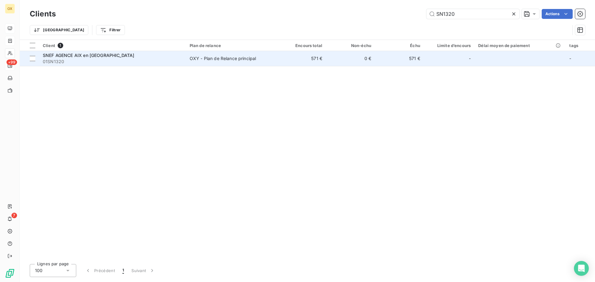
type input "SN1320"
click at [92, 57] on span "SNEF AGENCE AIX en [GEOGRAPHIC_DATA]" at bounding box center [88, 55] width 91 height 5
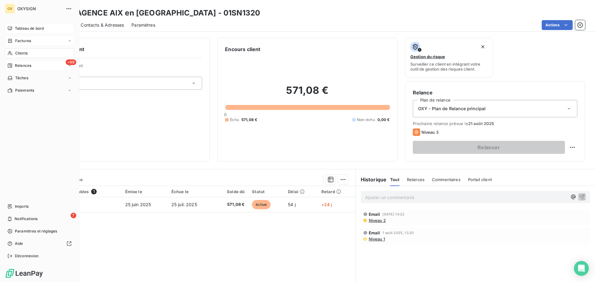
click at [16, 66] on span "Relances" at bounding box center [23, 66] width 16 height 6
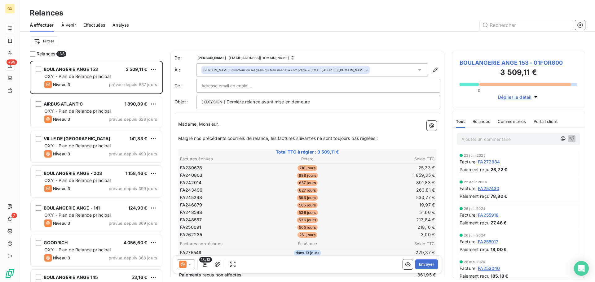
scroll to position [217, 129]
click at [46, 42] on html "OX +99 7 Relances À effectuer À venir Effectuées Analyse Filtrer Relances 138 B…" at bounding box center [297, 141] width 595 height 282
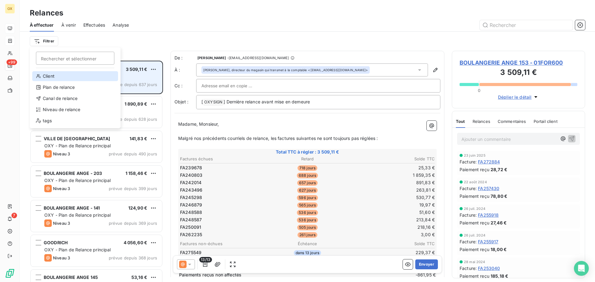
click at [48, 77] on div "Client" at bounding box center [75, 76] width 86 height 10
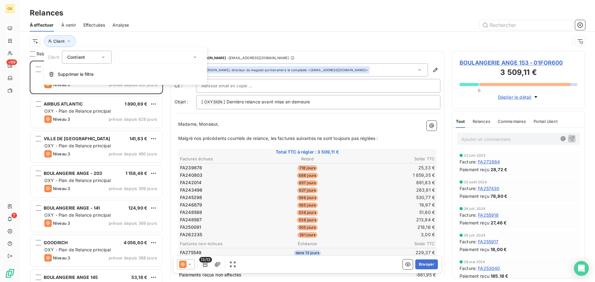
drag, startPoint x: 134, startPoint y: 58, endPoint x: 131, endPoint y: 62, distance: 5.3
click at [135, 58] on div at bounding box center [158, 57] width 89 height 13
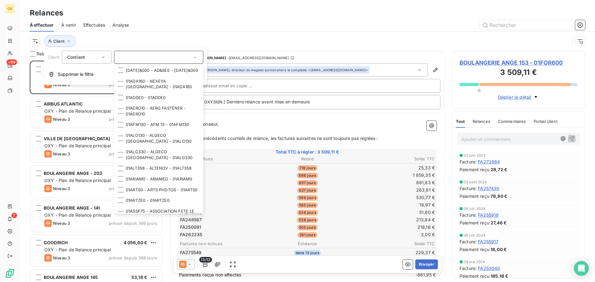
drag, startPoint x: 137, startPoint y: 26, endPoint x: 128, endPoint y: 34, distance: 12.5
click at [137, 26] on div "À effectuer À venir Effectuées Analyse" at bounding box center [308, 25] width 576 height 13
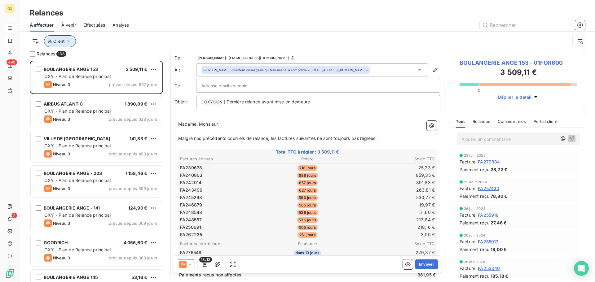
click at [64, 44] on button "Client" at bounding box center [60, 41] width 32 height 12
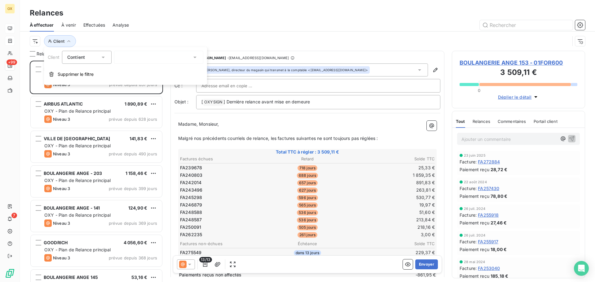
click at [146, 56] on div at bounding box center [158, 57] width 89 height 13
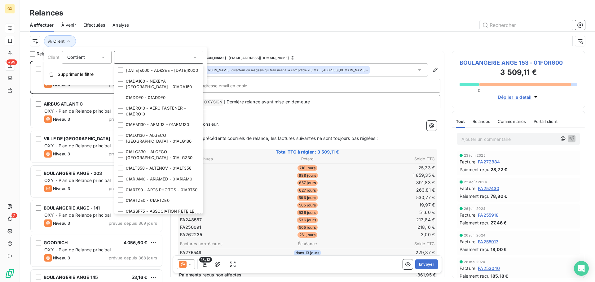
click at [151, 18] on div "Relances" at bounding box center [308, 12] width 576 height 11
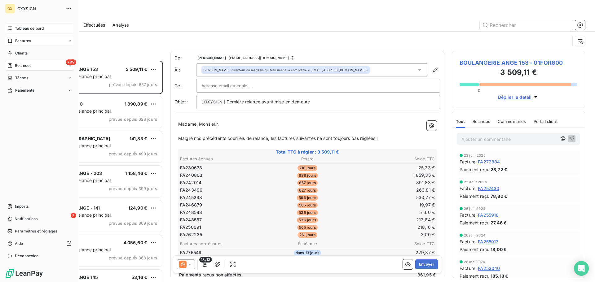
drag, startPoint x: 18, startPoint y: 67, endPoint x: 24, endPoint y: 66, distance: 6.0
click at [18, 67] on span "Relances" at bounding box center [23, 66] width 16 height 6
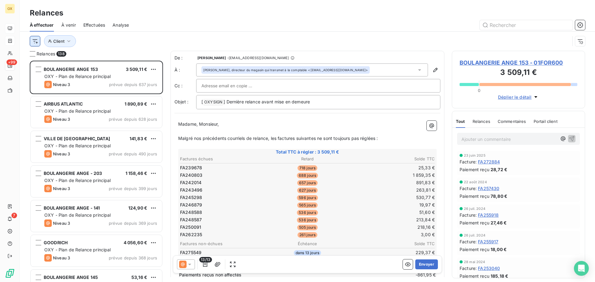
click at [34, 45] on html "OX +99 7 Relances À effectuer À venir Effectuées Analyse Client Relances 138 BO…" at bounding box center [297, 141] width 595 height 282
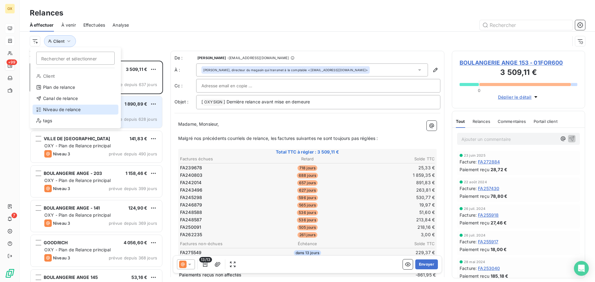
drag, startPoint x: 67, startPoint y: 108, endPoint x: 84, endPoint y: 98, distance: 19.6
click at [67, 108] on div "Niveau de relance" at bounding box center [76, 110] width 86 height 10
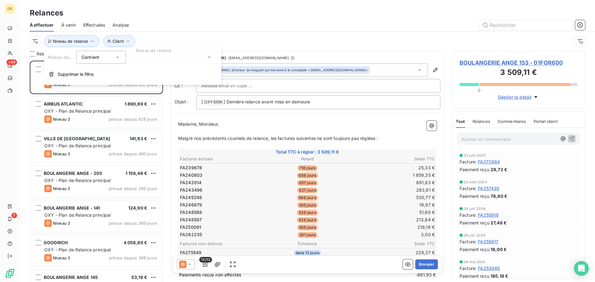
drag, startPoint x: 143, startPoint y: 53, endPoint x: 141, endPoint y: 56, distance: 3.9
click at [143, 53] on div at bounding box center [172, 57] width 89 height 13
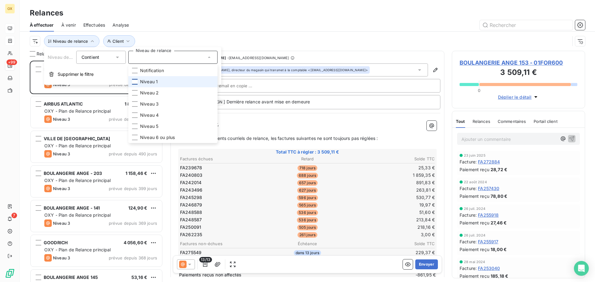
click at [137, 80] on div at bounding box center [135, 82] width 6 height 6
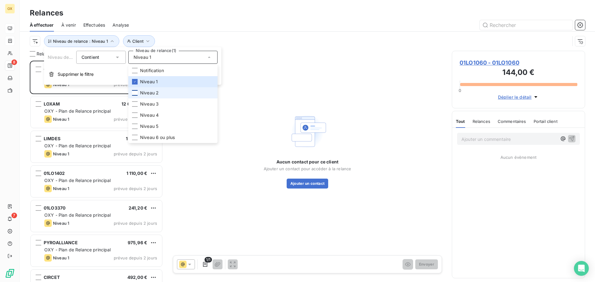
scroll to position [217, 129]
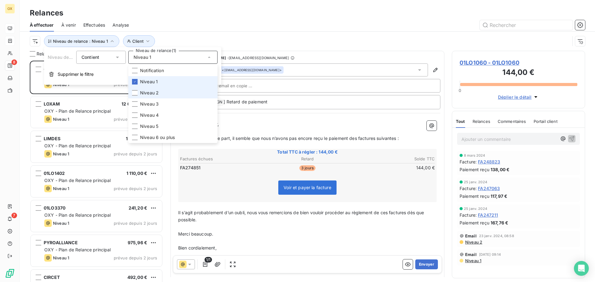
drag, startPoint x: 136, startPoint y: 92, endPoint x: 145, endPoint y: 83, distance: 12.5
click at [136, 92] on div at bounding box center [135, 93] width 6 height 6
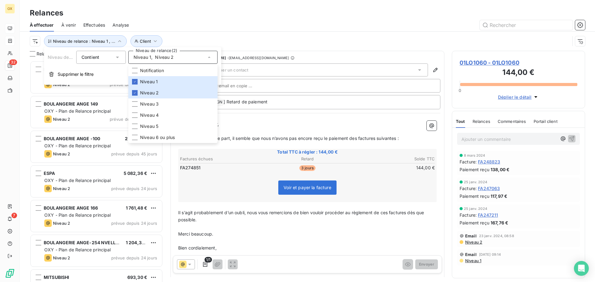
drag, startPoint x: 182, startPoint y: 19, endPoint x: 185, endPoint y: 17, distance: 3.2
click at [182, 18] on div "Relances À effectuer À venir Effectuées Analyse Niveau de relance : Niveau 1 , …" at bounding box center [308, 25] width 576 height 51
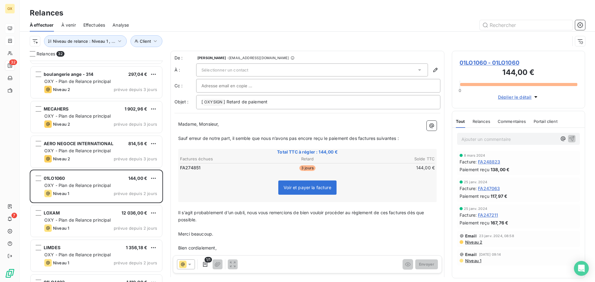
scroll to position [890, 0]
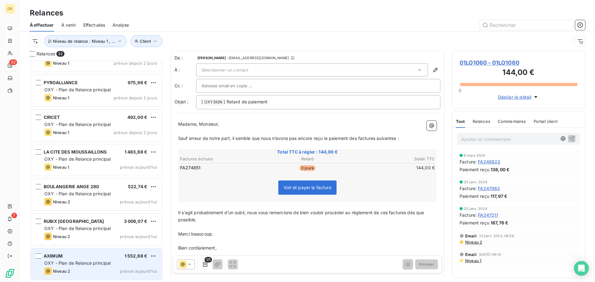
drag, startPoint x: 116, startPoint y: 262, endPoint x: 114, endPoint y: 259, distance: 3.6
click at [116, 262] on div "OXY - Plan de Relance principal" at bounding box center [100, 263] width 113 height 6
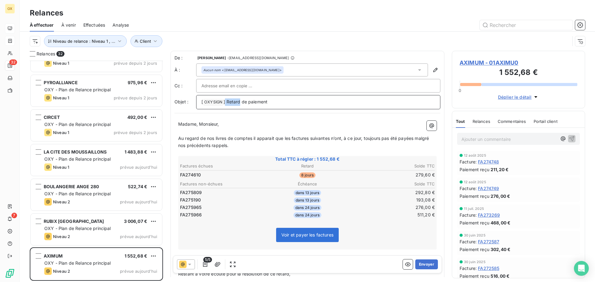
drag, startPoint x: 240, startPoint y: 100, endPoint x: 226, endPoint y: 98, distance: 14.1
click at [226, 98] on div "[ OXYSIGN ﻿ ] Retard de paiement" at bounding box center [318, 102] width 244 height 14
click at [240, 100] on span "] Retard de paiement" at bounding box center [246, 101] width 44 height 5
drag, startPoint x: 231, startPoint y: 102, endPoint x: 249, endPoint y: 102, distance: 18.0
click at [231, 102] on span "] -F de paiement" at bounding box center [241, 101] width 34 height 5
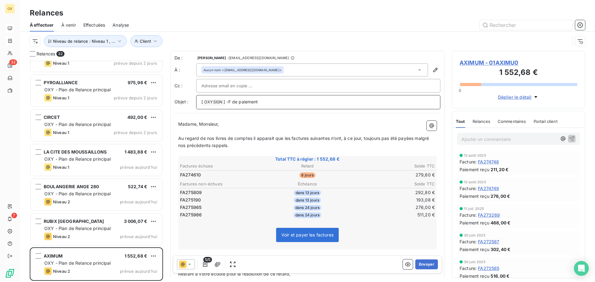
click at [229, 99] on p "[ OXYSIGN ﻿ ] -F de paiement" at bounding box center [319, 102] width 234 height 7
drag, startPoint x: 232, startPoint y: 100, endPoint x: 362, endPoint y: 104, distance: 130.6
click at [232, 100] on span "] - F de paiement" at bounding box center [242, 101] width 36 height 5
click at [290, 137] on span "Au regard de nos livres de comptes il apparait que les factures suivantes n’ont…" at bounding box center [304, 142] width 252 height 12
click at [307, 137] on span "Au regard de nos livres de comptes il apparait que la factures suivantes n’ont,…" at bounding box center [307, 142] width 259 height 12
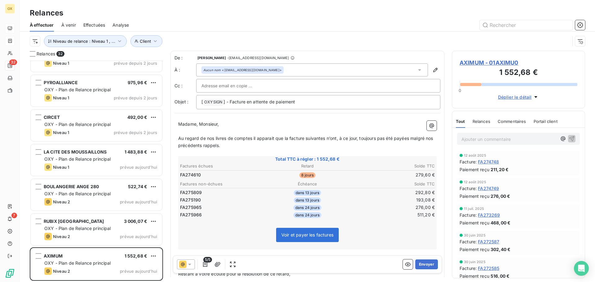
click at [325, 140] on span "Au regard de nos livres de comptes il apparait que la facture suivantes n’ont, …" at bounding box center [306, 142] width 256 height 12
click at [334, 137] on span "Au regard de nos livres de comptes il apparait que la facture suivante n’ont, à…" at bounding box center [305, 142] width 254 height 12
click at [331, 139] on span "Au regard de nos livres de comptes il apparait que la facture suivante n’ot, à …" at bounding box center [303, 142] width 251 height 12
drag, startPoint x: 332, startPoint y: 137, endPoint x: 336, endPoint y: 137, distance: 3.7
click at [332, 137] on span "Au regard de nos livres de comptes il apparait que la facture suivante n’ot, à …" at bounding box center [303, 142] width 251 height 12
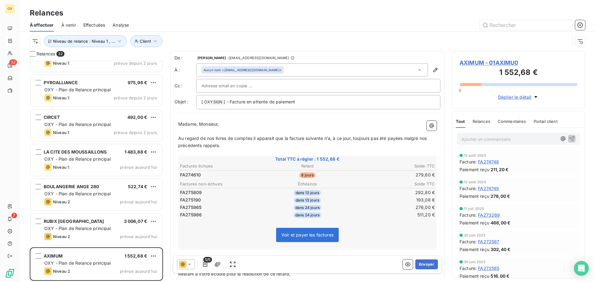
click at [403, 137] on span "Au regard de nos livres de comptes il apparait que la facture suivante n’a, à c…" at bounding box center [303, 142] width 250 height 12
drag, startPoint x: 430, startPoint y: 264, endPoint x: 449, endPoint y: 250, distance: 23.8
click at [430, 263] on button "Envoyer" at bounding box center [427, 265] width 23 height 10
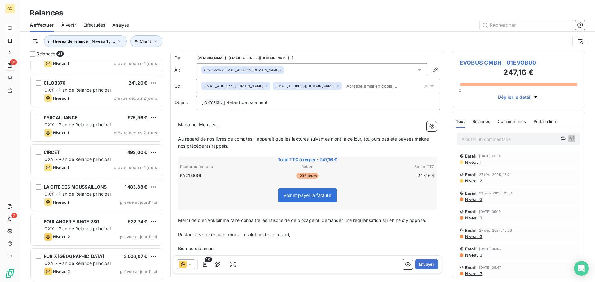
scroll to position [855, 0]
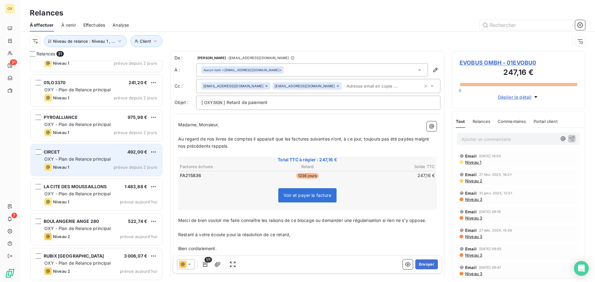
click at [87, 155] on div "CIRCET 492,00 € OXY - Plan de Relance principal Niveau 1 prévue depuis 2 jours" at bounding box center [96, 161] width 131 height 32
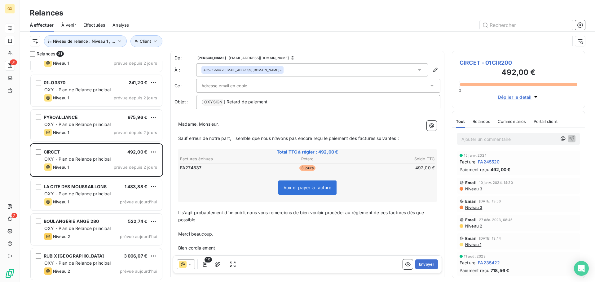
click at [240, 126] on p "Madame, Monsieur," at bounding box center [307, 124] width 259 height 7
click at [359, 139] on span "Sauf erreur de notre part, il semble que nous n’avons pas encore reçu le paieme…" at bounding box center [288, 138] width 221 height 5
drag, startPoint x: 379, startPoint y: 137, endPoint x: 384, endPoint y: 136, distance: 5.4
click at [379, 137] on span "Sauf erreur de notre part, il semble que nous n’avons pas encore reçu le paieme…" at bounding box center [289, 138] width 223 height 5
click at [380, 137] on span "Sauf erreur de notre part, il semble que nous n’avons pas encore reçu le paieme…" at bounding box center [289, 138] width 223 height 5
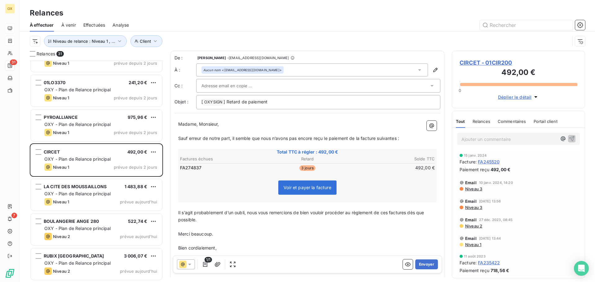
drag, startPoint x: 399, startPoint y: 140, endPoint x: 402, endPoint y: 142, distance: 3.3
click at [399, 140] on span "Sauf erreur de notre part, il semble que nous n’avons pas encore reçu le paieme…" at bounding box center [288, 138] width 221 height 5
click at [408, 212] on span "Il s’agit probablement d’un oubli, nous vous remercions de bien vouloir procéde…" at bounding box center [301, 216] width 247 height 12
drag, startPoint x: 389, startPoint y: 215, endPoint x: 400, endPoint y: 212, distance: 10.8
click at [389, 215] on span "Il s’agit probablement d’un oubli, nous vous remercions de bien vouloir procéde…" at bounding box center [300, 216] width 245 height 12
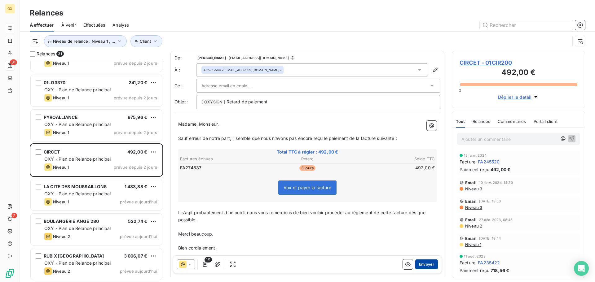
click at [426, 260] on button "Envoyer" at bounding box center [427, 265] width 23 height 10
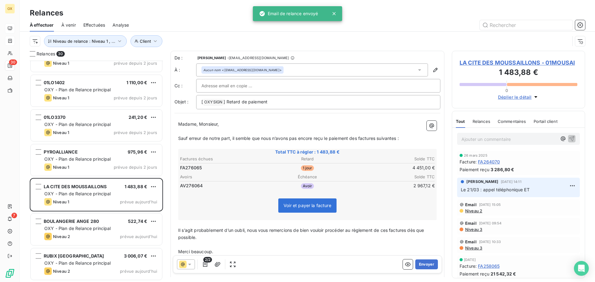
scroll to position [820, 0]
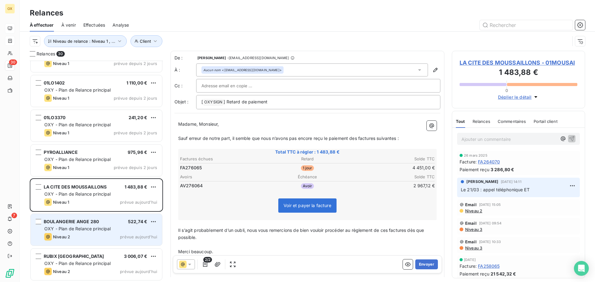
click at [92, 252] on div "RUBIX FRANCE 3 006,07 € OXY - Plan de Relance principal Niveau 2 prévue aujourd…" at bounding box center [96, 265] width 131 height 32
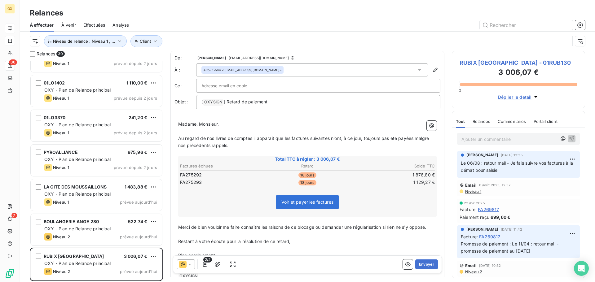
click at [240, 143] on p "Au regard de nos livres de comptes il apparait que les factures suivantes n’ont…" at bounding box center [307, 142] width 259 height 14
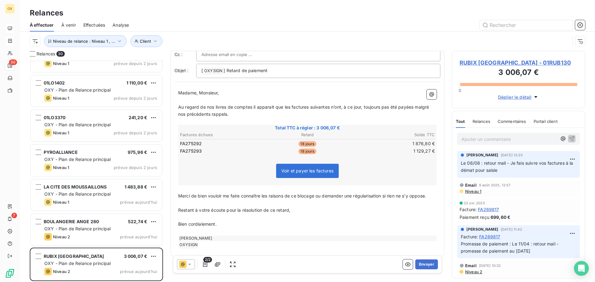
scroll to position [32, 0]
click at [425, 264] on button "Envoyer" at bounding box center [427, 265] width 23 height 10
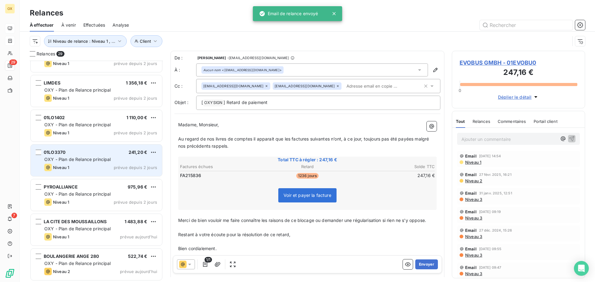
scroll to position [786, 0]
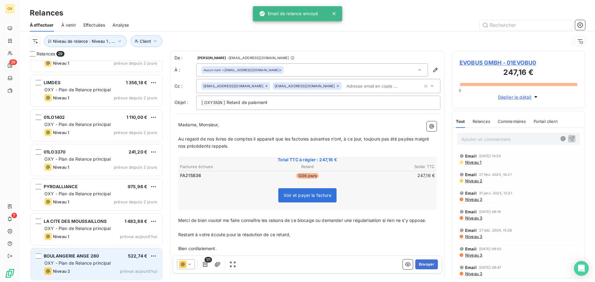
click at [115, 259] on div "BOULANGERIE ANGE 280 522,74 € OXY - Plan de Relance principal Niveau 2 prévue a…" at bounding box center [96, 265] width 131 height 32
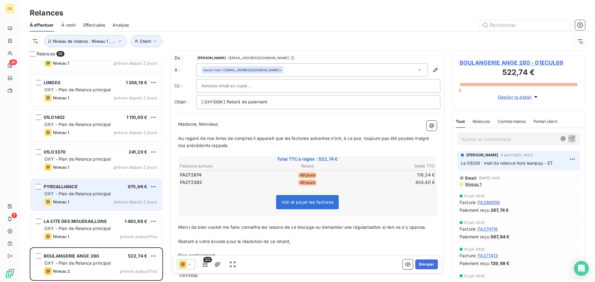
click at [77, 206] on div "Niveau 1 prévue depuis 2 jours" at bounding box center [100, 201] width 113 height 7
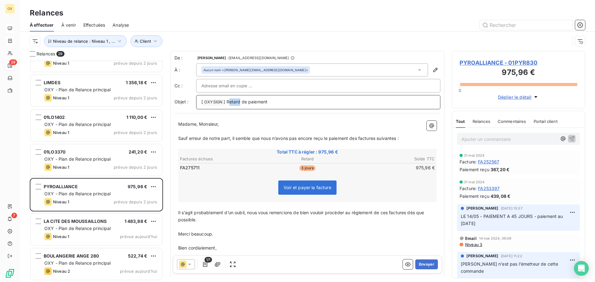
drag, startPoint x: 239, startPoint y: 100, endPoint x: 228, endPoint y: 101, distance: 11.2
click at [228, 101] on span "] Retard de paiement" at bounding box center [246, 101] width 44 height 5
drag, startPoint x: 224, startPoint y: 124, endPoint x: 200, endPoint y: 125, distance: 24.5
click at [200, 125] on p "Madame, Monsieur," at bounding box center [307, 124] width 259 height 7
drag, startPoint x: 359, startPoint y: 137, endPoint x: 363, endPoint y: 136, distance: 4.4
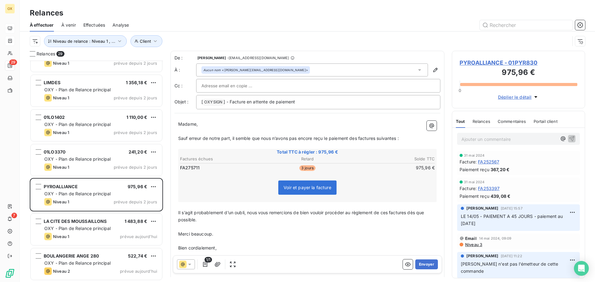
click at [358, 137] on span "Sauf erreur de notre part, il semble que nous n’avons pas encore reçu le paieme…" at bounding box center [288, 138] width 221 height 5
click at [378, 136] on span "Sauf erreur de notre part, il semble que nous n’avons pas encore reçu le paieme…" at bounding box center [289, 138] width 223 height 5
click at [380, 137] on span "Sauf erreur de notre part, il semble que nous n’avons pas encore reçu le paieme…" at bounding box center [289, 138] width 223 height 5
drag, startPoint x: 398, startPoint y: 137, endPoint x: 416, endPoint y: 144, distance: 19.5
click at [398, 137] on span "Sauf erreur de notre part, il semble que nous n’avons pas encore reçu le paieme…" at bounding box center [288, 138] width 221 height 5
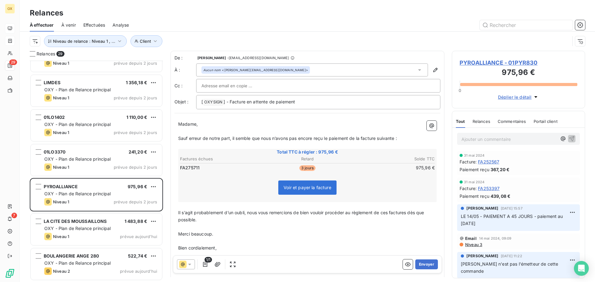
drag, startPoint x: 409, startPoint y: 214, endPoint x: 413, endPoint y: 213, distance: 4.1
click at [409, 213] on span "Il s’agit probablement d’un oubli, nous vous remercions de bien vouloir procéde…" at bounding box center [301, 216] width 247 height 12
click at [389, 212] on span "Il s’agit probablement d’un oubli, nous vous remercions de bien vouloir procéde…" at bounding box center [300, 216] width 245 height 12
click at [423, 262] on button "Envoyer" at bounding box center [427, 265] width 23 height 10
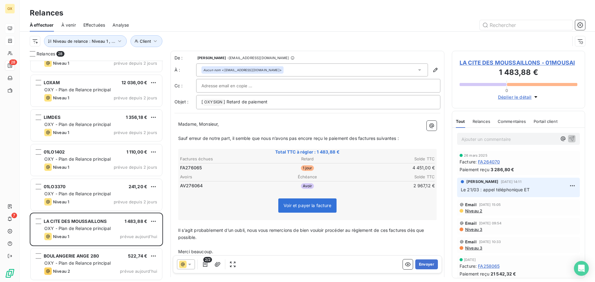
scroll to position [751, 0]
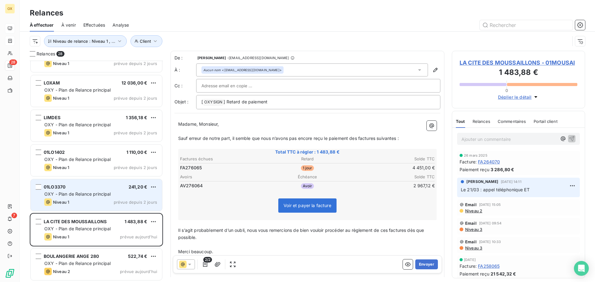
click at [105, 200] on div "Niveau 1 prévue depuis 2 jours" at bounding box center [100, 202] width 113 height 7
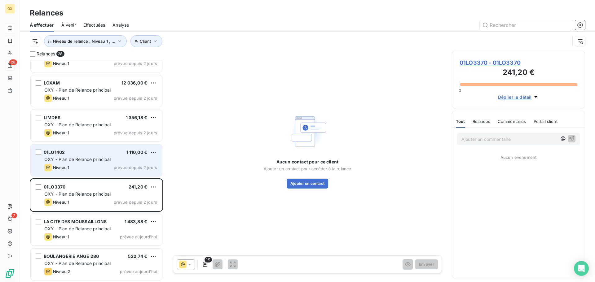
click at [85, 163] on div "01LO1402 1 110,00 € OXY - Plan de Relance principal Niveau 1 prévue depuis 2 jo…" at bounding box center [96, 161] width 131 height 32
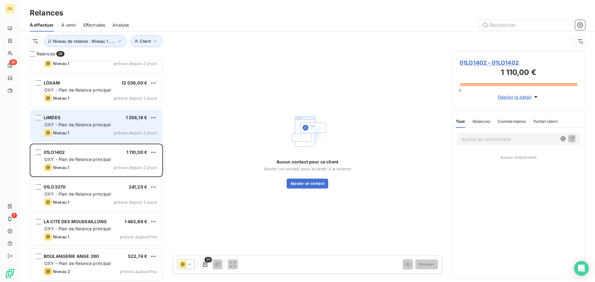
click at [113, 129] on div "LIMDES 1 356,18 € OXY - Plan de Relance principal Niveau 1 prévue depuis 2 jours" at bounding box center [96, 126] width 131 height 32
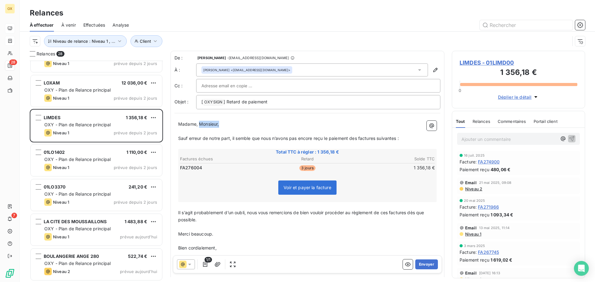
drag, startPoint x: 224, startPoint y: 125, endPoint x: 200, endPoint y: 126, distance: 23.6
click at [200, 126] on p "Madame, Monsieur," at bounding box center [307, 124] width 259 height 7
click at [359, 138] on span "Sauf erreur de notre part, il semble que nous n’avons pas encore reçu le paieme…" at bounding box center [288, 138] width 221 height 5
drag, startPoint x: 380, startPoint y: 136, endPoint x: 386, endPoint y: 137, distance: 6.2
click at [380, 136] on span "Sauf erreur de notre part, il semble que nous n’avons pas encore reçu le paieme…" at bounding box center [289, 138] width 223 height 5
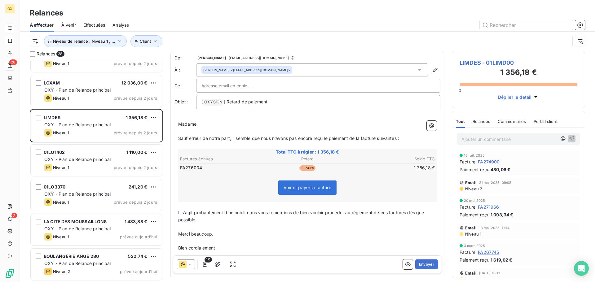
click at [398, 138] on span "Sauf erreur de notre part, il semble que nous n’avons pas encore reçu le paieme…" at bounding box center [288, 138] width 221 height 5
click at [409, 212] on span "Il s’agit probablement d’un oubli, nous vous remercions de bien vouloir procéde…" at bounding box center [301, 216] width 247 height 12
click at [390, 215] on span "Il s’agit probablement d’un oubli, nous vous remercions de bien vouloir procéde…" at bounding box center [300, 216] width 245 height 12
click at [420, 265] on button "Envoyer" at bounding box center [427, 265] width 23 height 10
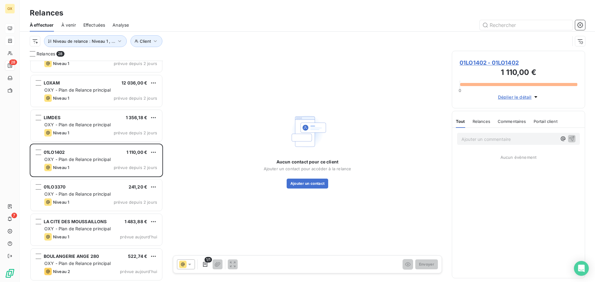
scroll to position [716, 0]
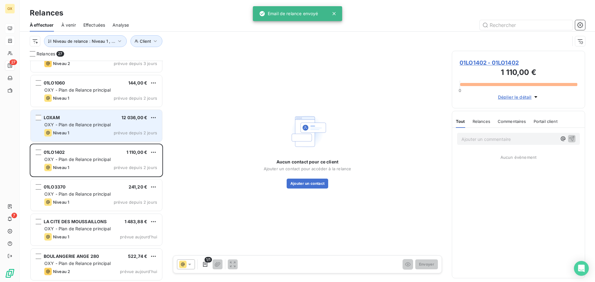
click at [66, 127] on span "OXY - Plan de Relance principal" at bounding box center [77, 124] width 67 height 5
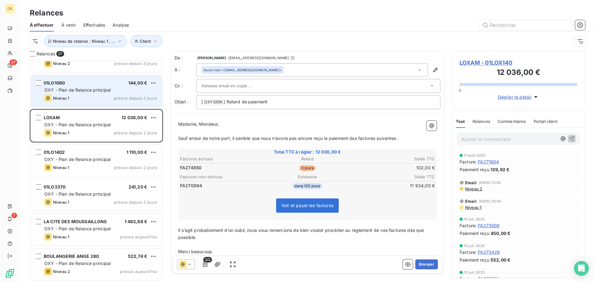
click at [104, 97] on div "Niveau 1 prévue depuis 2 jours" at bounding box center [100, 98] width 113 height 7
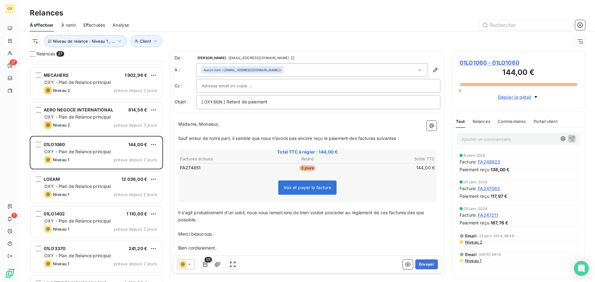
scroll to position [654, 0]
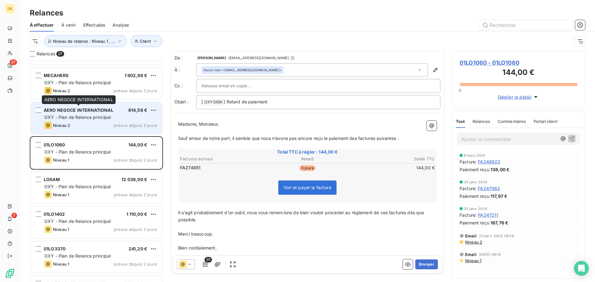
click at [90, 111] on span "AERO NEGOCE INTERNATIONAL" at bounding box center [79, 110] width 70 height 5
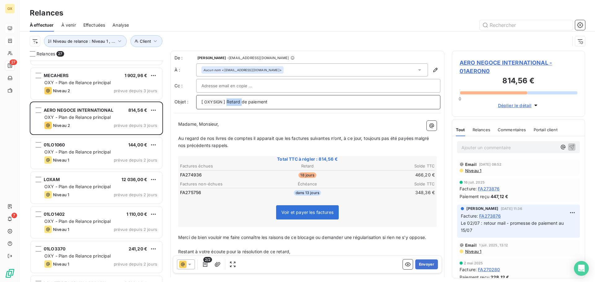
drag, startPoint x: 241, startPoint y: 102, endPoint x: 227, endPoint y: 100, distance: 13.8
click at [227, 100] on span "] Retard de paiement" at bounding box center [246, 101] width 44 height 5
drag, startPoint x: 257, startPoint y: 101, endPoint x: 226, endPoint y: 103, distance: 31.4
click at [227, 105] on p "[ OXYSIGN ﻿ ] de paiement" at bounding box center [319, 102] width 234 height 7
drag, startPoint x: 230, startPoint y: 122, endPoint x: 237, endPoint y: 145, distance: 23.6
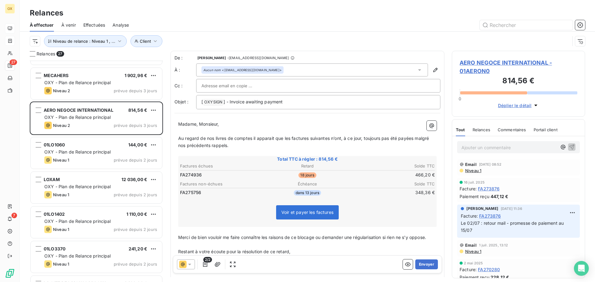
click at [230, 122] on p "Madame, Monsieur," at bounding box center [307, 124] width 259 height 7
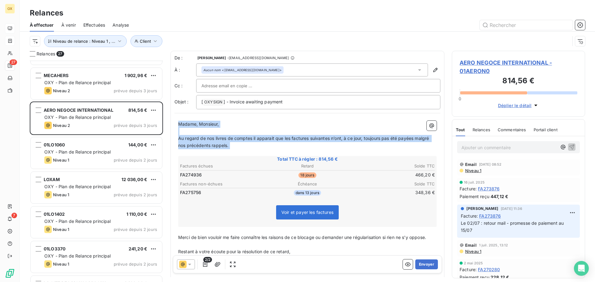
drag, startPoint x: 233, startPoint y: 149, endPoint x: 177, endPoint y: 123, distance: 61.7
click at [177, 123] on div "Madame, Monsieur, ﻿ Au regard de nos livres de comptes il apparait que les fact…" at bounding box center [308, 205] width 266 height 177
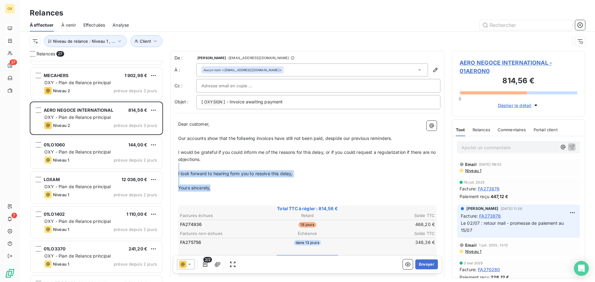
drag, startPoint x: 215, startPoint y: 190, endPoint x: 174, endPoint y: 170, distance: 45.8
click at [174, 170] on div "De : Candie OLLIVIER - rappels@leanpay.io À : Aucun nom <suppliers-invoices@aer…" at bounding box center [308, 199] width 274 height 297
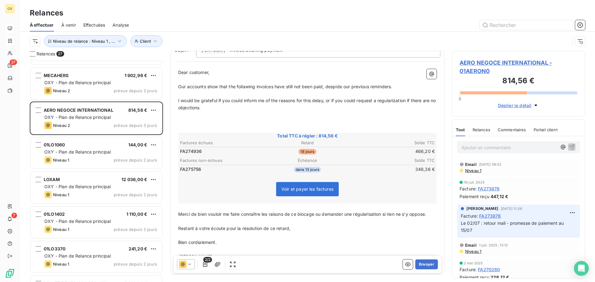
scroll to position [75, 0]
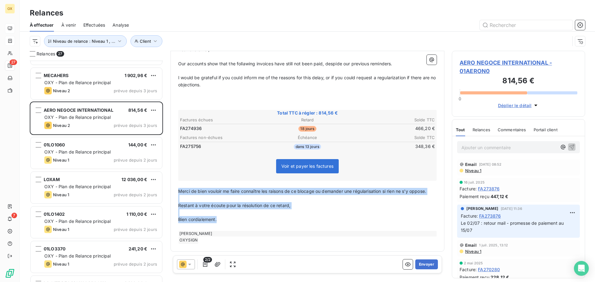
drag, startPoint x: 218, startPoint y: 220, endPoint x: 179, endPoint y: 192, distance: 47.7
click at [179, 192] on div "Dear customer, ﻿ Our accounts show that the follawing invoices have still not b…" at bounding box center [307, 145] width 259 height 198
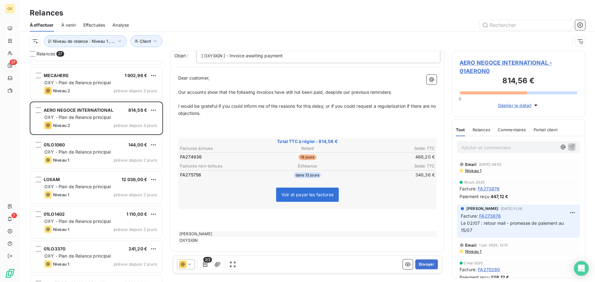
scroll to position [68, 0]
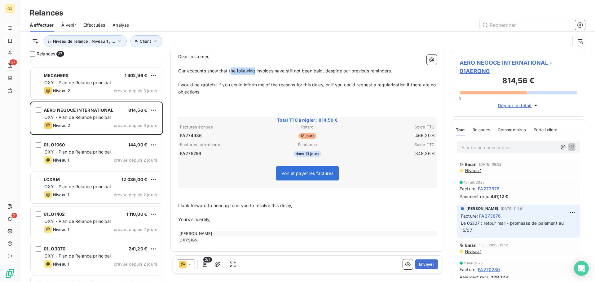
drag, startPoint x: 255, startPoint y: 71, endPoint x: 230, endPoint y: 71, distance: 24.8
click at [230, 71] on span "Our accounts show that the follawing invoices have still not been paid, despide…" at bounding box center [285, 70] width 214 height 5
drag, startPoint x: 252, startPoint y: 69, endPoint x: 279, endPoint y: 69, distance: 27.0
click at [252, 69] on span "Our accounts show that an invoices have still not been paid, despide our previo…" at bounding box center [274, 70] width 193 height 5
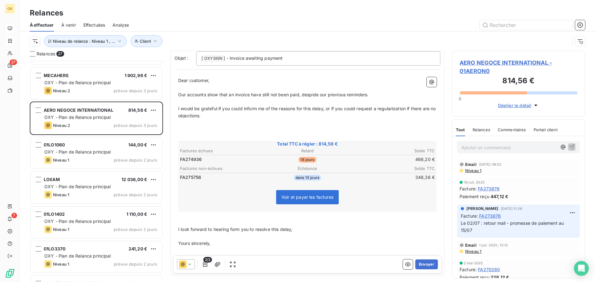
scroll to position [0, 0]
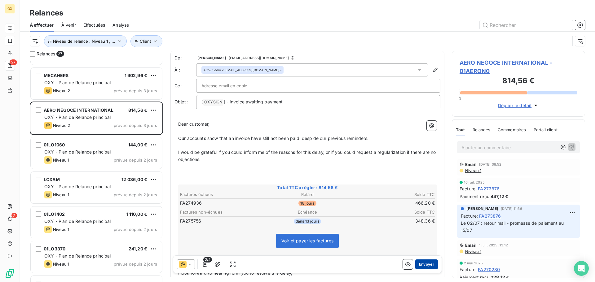
click at [424, 264] on button "Envoyer" at bounding box center [427, 265] width 23 height 10
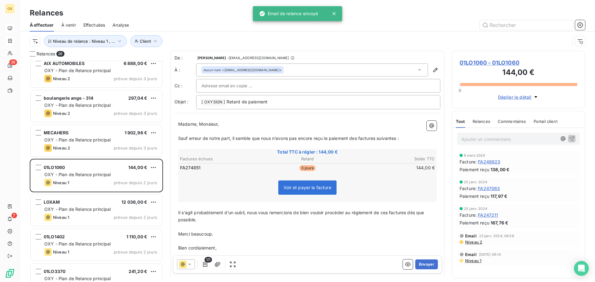
scroll to position [592, 0]
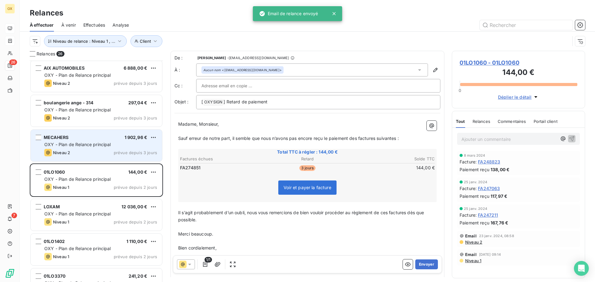
click at [92, 138] on div "MECAHERS 1 902,96 €" at bounding box center [100, 138] width 113 height 6
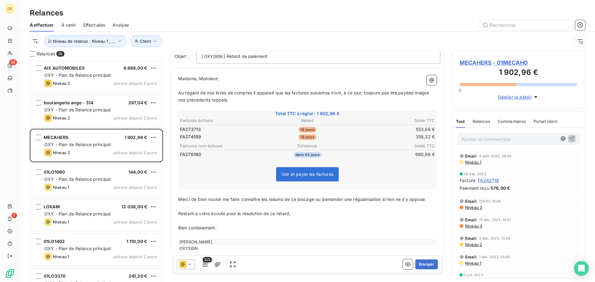
scroll to position [55, 0]
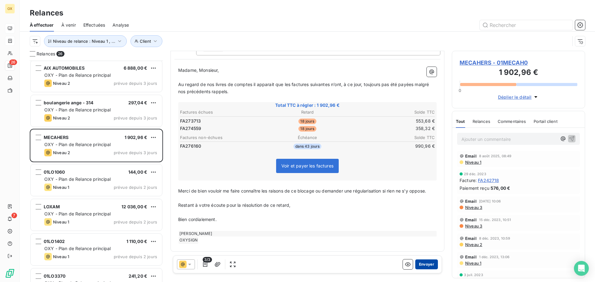
click at [422, 265] on button "Envoyer" at bounding box center [427, 265] width 23 height 10
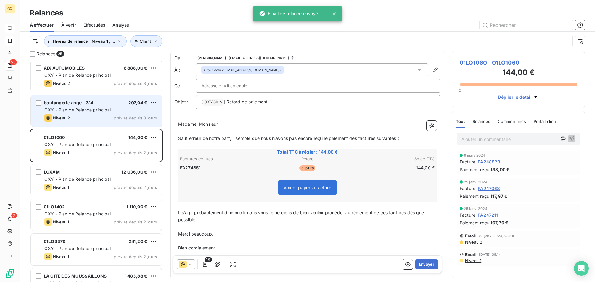
click at [110, 118] on div "Niveau 2 prévue depuis 3 jours" at bounding box center [100, 117] width 113 height 7
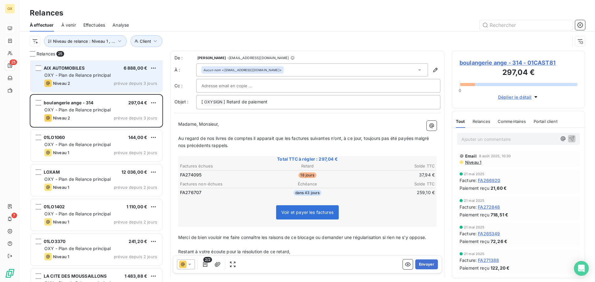
click at [113, 80] on div "Niveau 2 prévue depuis 3 jours" at bounding box center [100, 83] width 113 height 7
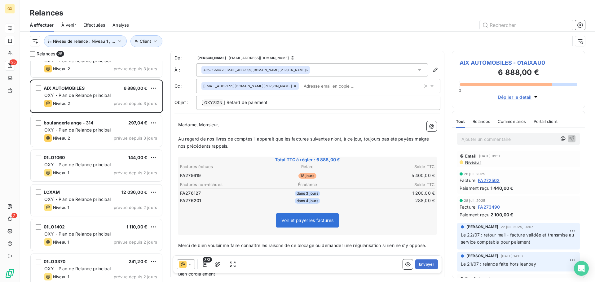
scroll to position [561, 0]
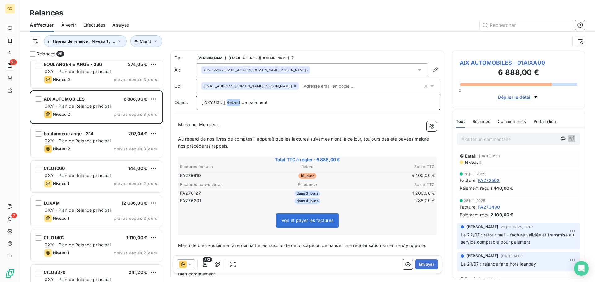
drag, startPoint x: 240, startPoint y: 102, endPoint x: 227, endPoint y: 101, distance: 12.5
click at [227, 101] on span "] Retard de paiement" at bounding box center [246, 102] width 44 height 5
click at [291, 137] on span "Au regard de nos livres de comptes il apparait que les factures suivantes n’ont…" at bounding box center [304, 142] width 252 height 12
drag, startPoint x: 308, startPoint y: 138, endPoint x: 323, endPoint y: 132, distance: 16.4
click at [308, 138] on span "Au regard de nos livres de comptes il apparait que la factures suivantes n’ont,…" at bounding box center [307, 142] width 259 height 12
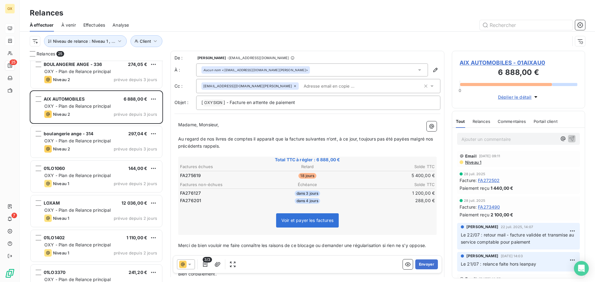
click at [326, 138] on span "Au regard de nos livres de comptes il apparait que la facture suivantes n’ont, …" at bounding box center [306, 142] width 256 height 12
click at [336, 139] on span "Au regard de nos livres de comptes il apparait que la facture suivante n’ont, à…" at bounding box center [305, 142] width 254 height 12
drag, startPoint x: 404, startPoint y: 138, endPoint x: 425, endPoint y: 132, distance: 20.9
click at [404, 138] on span "Au regard de nos livres de comptes il apparait que la facture suivante n’a, à c…" at bounding box center [303, 142] width 250 height 12
click at [402, 140] on span "Au regard de nos livres de comptes il apparait que la facture suivante n’a, à c…" at bounding box center [302, 142] width 248 height 12
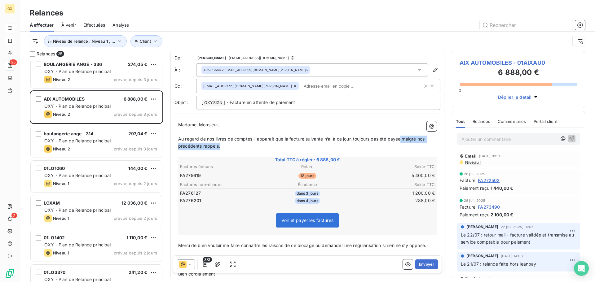
drag, startPoint x: 402, startPoint y: 137, endPoint x: 403, endPoint y: 145, distance: 8.0
click at [403, 145] on p "Au regard de nos livres de comptes il apparait que la facture suivante n’a, à c…" at bounding box center [307, 143] width 259 height 14
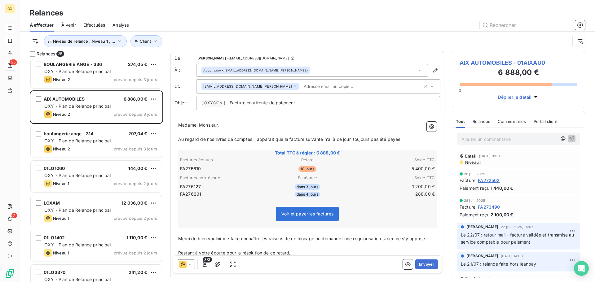
scroll to position [48, 0]
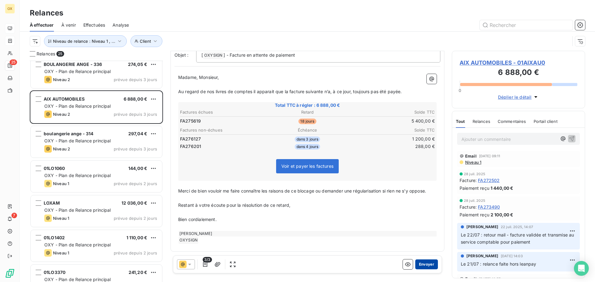
click at [422, 262] on button "Envoyer" at bounding box center [427, 265] width 23 height 10
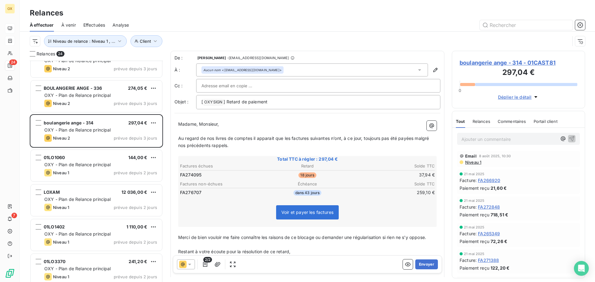
scroll to position [530, 0]
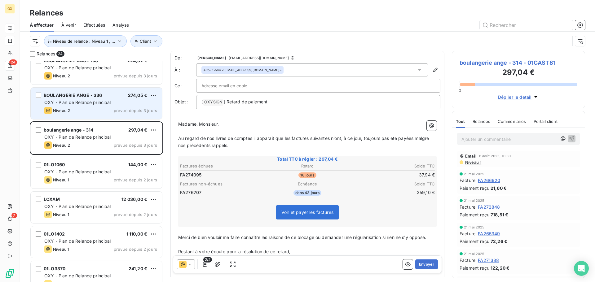
click at [100, 103] on span "OXY - Plan de Relance principal" at bounding box center [77, 102] width 67 height 5
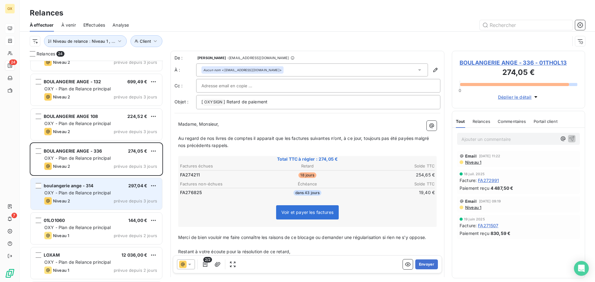
scroll to position [468, 0]
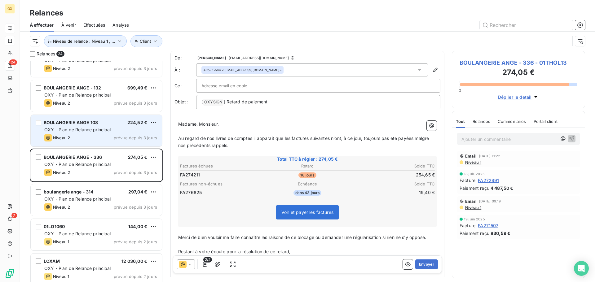
click at [108, 129] on span "OXY - Plan de Relance principal" at bounding box center [77, 129] width 67 height 5
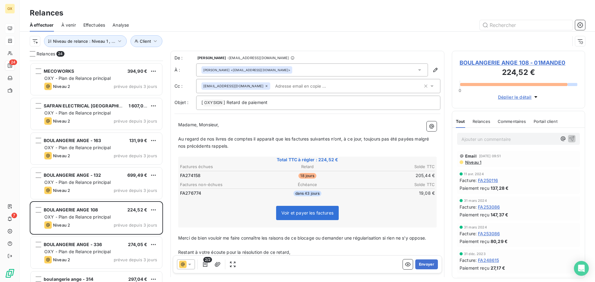
scroll to position [344, 0]
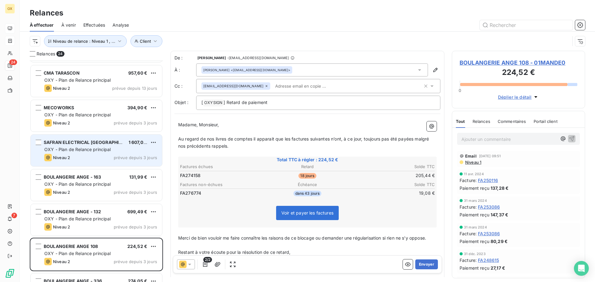
click at [112, 146] on div "SAFRAN ELECTRICAL MAROC 1 607,00 € OXY - Plan de Relance principal Niveau 2 pré…" at bounding box center [96, 151] width 131 height 32
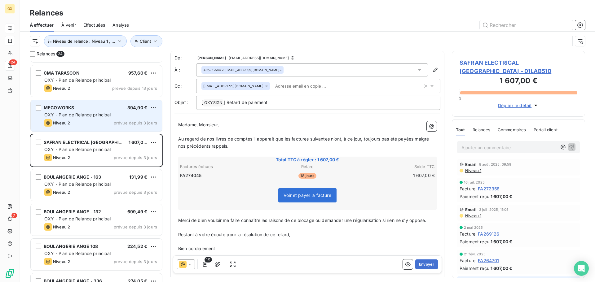
click at [113, 121] on div "Niveau 2 prévue depuis 3 jours" at bounding box center [100, 122] width 113 height 7
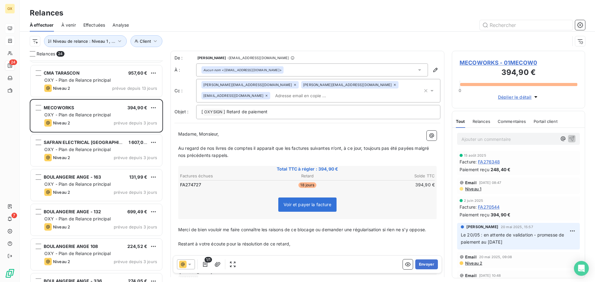
click at [293, 84] on icon at bounding box center [295, 85] width 4 height 4
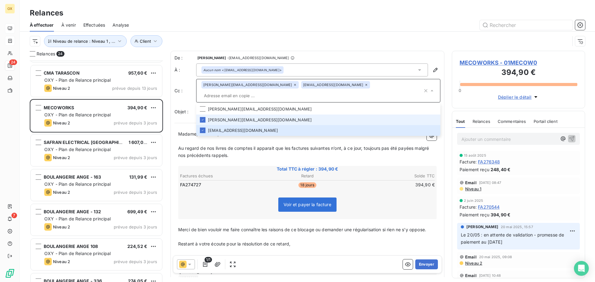
click at [294, 86] on icon at bounding box center [295, 85] width 2 height 2
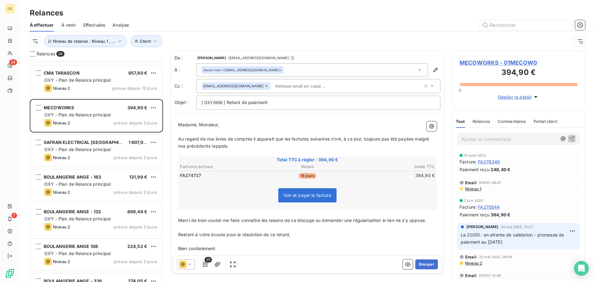
click at [265, 86] on icon at bounding box center [267, 86] width 4 height 4
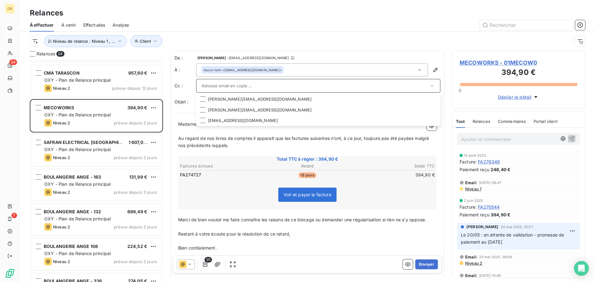
drag, startPoint x: 299, startPoint y: 149, endPoint x: 303, endPoint y: 148, distance: 3.5
click at [299, 149] on p "﻿" at bounding box center [307, 152] width 259 height 7
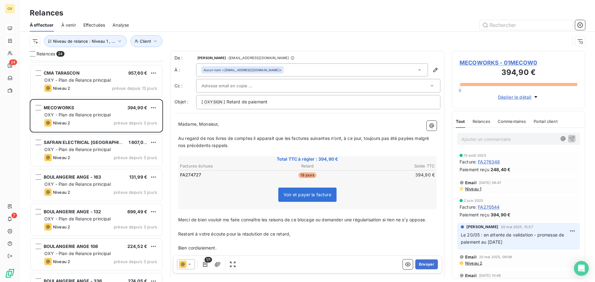
click at [227, 125] on p "Madame, Monsieur," at bounding box center [307, 124] width 259 height 7
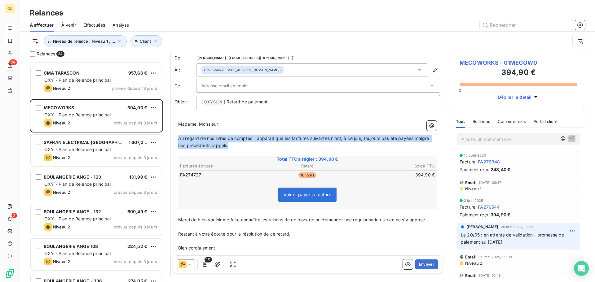
drag, startPoint x: 232, startPoint y: 146, endPoint x: 193, endPoint y: 145, distance: 39.1
click at [179, 140] on p "Au regard de nos livres de comptes il apparait que les factures suivantes n’ont…" at bounding box center [307, 142] width 259 height 14
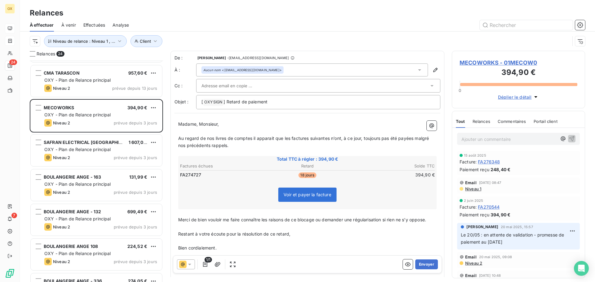
click at [228, 129] on p "﻿" at bounding box center [307, 131] width 259 height 7
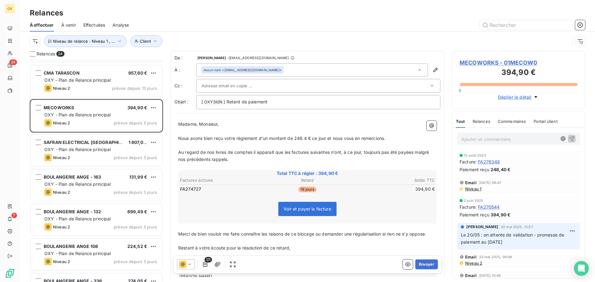
drag, startPoint x: 291, startPoint y: 152, endPoint x: 303, endPoint y: 149, distance: 12.3
click at [291, 152] on span "Au regard de nos livres de comptes il apparait que les factures suivantes n’ont…" at bounding box center [304, 156] width 252 height 12
drag, startPoint x: 307, startPoint y: 152, endPoint x: 319, endPoint y: 153, distance: 11.8
click at [307, 152] on span "Au regard de nos livres de comptes il apparait que la factures suivantes n’ont,…" at bounding box center [307, 156] width 259 height 12
click at [325, 155] on span "Au regard de nos livres de comptes il apparait que la facture suivantes n’ont, …" at bounding box center [306, 156] width 256 height 12
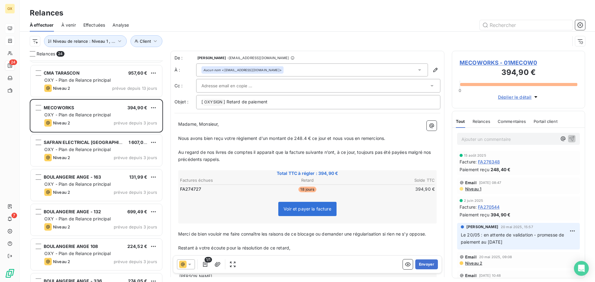
drag, startPoint x: 335, startPoint y: 152, endPoint x: 339, endPoint y: 152, distance: 4.0
click at [335, 152] on span "Au regard de nos livres de comptes il apparait que la facture suivante n’ont, à…" at bounding box center [305, 156] width 254 height 12
drag, startPoint x: 402, startPoint y: 154, endPoint x: 409, endPoint y: 160, distance: 9.0
click at [409, 160] on p "Au regard de nos livres de comptes il apparait que la facture suivante n’a, à c…" at bounding box center [307, 156] width 259 height 14
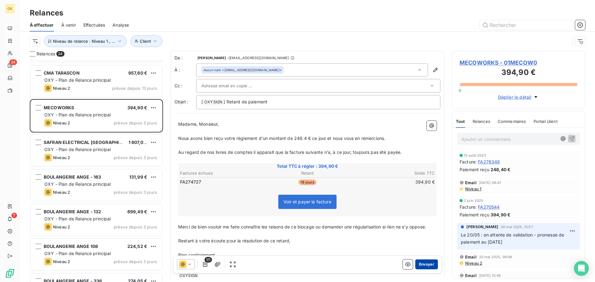
click at [420, 262] on button "Envoyer" at bounding box center [427, 265] width 23 height 10
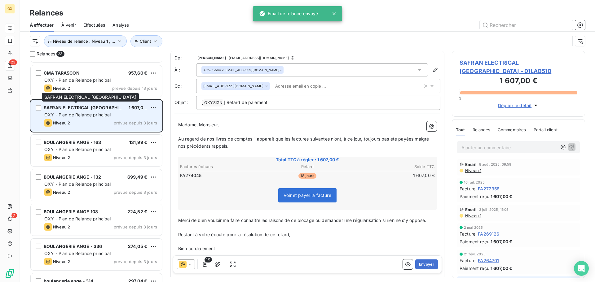
click at [91, 108] on span "SAFRAN ELECTRICAL [GEOGRAPHIC_DATA]" at bounding box center [90, 107] width 93 height 5
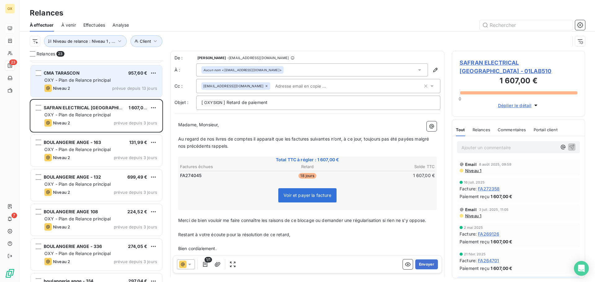
click at [78, 90] on div "Niveau 2 prévue depuis 13 jours" at bounding box center [100, 88] width 113 height 7
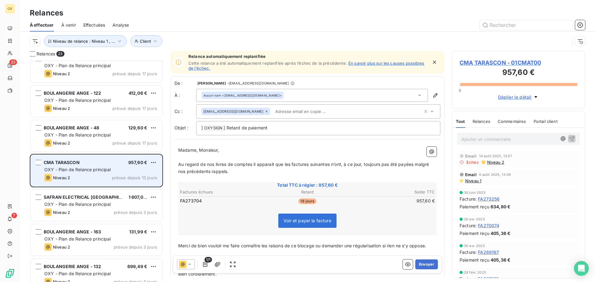
scroll to position [251, 0]
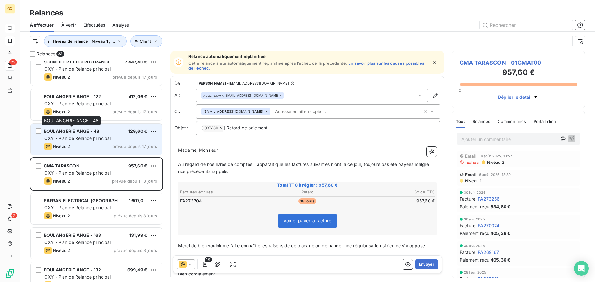
click at [91, 133] on span "BOULANGERIE ANGE - 48" at bounding box center [72, 131] width 56 height 5
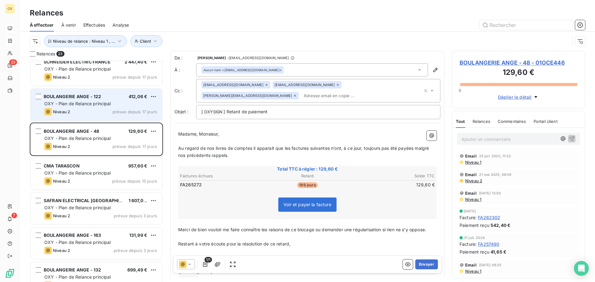
click at [92, 115] on div "Niveau 2 prévue depuis 17 jours" at bounding box center [100, 111] width 113 height 7
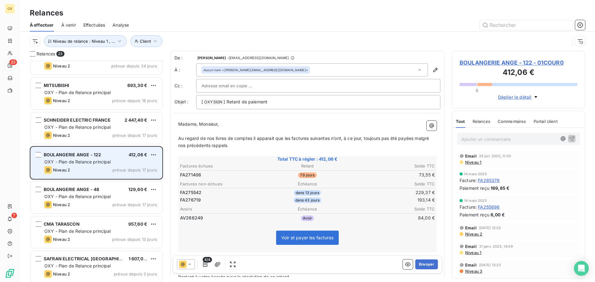
scroll to position [189, 0]
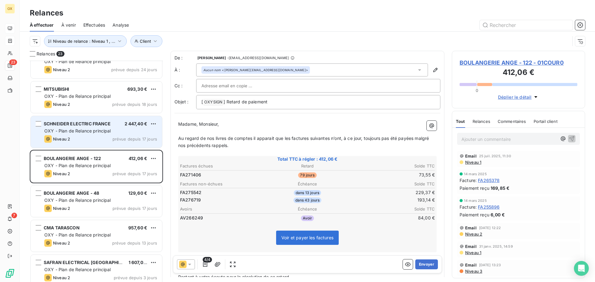
click at [94, 131] on span "OXY - Plan de Relance principal" at bounding box center [77, 130] width 67 height 5
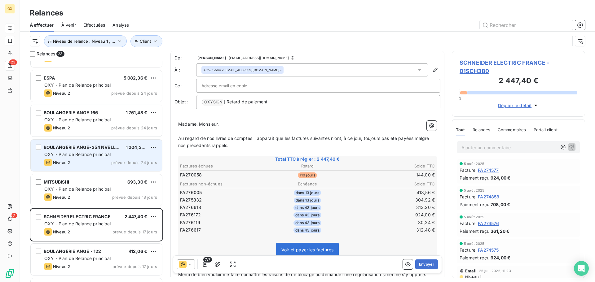
scroll to position [65, 0]
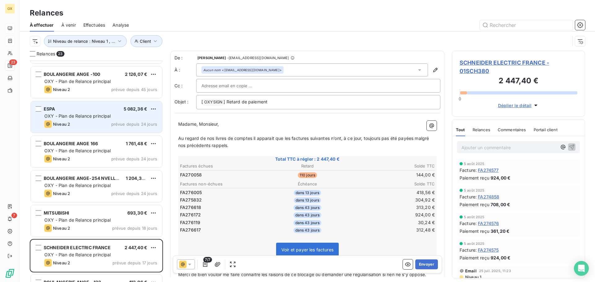
click at [85, 124] on div "Niveau 2 prévue depuis 24 jours" at bounding box center [100, 124] width 113 height 7
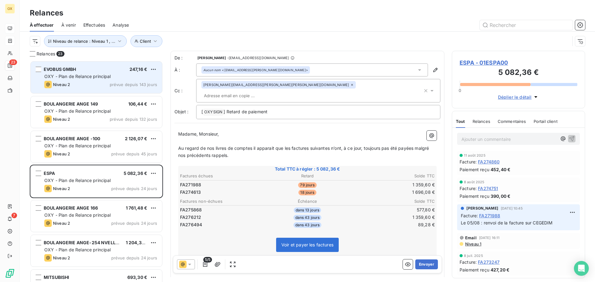
click at [86, 85] on div "Niveau 2 prévue depuis 143 jours" at bounding box center [100, 84] width 113 height 7
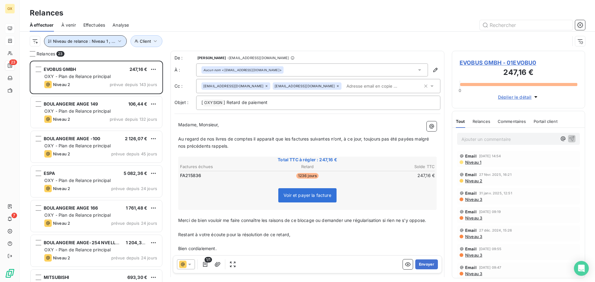
click at [121, 42] on button "Niveau de relance : Niveau 1 , ..." at bounding box center [85, 41] width 83 height 12
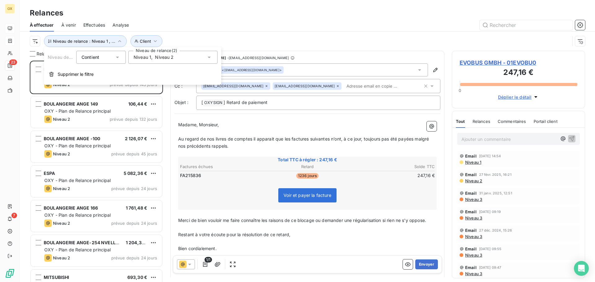
click at [172, 59] on span "Niveau 2" at bounding box center [164, 57] width 19 height 6
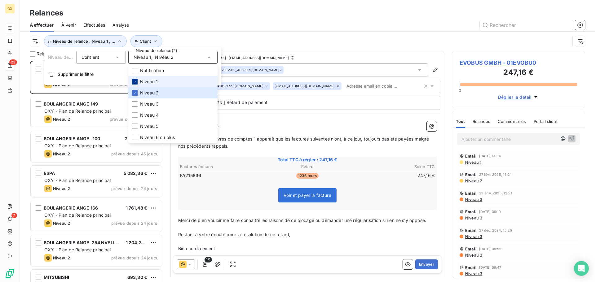
drag, startPoint x: 133, startPoint y: 81, endPoint x: 136, endPoint y: 91, distance: 10.9
click at [133, 81] on div at bounding box center [135, 82] width 6 height 6
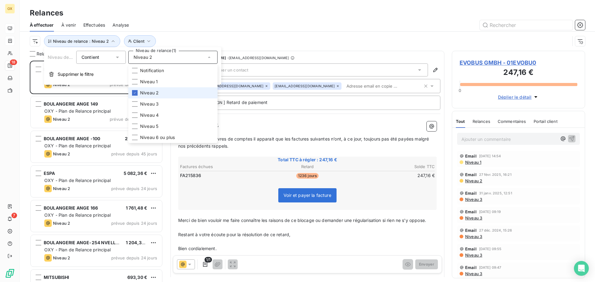
drag, startPoint x: 136, startPoint y: 91, endPoint x: 142, endPoint y: 59, distance: 33.0
click at [136, 91] on icon at bounding box center [135, 93] width 4 height 4
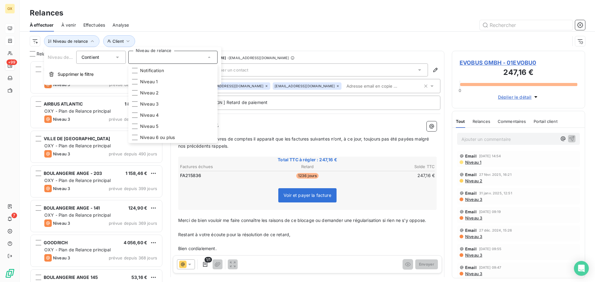
scroll to position [217, 129]
drag, startPoint x: 136, startPoint y: 103, endPoint x: 158, endPoint y: 84, distance: 29.2
click at [136, 103] on div at bounding box center [135, 104] width 6 height 6
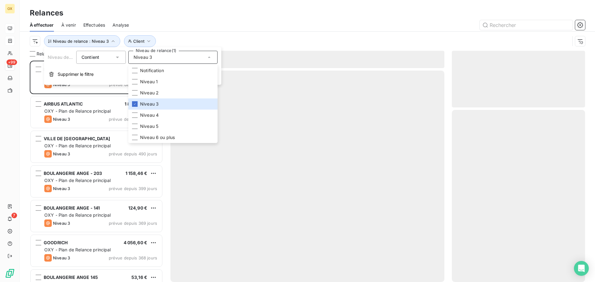
click at [167, 20] on div at bounding box center [360, 25] width 449 height 10
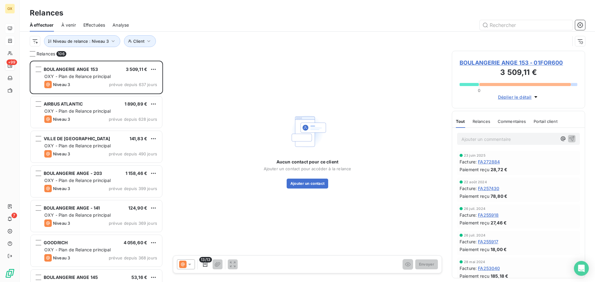
scroll to position [217, 129]
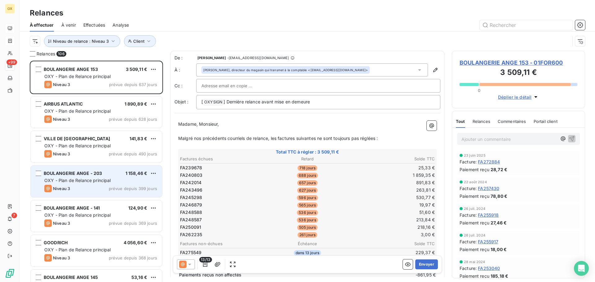
drag, startPoint x: 103, startPoint y: 182, endPoint x: 97, endPoint y: 186, distance: 7.5
click at [103, 182] on span "OXY - Plan de Relance principal" at bounding box center [77, 180] width 67 height 5
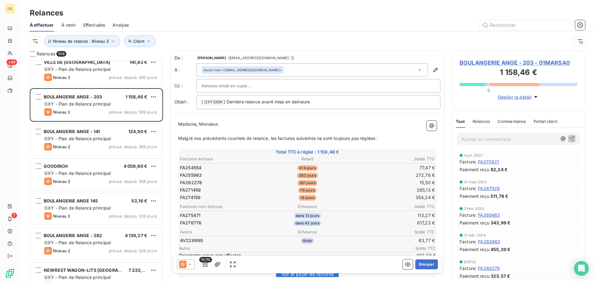
scroll to position [93, 0]
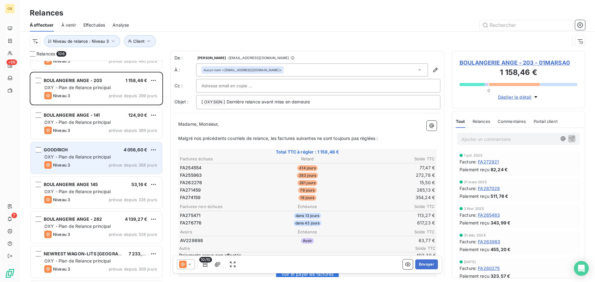
click at [102, 153] on div "GOODRICH 4 056,60 € OXY - Plan de Relance principal Niveau 3 prévue depuis 368 …" at bounding box center [96, 158] width 131 height 32
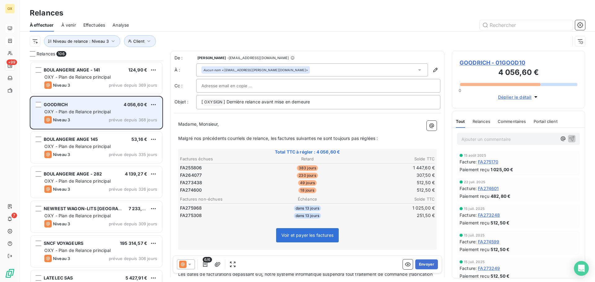
scroll to position [186, 0]
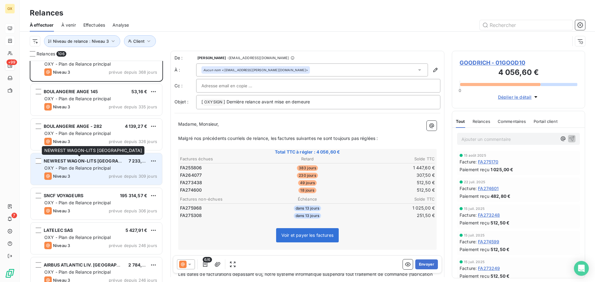
click at [100, 160] on span "NEWREST WAGON-LITS [GEOGRAPHIC_DATA]" at bounding box center [94, 160] width 100 height 5
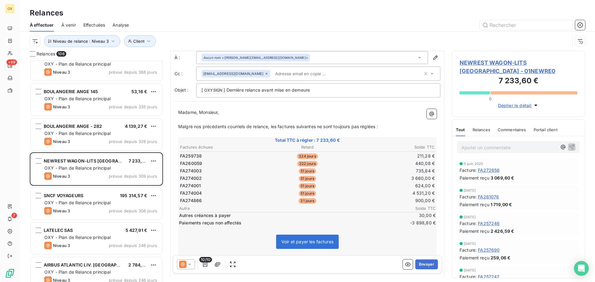
scroll to position [31, 0]
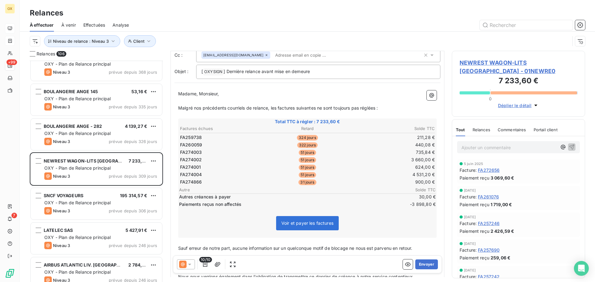
click at [501, 59] on span "NEWREST WAGON-LITS FRANCE - 01NEWRE0" at bounding box center [519, 67] width 118 height 17
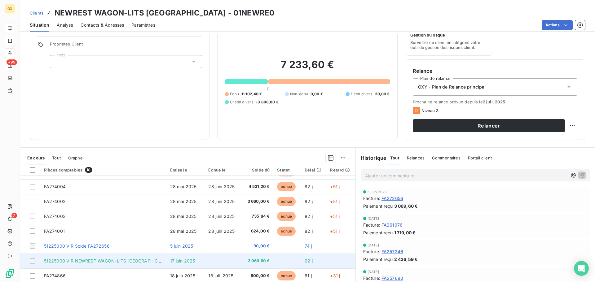
scroll to position [42, 0]
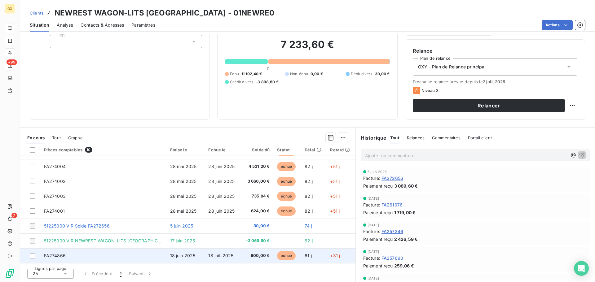
click at [232, 254] on td "18 juil. 2025" at bounding box center [223, 256] width 36 height 15
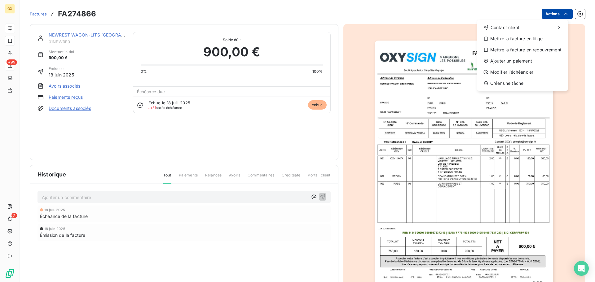
click at [545, 14] on html "OX +99 7 Factures FA274866 Actions Contact client Mettre la facture en litige M…" at bounding box center [297, 141] width 595 height 282
click at [507, 59] on div "Ajouter un paiement" at bounding box center [523, 61] width 86 height 10
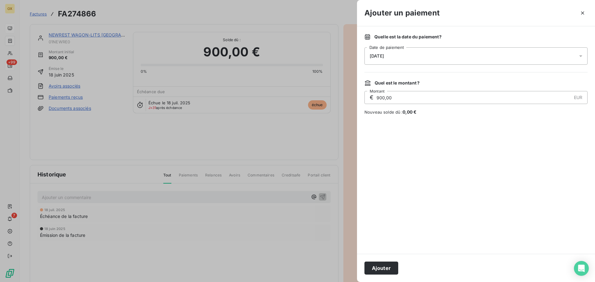
drag, startPoint x: 420, startPoint y: 51, endPoint x: 418, endPoint y: 60, distance: 8.9
click at [420, 51] on div "[DATE]" at bounding box center [476, 55] width 223 height 17
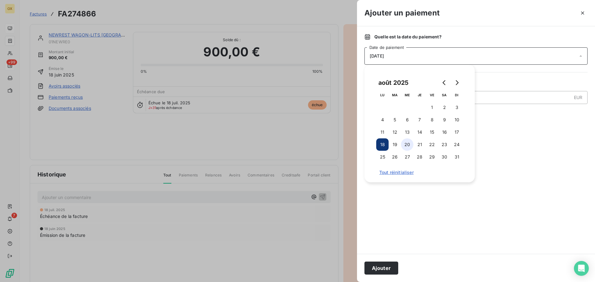
click at [407, 143] on button "20" at bounding box center [407, 145] width 12 height 12
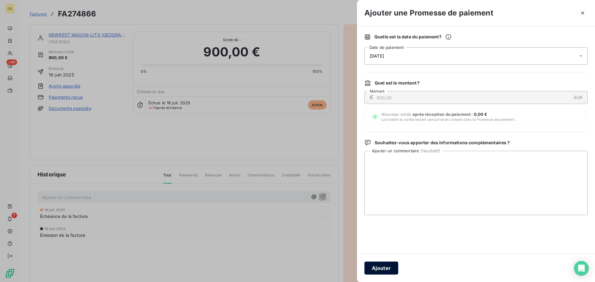
drag, startPoint x: 390, startPoint y: 266, endPoint x: 385, endPoint y: 236, distance: 30.2
click at [390, 265] on button "Ajouter" at bounding box center [382, 268] width 34 height 13
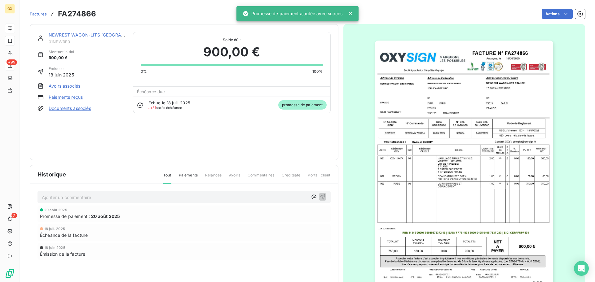
click at [93, 34] on link "NEWREST WAGON-LITS [GEOGRAPHIC_DATA]" at bounding box center [98, 34] width 98 height 5
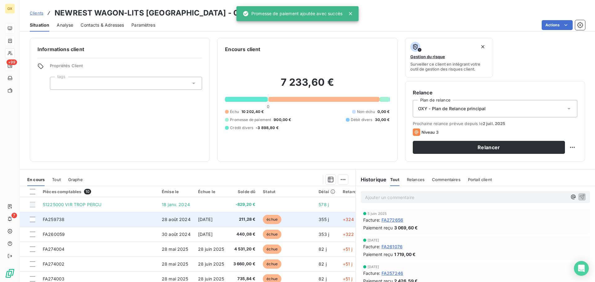
click at [241, 221] on span "211,28 €" at bounding box center [244, 220] width 24 height 6
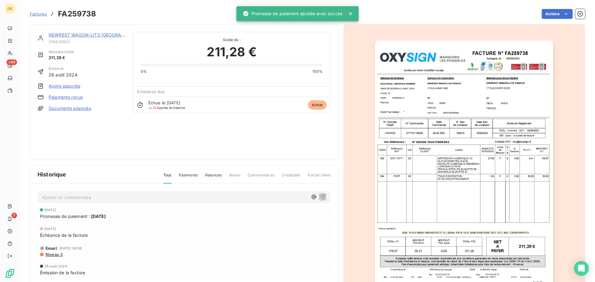
click at [548, 13] on html "OX +99 7 Factures FA259738 Actions NEWREST WAGON-LITS FRANCE 01NEWRE0 Montant i…" at bounding box center [297, 141] width 595 height 282
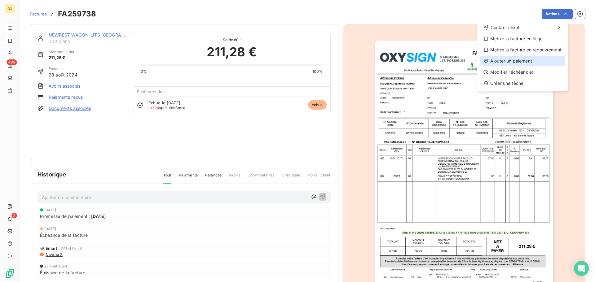
click at [506, 61] on div "Ajouter un paiement" at bounding box center [523, 61] width 86 height 10
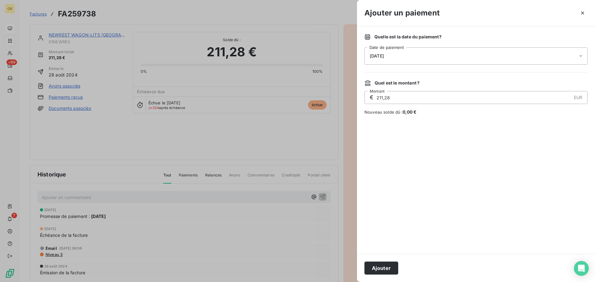
click at [383, 55] on span "[DATE]" at bounding box center [377, 56] width 14 height 5
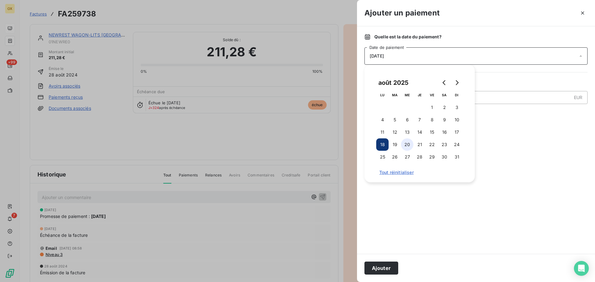
click at [406, 142] on button "20" at bounding box center [407, 145] width 12 height 12
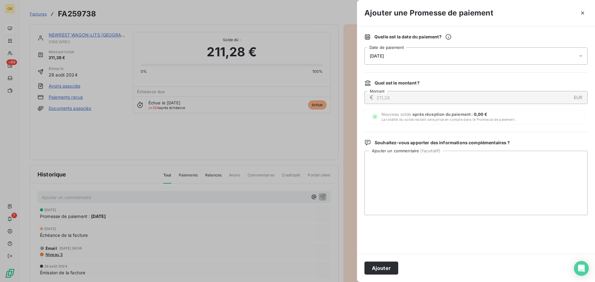
click at [390, 264] on button "Ajouter" at bounding box center [382, 268] width 34 height 13
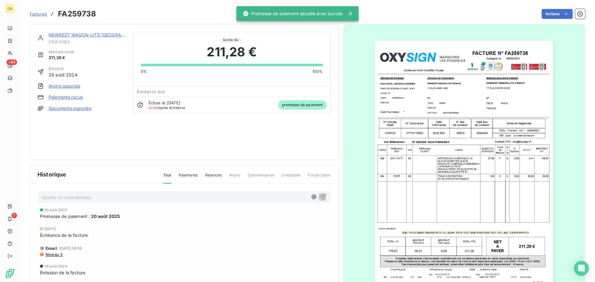
click at [71, 35] on link "NEWREST WAGON-LITS [GEOGRAPHIC_DATA]" at bounding box center [98, 34] width 98 height 5
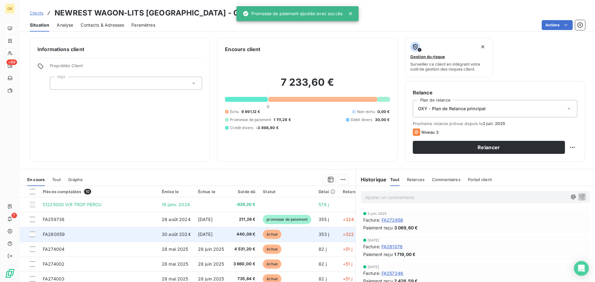
click at [263, 236] on span "échue" at bounding box center [272, 234] width 19 height 9
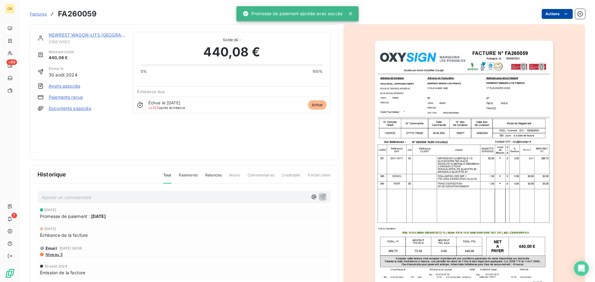
click at [551, 13] on html "OX +99 7 Factures FA260059 Actions NEWREST WAGON-LITS FRANCE 01NEWRE0 Montant i…" at bounding box center [297, 141] width 595 height 282
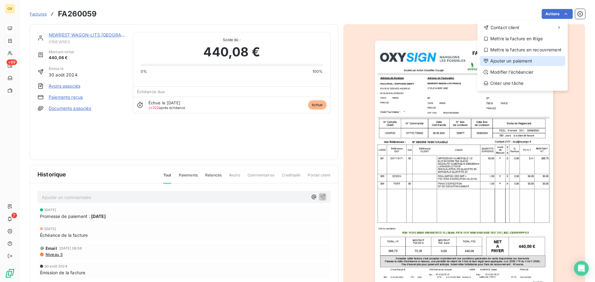
click at [528, 61] on div "Ajouter un paiement" at bounding box center [523, 61] width 86 height 10
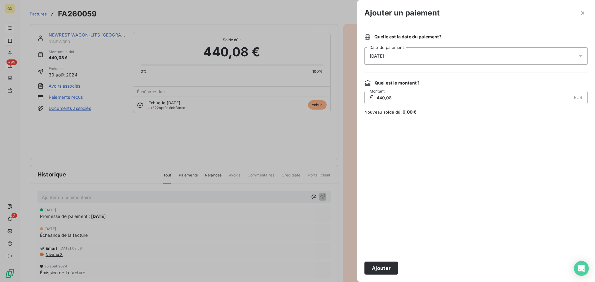
drag, startPoint x: 393, startPoint y: 52, endPoint x: 408, endPoint y: 62, distance: 18.1
click at [393, 52] on div "[DATE]" at bounding box center [476, 55] width 223 height 17
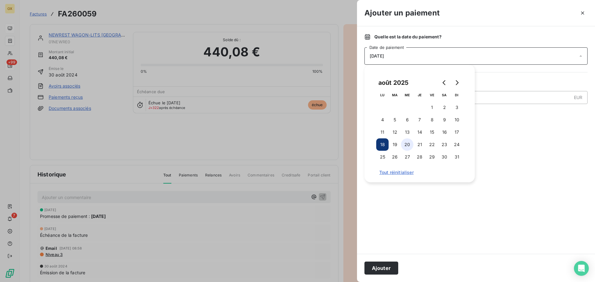
click at [408, 145] on button "20" at bounding box center [407, 145] width 12 height 12
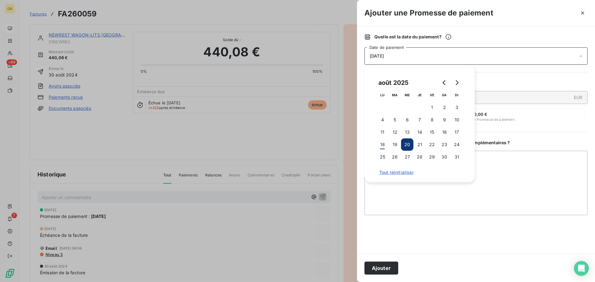
drag, startPoint x: 386, startPoint y: 266, endPoint x: 391, endPoint y: 255, distance: 12.8
click at [386, 266] on button "Ajouter" at bounding box center [382, 268] width 34 height 13
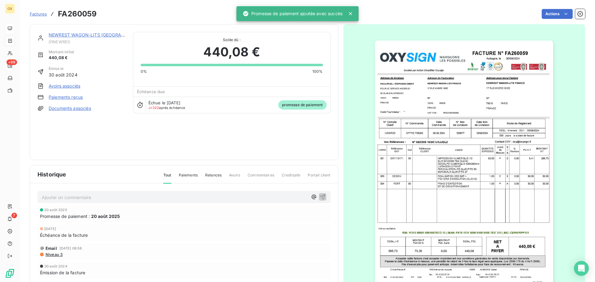
click at [78, 34] on link "NEWREST WAGON-LITS [GEOGRAPHIC_DATA]" at bounding box center [98, 34] width 98 height 5
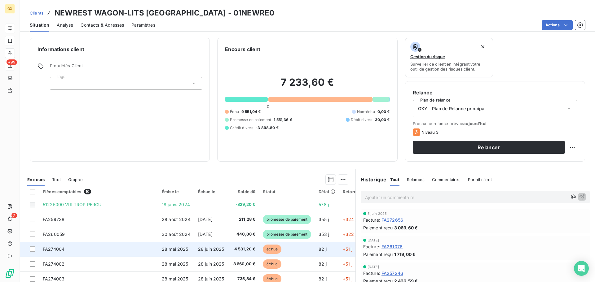
click at [285, 248] on td "échue" at bounding box center [287, 249] width 56 height 15
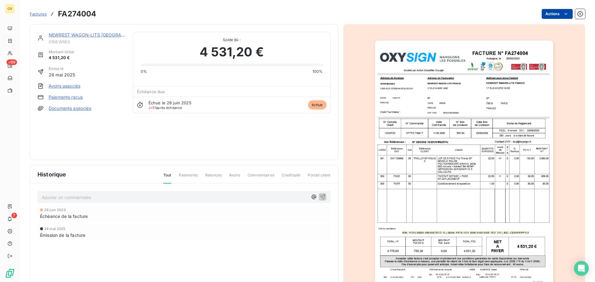
click at [547, 15] on html "OX +99 7 Factures FA274004 Actions NEWREST WAGON-LITS FRANCE 01NEWRE0 Montant i…" at bounding box center [297, 141] width 595 height 282
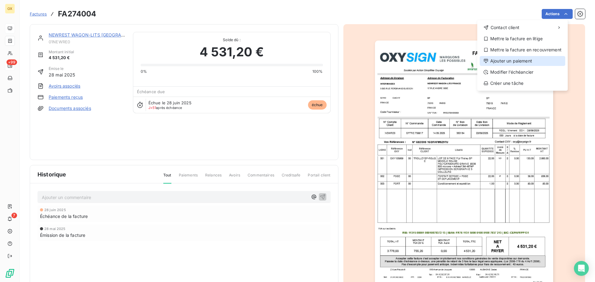
click at [504, 61] on div "Ajouter un paiement" at bounding box center [523, 61] width 86 height 10
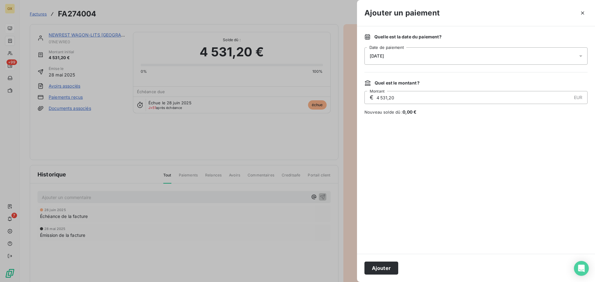
click at [395, 54] on div "[DATE]" at bounding box center [476, 55] width 223 height 17
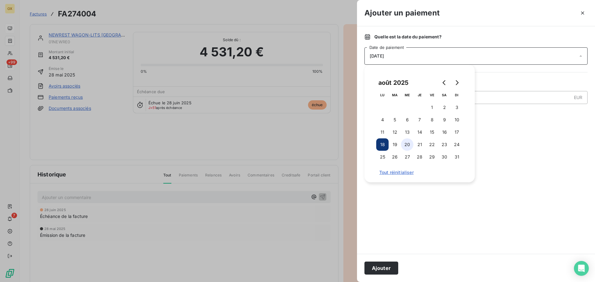
click at [411, 143] on button "20" at bounding box center [407, 145] width 12 height 12
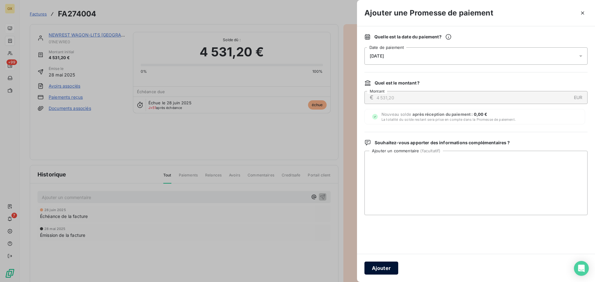
click at [381, 271] on button "Ajouter" at bounding box center [382, 268] width 34 height 13
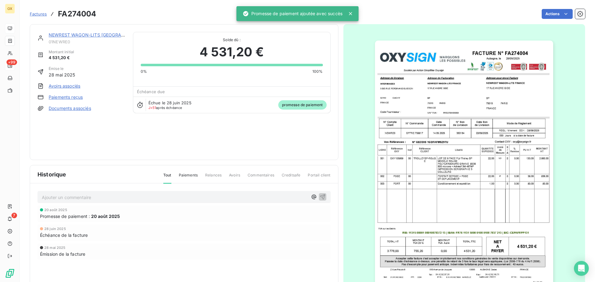
click at [87, 34] on link "NEWREST WAGON-LITS [GEOGRAPHIC_DATA]" at bounding box center [98, 34] width 98 height 5
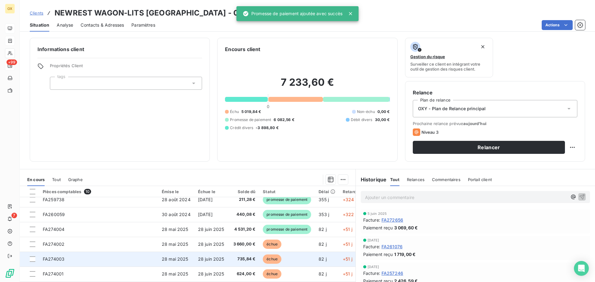
scroll to position [31, 0]
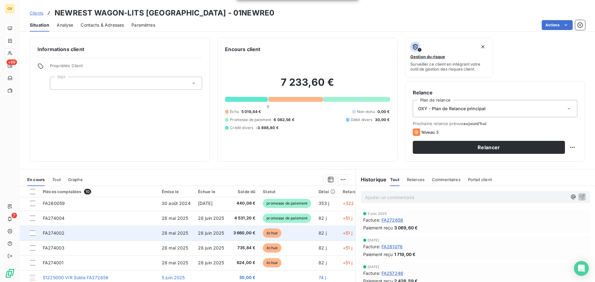
click at [266, 234] on span "échue" at bounding box center [272, 233] width 19 height 9
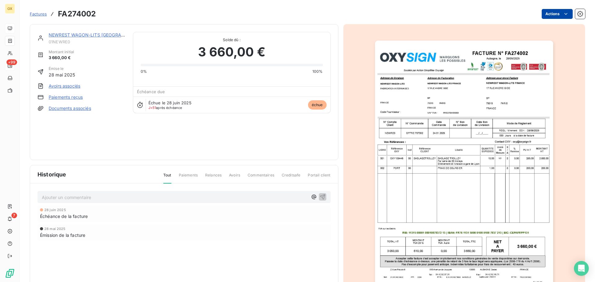
click at [545, 13] on html "OX +99 7 Factures FA274002 Actions NEWREST WAGON-LITS FRANCE 01NEWRE0 Montant i…" at bounding box center [297, 141] width 595 height 282
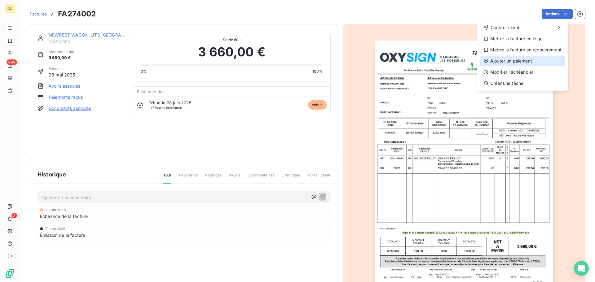
click at [517, 59] on div "Ajouter un paiement" at bounding box center [523, 61] width 86 height 10
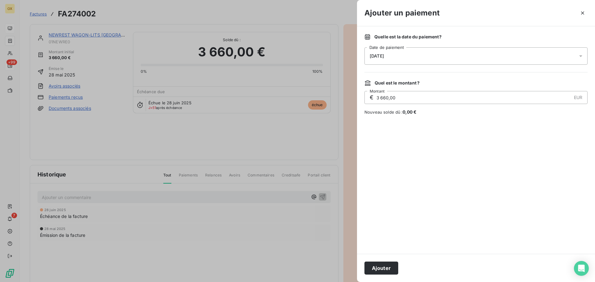
click at [399, 57] on div "[DATE]" at bounding box center [476, 55] width 223 height 17
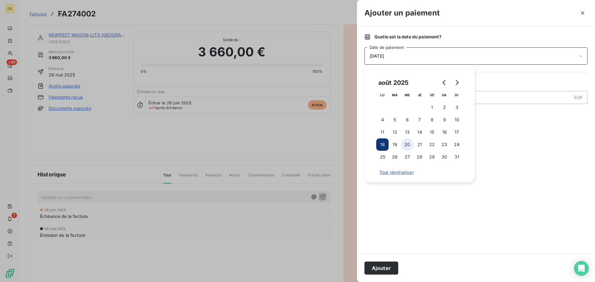
click at [410, 145] on button "20" at bounding box center [407, 145] width 12 height 12
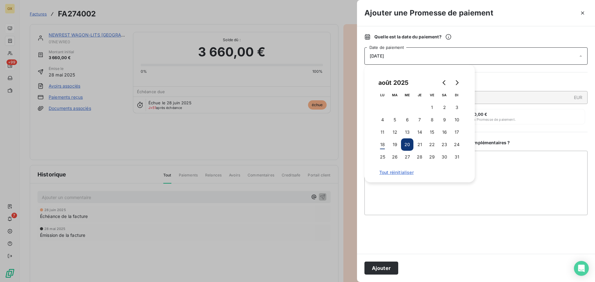
drag, startPoint x: 383, startPoint y: 264, endPoint x: 380, endPoint y: 260, distance: 4.4
click at [383, 263] on button "Ajouter" at bounding box center [382, 268] width 34 height 13
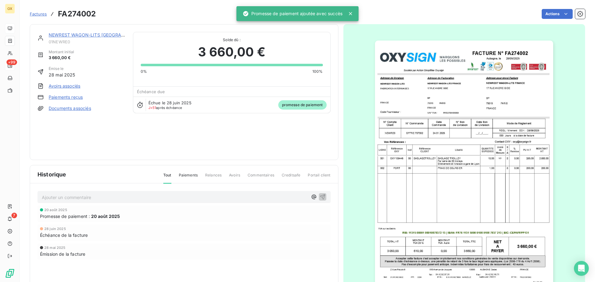
click at [85, 35] on link "NEWREST WAGON-LITS [GEOGRAPHIC_DATA]" at bounding box center [98, 34] width 98 height 5
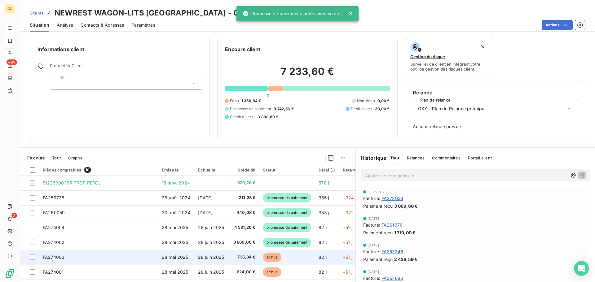
click at [274, 260] on td "échue" at bounding box center [287, 257] width 56 height 15
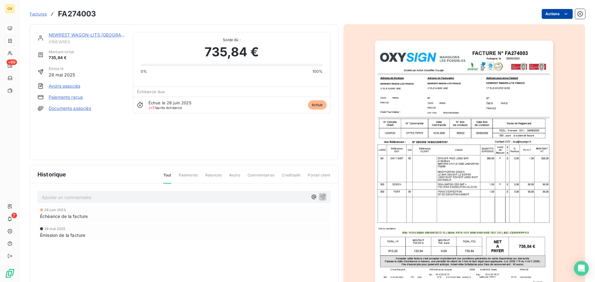
click at [546, 12] on html "OX +99 7 Factures FA274003 Actions NEWREST WAGON-LITS FRANCE 01NEWRE0 Montant i…" at bounding box center [297, 141] width 595 height 282
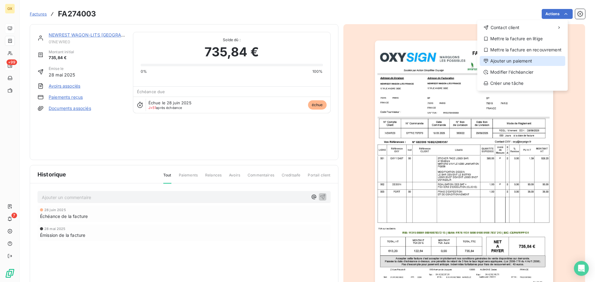
click at [523, 57] on div "Ajouter un paiement" at bounding box center [523, 61] width 86 height 10
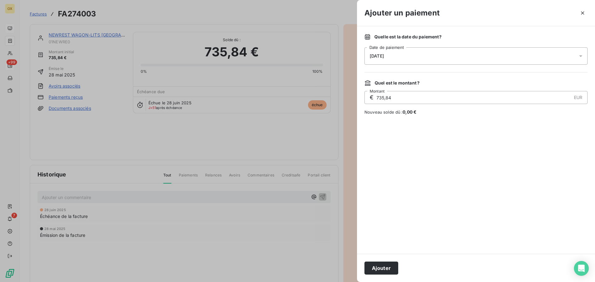
click at [412, 55] on div "[DATE]" at bounding box center [476, 55] width 223 height 17
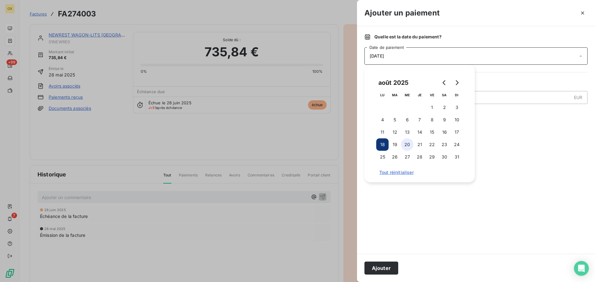
click at [407, 145] on button "20" at bounding box center [407, 145] width 12 height 12
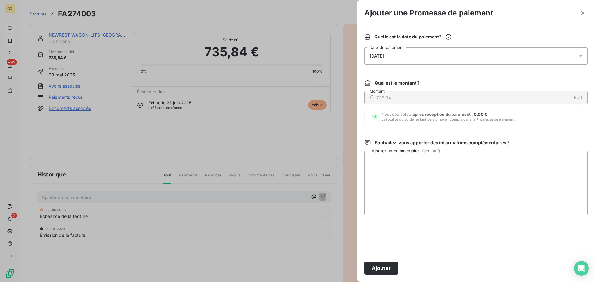
drag, startPoint x: 387, startPoint y: 267, endPoint x: 419, endPoint y: 238, distance: 43.5
click at [387, 267] on button "Ajouter" at bounding box center [382, 268] width 34 height 13
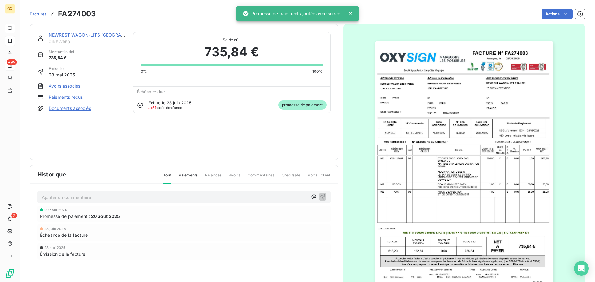
click at [82, 36] on link "NEWREST WAGON-LITS [GEOGRAPHIC_DATA]" at bounding box center [98, 34] width 98 height 5
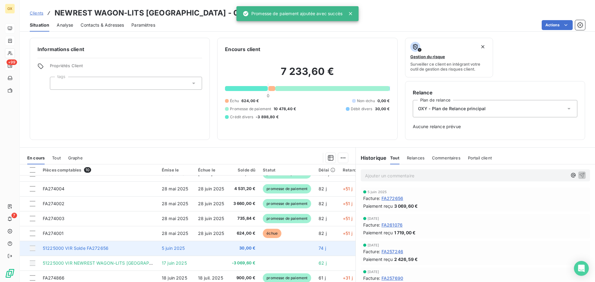
scroll to position [43, 0]
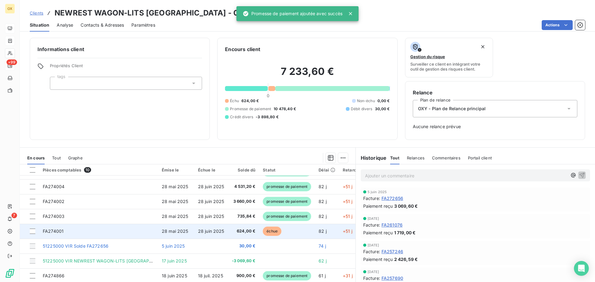
click at [278, 226] on td "échue" at bounding box center [287, 231] width 56 height 15
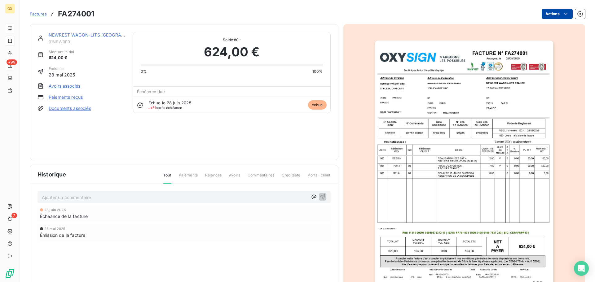
click at [558, 13] on html "OX +99 7 Factures FA274001 Actions NEWREST WAGON-LITS FRANCE 01NEWRE0 Montant i…" at bounding box center [297, 141] width 595 height 282
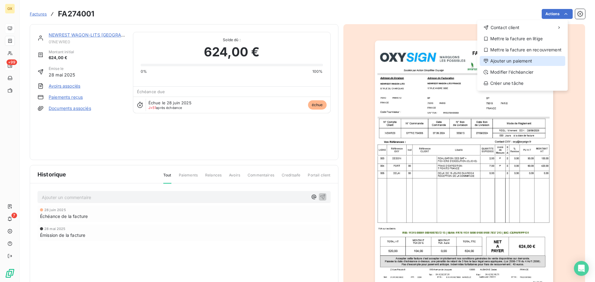
click at [536, 61] on div "Ajouter un paiement" at bounding box center [523, 61] width 86 height 10
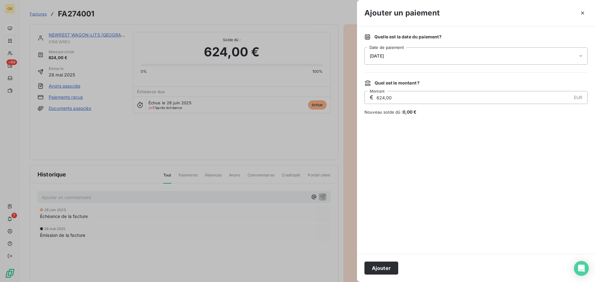
click at [407, 59] on div "[DATE]" at bounding box center [476, 55] width 223 height 17
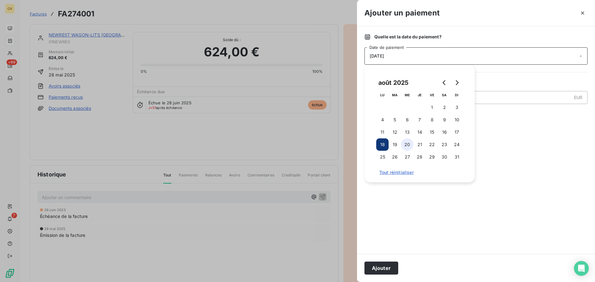
click at [409, 145] on button "20" at bounding box center [407, 145] width 12 height 12
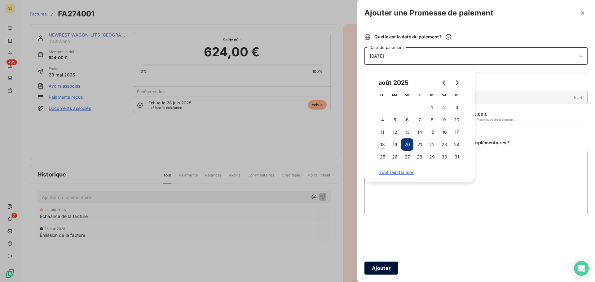
click at [387, 265] on button "Ajouter" at bounding box center [382, 268] width 34 height 13
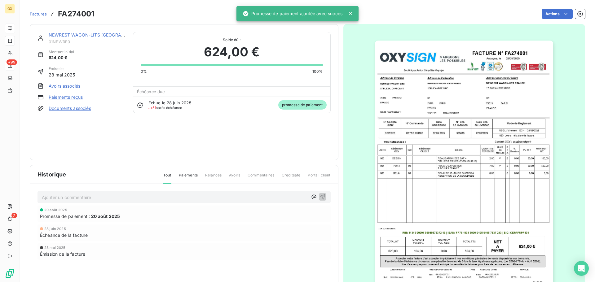
click at [103, 34] on link "NEWREST WAGON-LITS [GEOGRAPHIC_DATA]" at bounding box center [98, 34] width 98 height 5
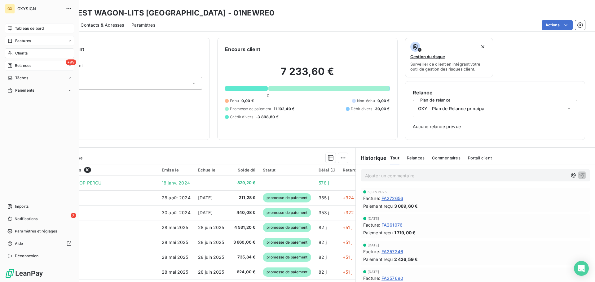
click at [19, 28] on span "Tableau de bord" at bounding box center [29, 29] width 29 height 6
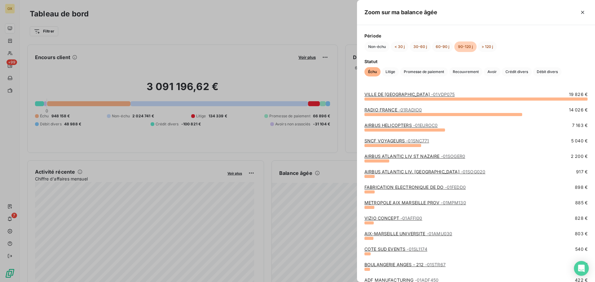
scroll to position [62, 0]
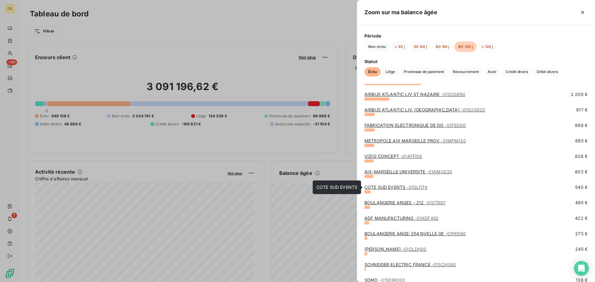
click at [392, 187] on link "COTE SUD EVENTS - 01SL1174" at bounding box center [396, 187] width 63 height 5
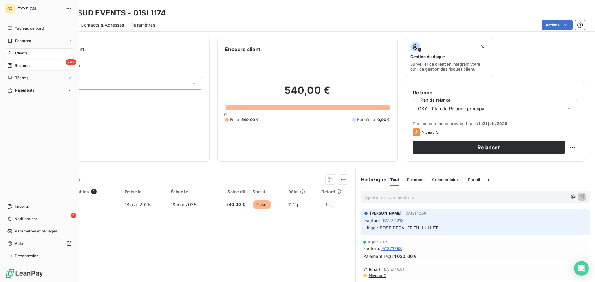
click at [17, 66] on span "Relances" at bounding box center [23, 66] width 16 height 6
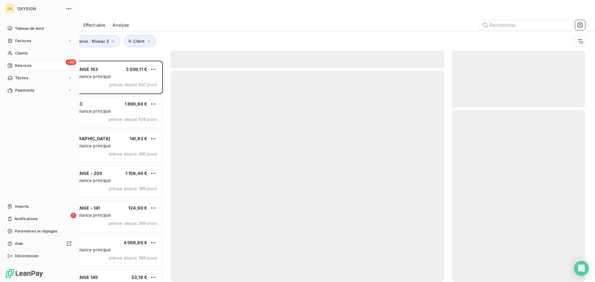
scroll to position [217, 129]
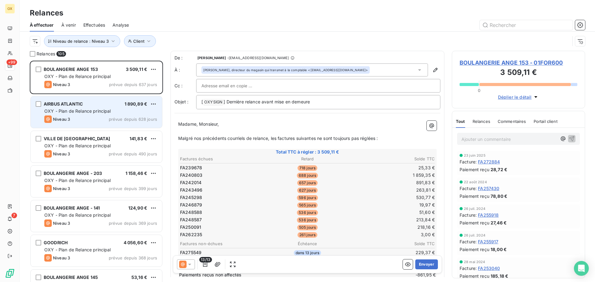
click at [89, 112] on span "OXY - Plan de Relance principal" at bounding box center [77, 111] width 67 height 5
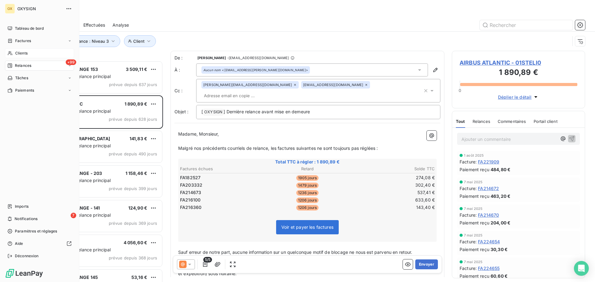
click at [20, 52] on span "Clients" at bounding box center [21, 54] width 12 height 6
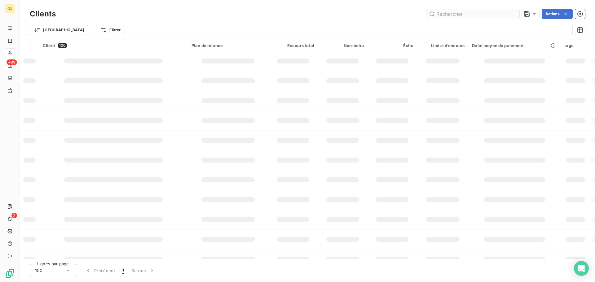
click at [474, 15] on input "text" at bounding box center [473, 14] width 93 height 10
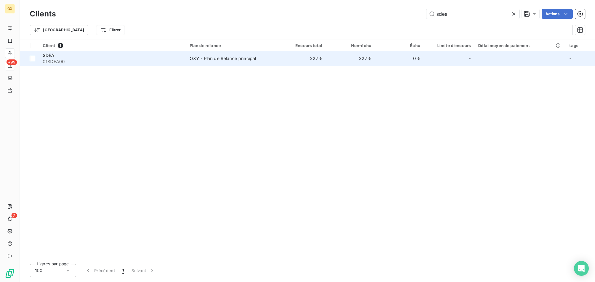
type input "sdea"
click at [109, 56] on div "SDEA" at bounding box center [113, 55] width 140 height 6
